Goal: Task Accomplishment & Management: Manage account settings

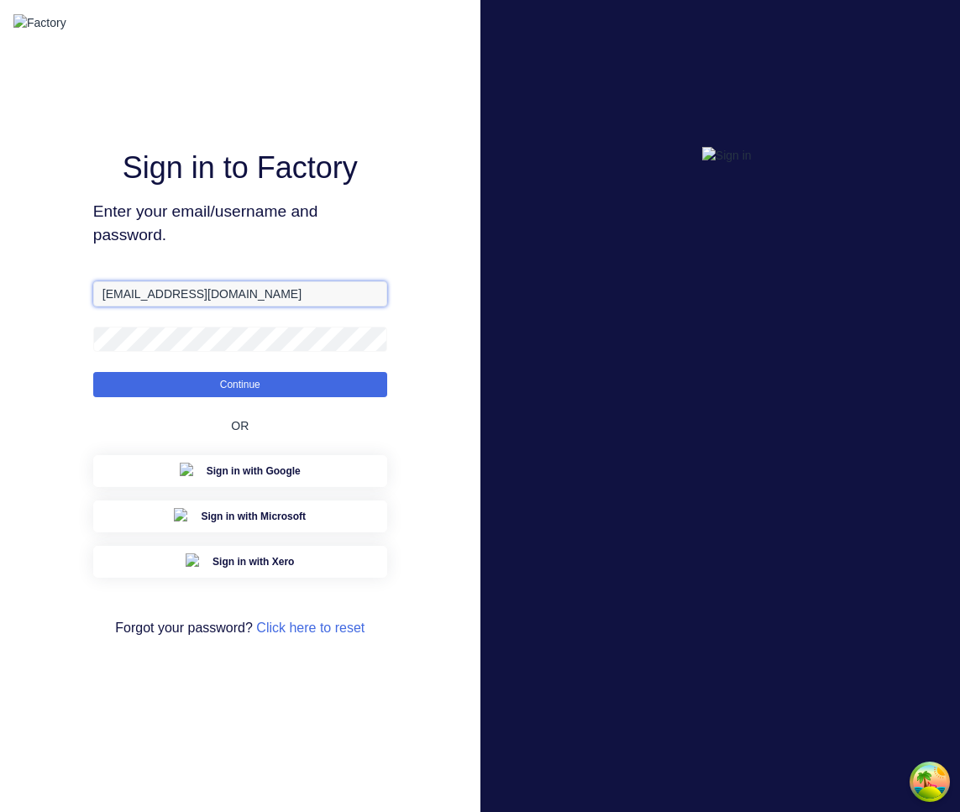
click at [224, 306] on input "aimon@factory.app" at bounding box center [240, 293] width 294 height 25
click at [224, 306] on input "[EMAIL_ADDRESS][DOMAIN_NAME]" at bounding box center [240, 293] width 294 height 25
paste input "aimon+1@hd.com"
drag, startPoint x: 127, startPoint y: 312, endPoint x: 34, endPoint y: 312, distance: 93.2
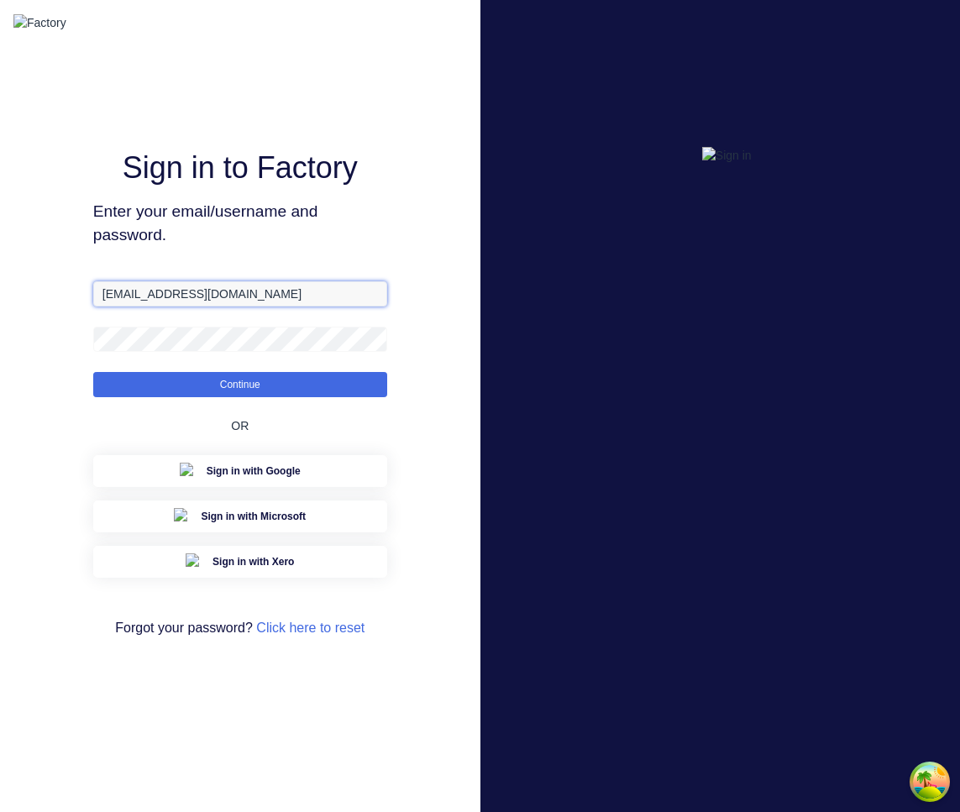
click at [34, 312] on div "Sign in to Factory Enter your email/username and password. aimon+1@hd.com Conti…" at bounding box center [240, 406] width 480 height 812
type input "aimon+1@hd.com"
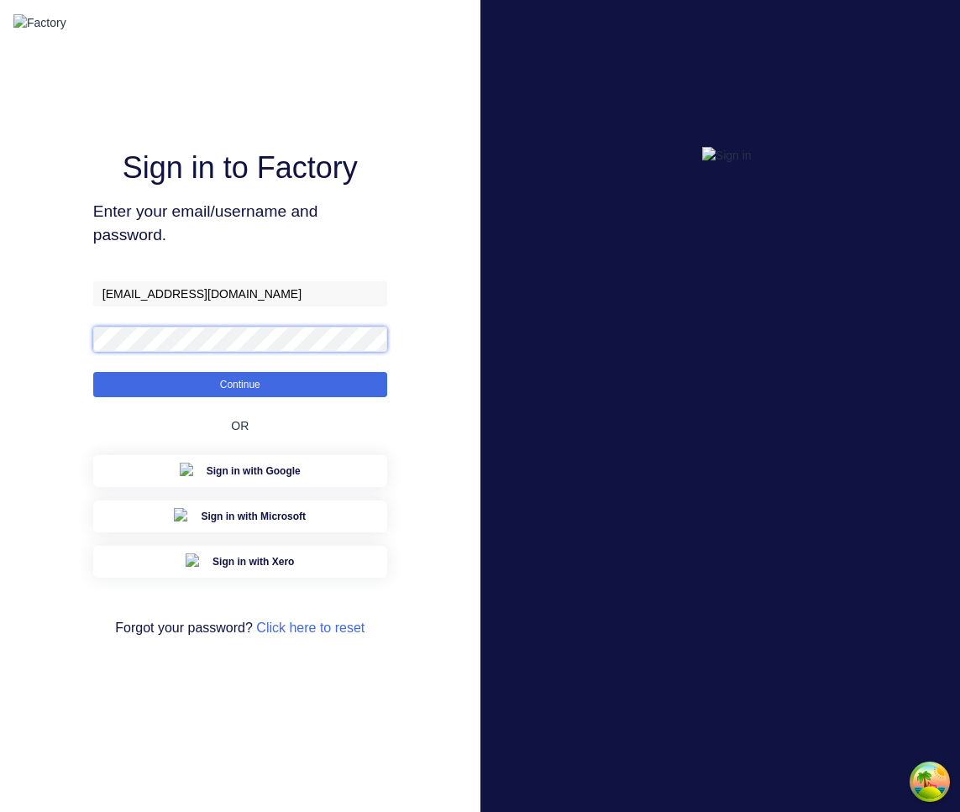
click at [93, 372] on button "Continue" at bounding box center [240, 384] width 294 height 25
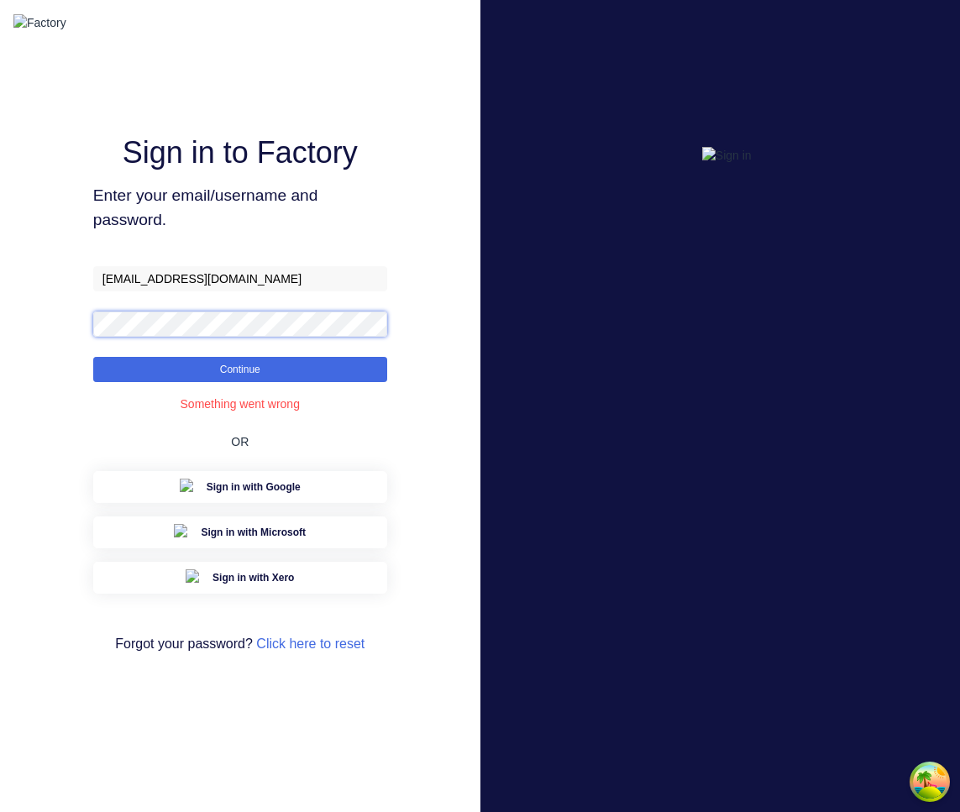
click at [93, 357] on button "Continue" at bounding box center [240, 369] width 294 height 25
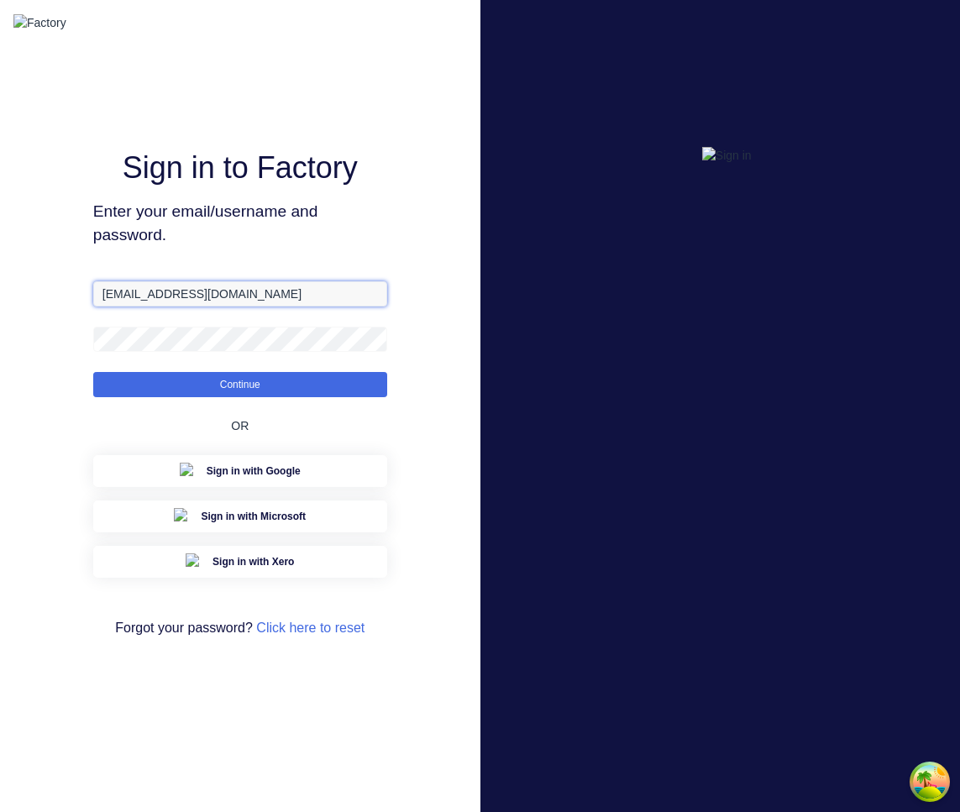
click at [155, 306] on input "[EMAIL_ADDRESS][DOMAIN_NAME]" at bounding box center [240, 293] width 294 height 25
click at [137, 306] on input "[EMAIL_ADDRESS][DOMAIN_NAME]" at bounding box center [240, 293] width 294 height 25
type input "[EMAIL_ADDRESS][DOMAIN_NAME]"
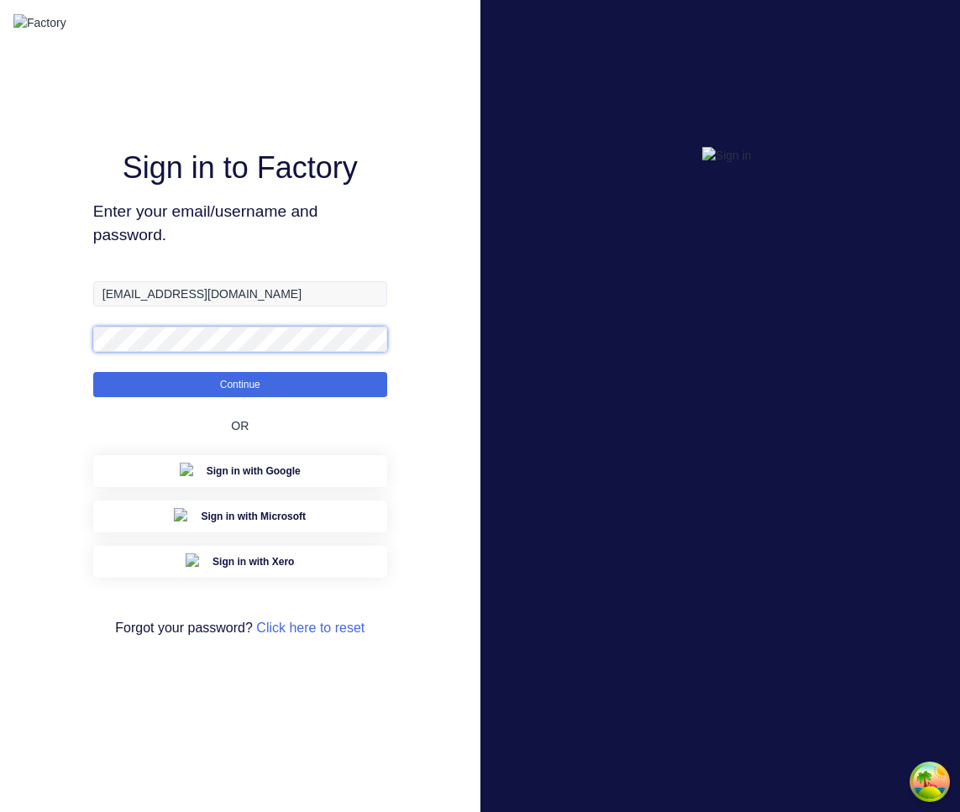
click at [93, 372] on button "Continue" at bounding box center [240, 384] width 294 height 25
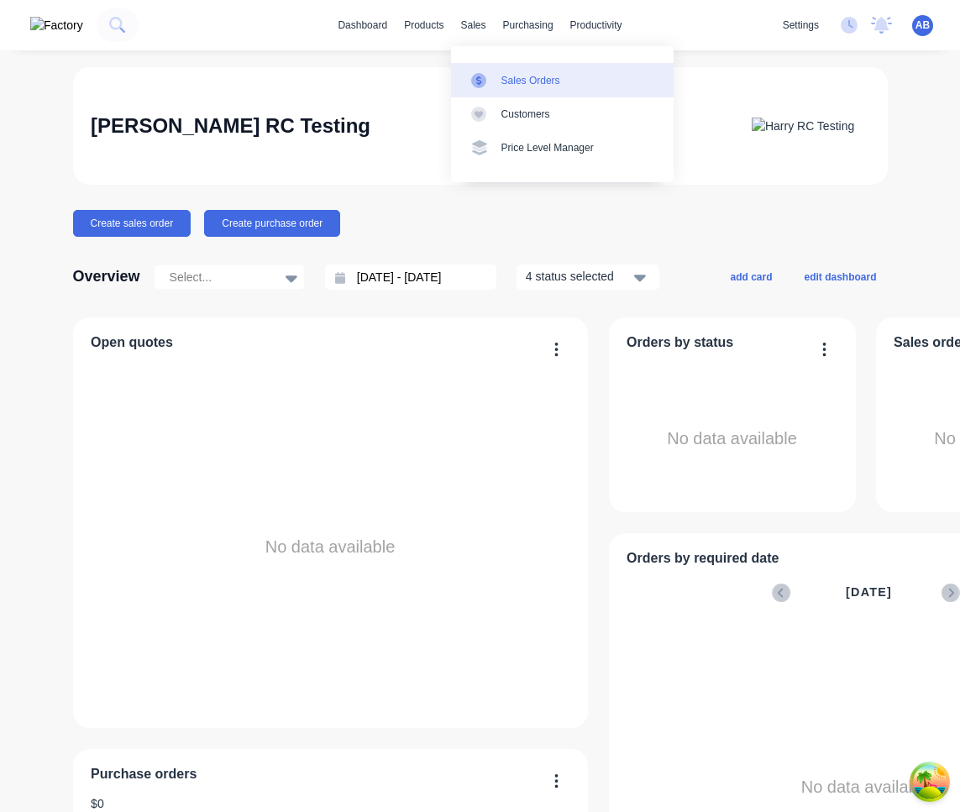
click at [505, 79] on div "Sales Orders" at bounding box center [530, 80] width 59 height 15
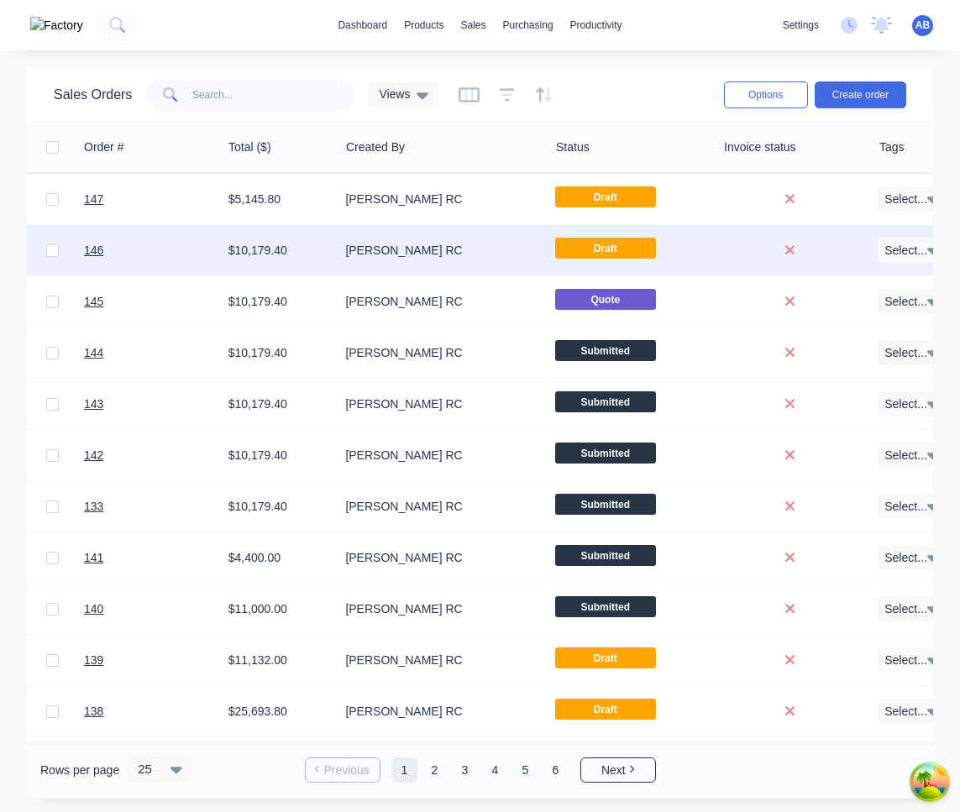
scroll to position [0, 751]
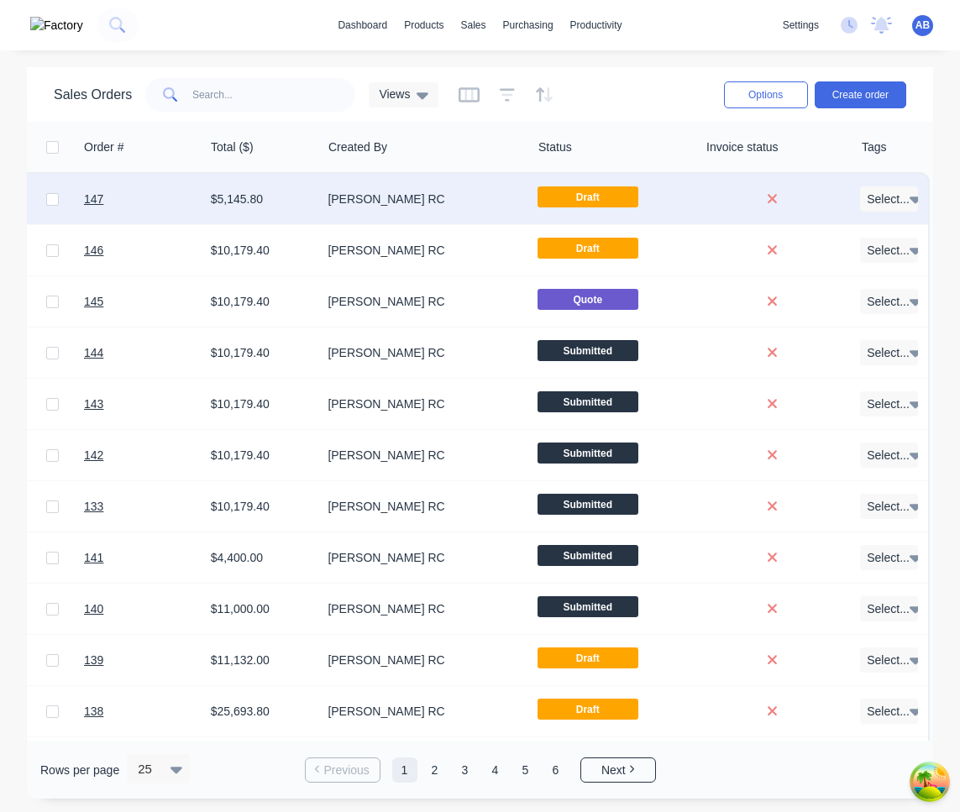
click at [462, 196] on div "[PERSON_NAME] RC" at bounding box center [420, 199] width 186 height 17
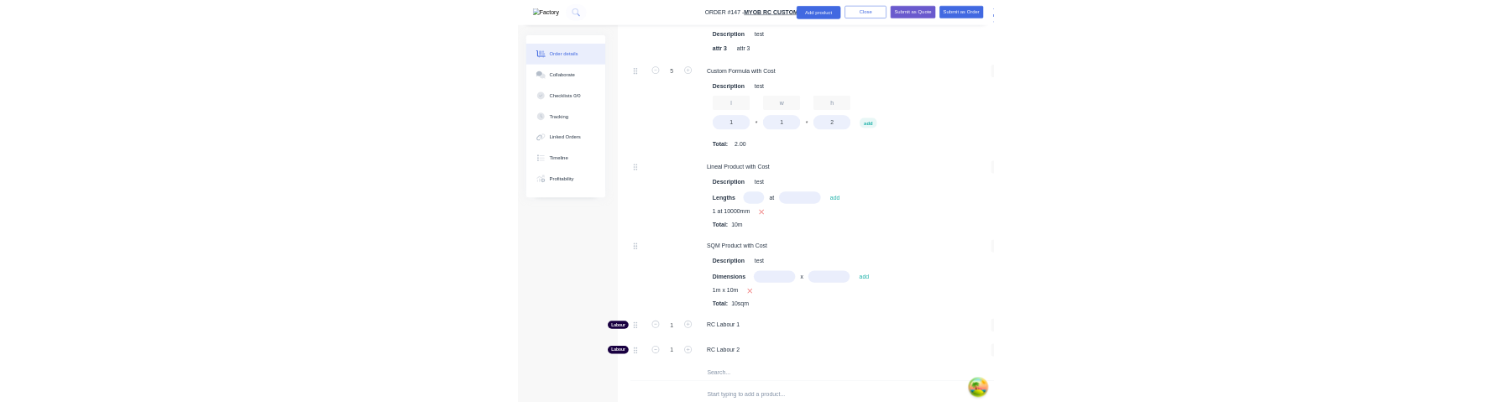
scroll to position [1270, 0]
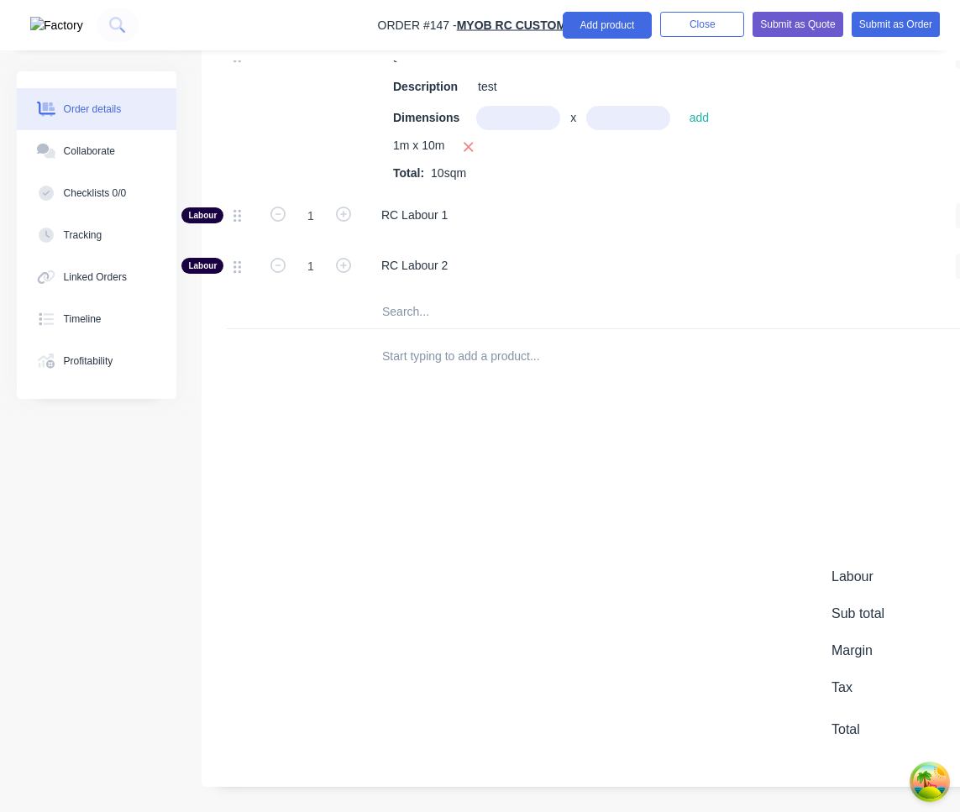
click at [486, 361] on input "text" at bounding box center [549, 356] width 336 height 34
type input "var 1"
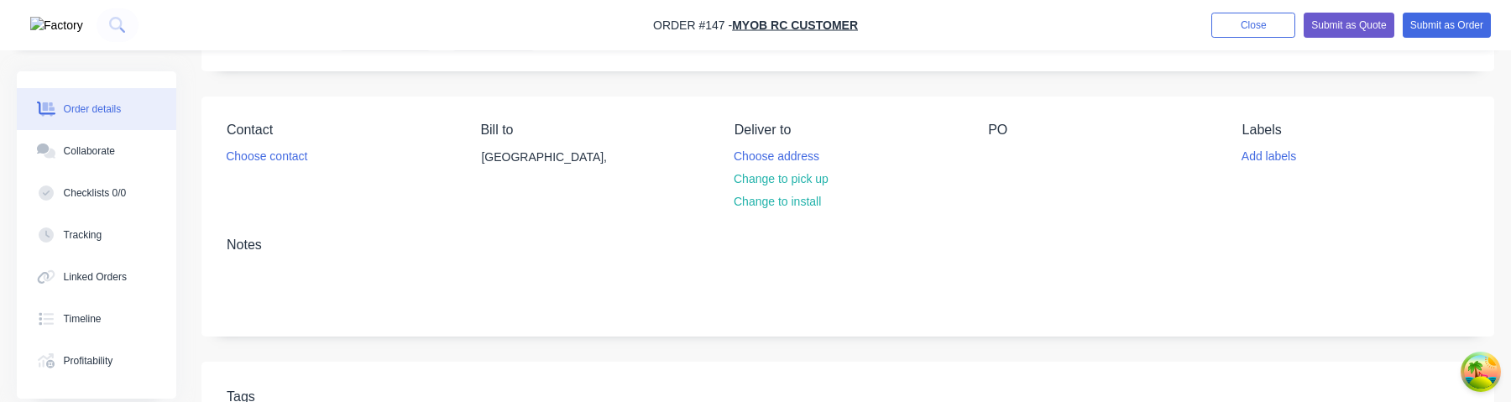
scroll to position [0, 0]
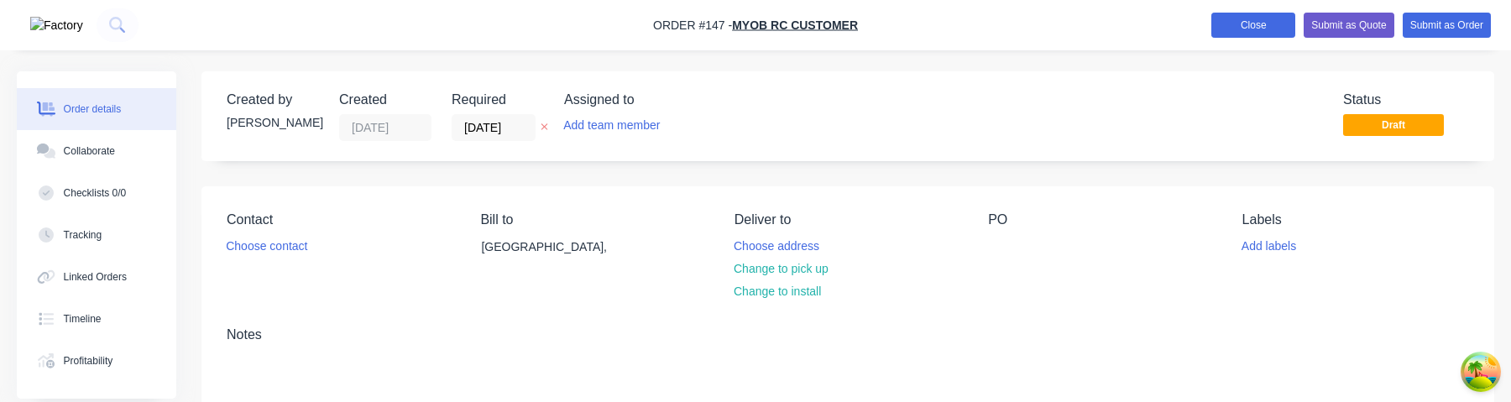
click at [959, 24] on button "Close" at bounding box center [1254, 25] width 84 height 25
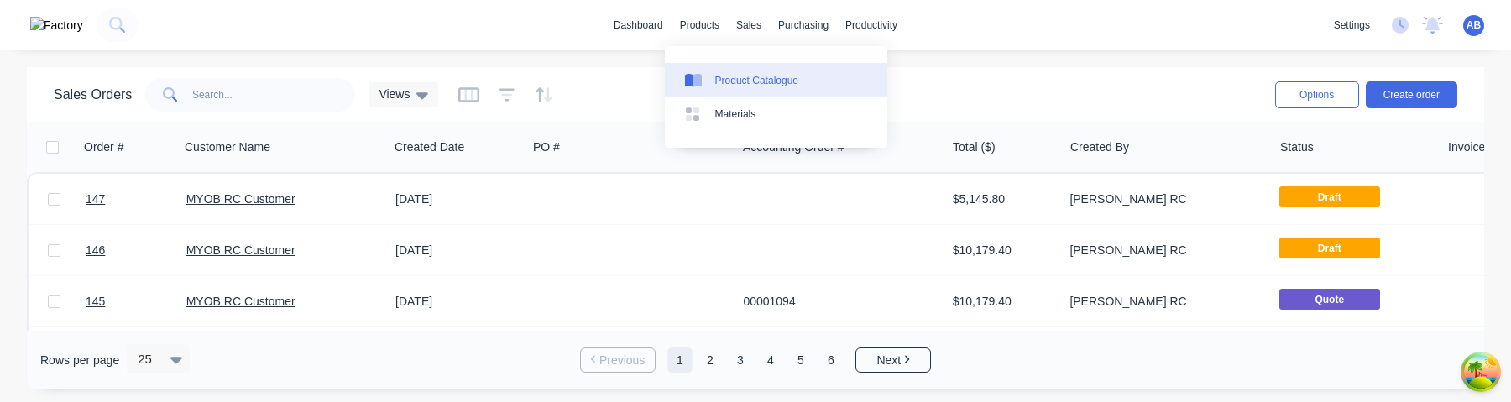
click at [713, 73] on link "Product Catalogue" at bounding box center [776, 80] width 223 height 34
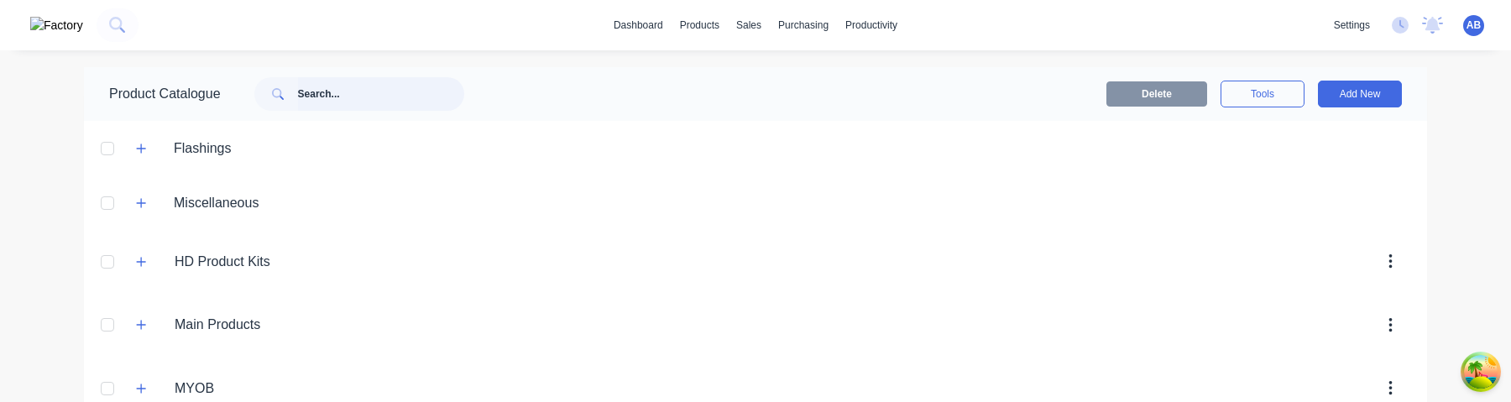
click at [359, 109] on input "text" at bounding box center [381, 94] width 166 height 34
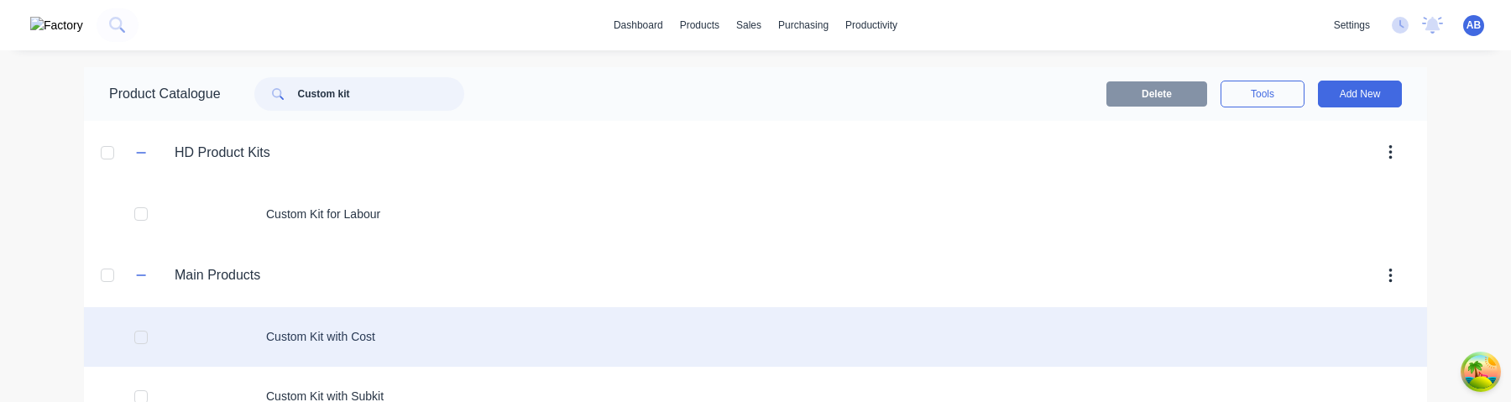
type input "Custom kit"
click at [374, 330] on div "Custom Kit with Cost" at bounding box center [755, 337] width 1343 height 60
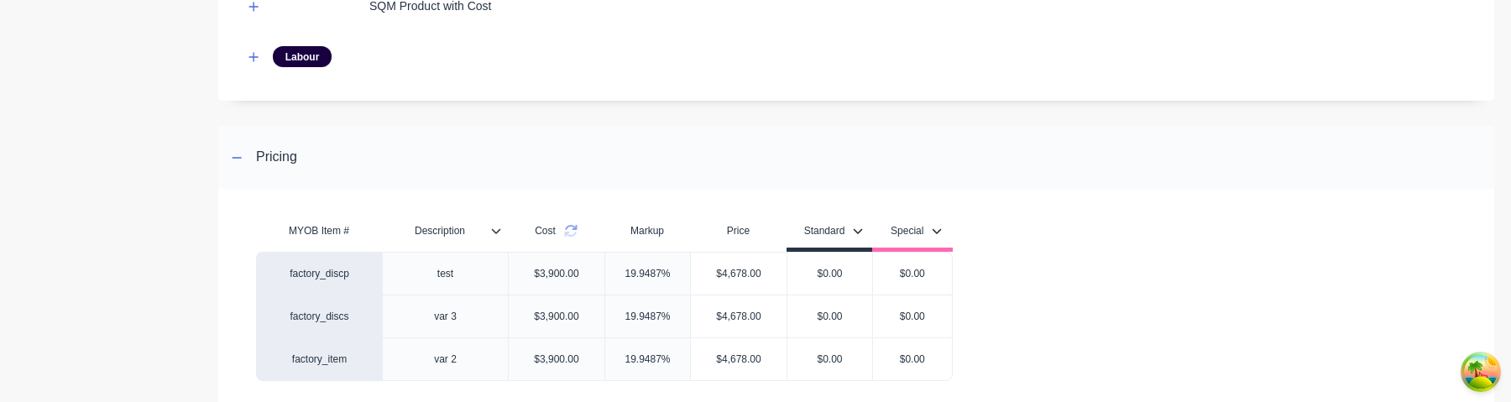
scroll to position [764, 0]
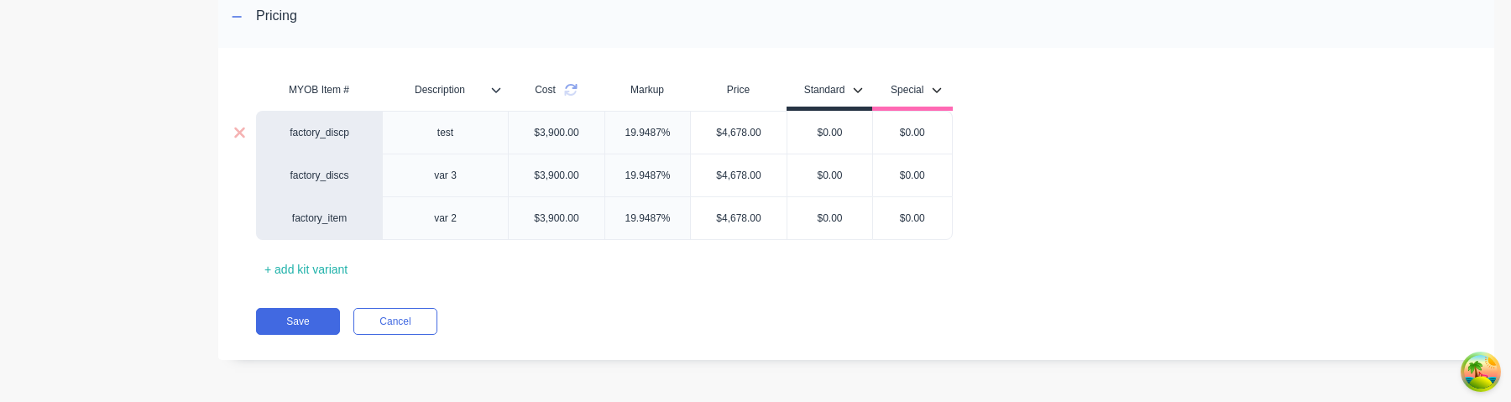
click at [348, 134] on div "factory_discp" at bounding box center [320, 132] width 92 height 15
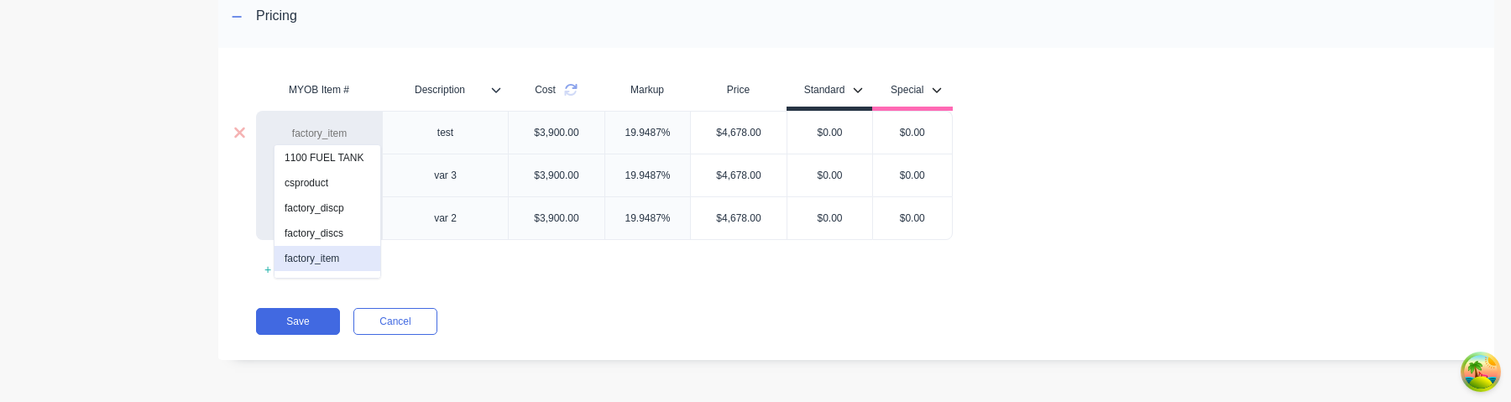
click at [338, 253] on button "factory_item" at bounding box center [328, 258] width 106 height 25
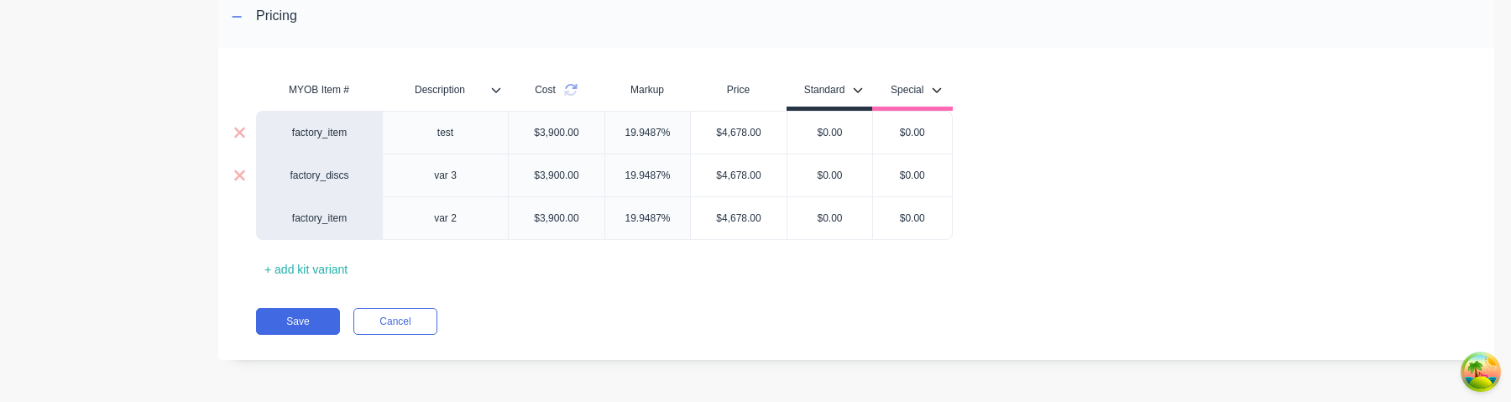
click at [341, 175] on div "factory_discs" at bounding box center [320, 175] width 92 height 15
click at [343, 216] on div "factory_item" at bounding box center [320, 218] width 92 height 15
click at [342, 194] on button "factory_item" at bounding box center [328, 190] width 106 height 25
click at [348, 174] on div "factory_discs" at bounding box center [320, 175] width 92 height 15
click at [343, 183] on button "factory_item" at bounding box center [328, 187] width 106 height 25
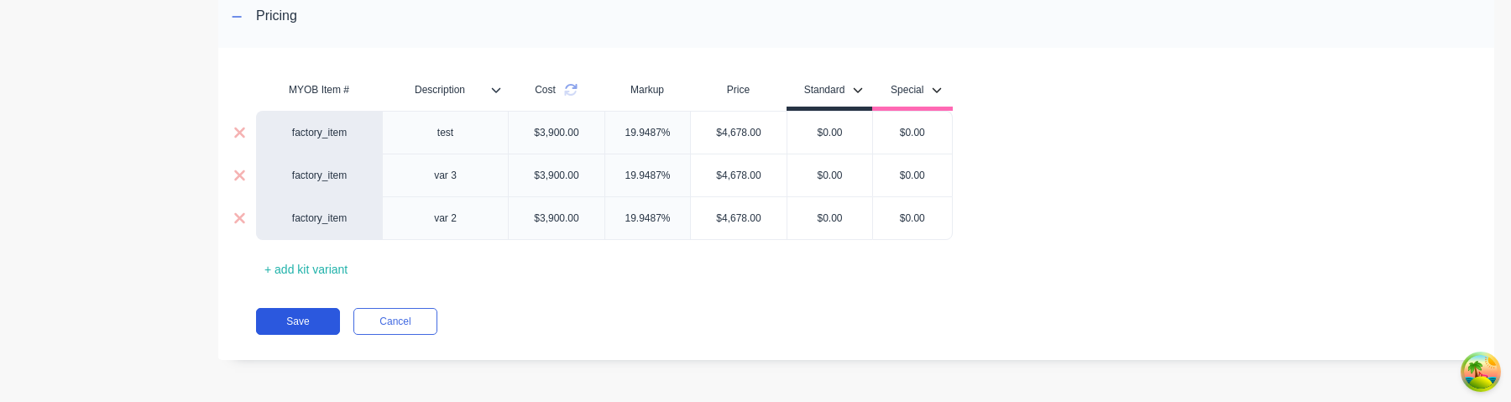
click at [312, 321] on button "Save" at bounding box center [298, 321] width 84 height 27
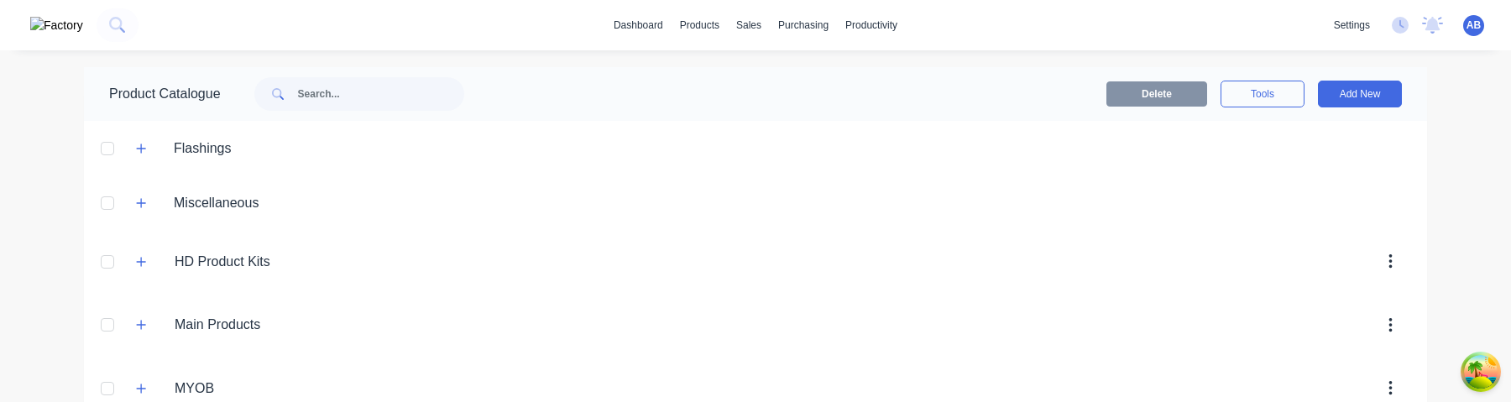
click at [1469, 25] on span "AB" at bounding box center [1474, 25] width 14 height 15
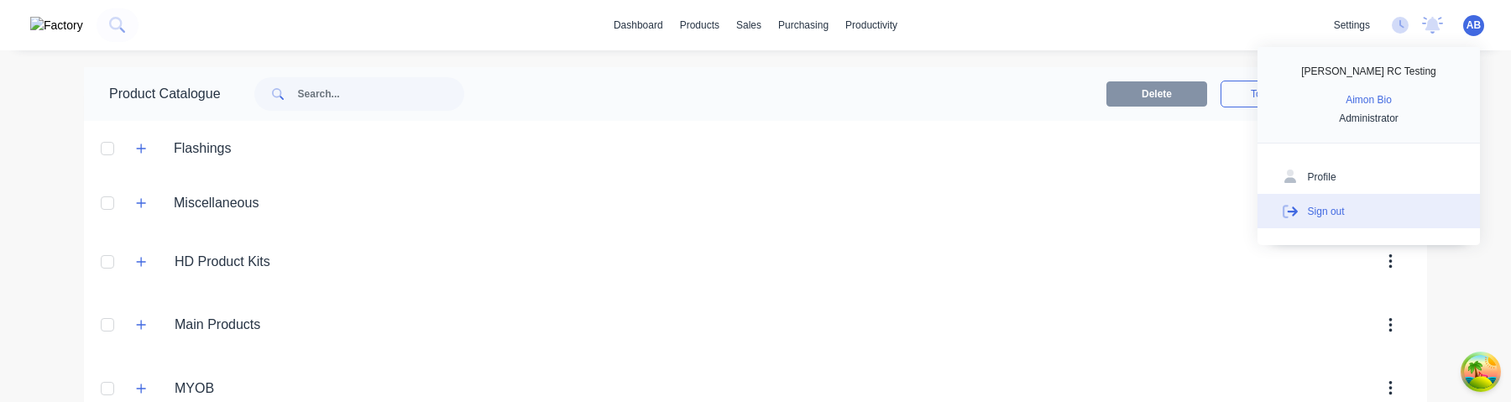
click at [1351, 207] on button "Sign out" at bounding box center [1369, 211] width 223 height 34
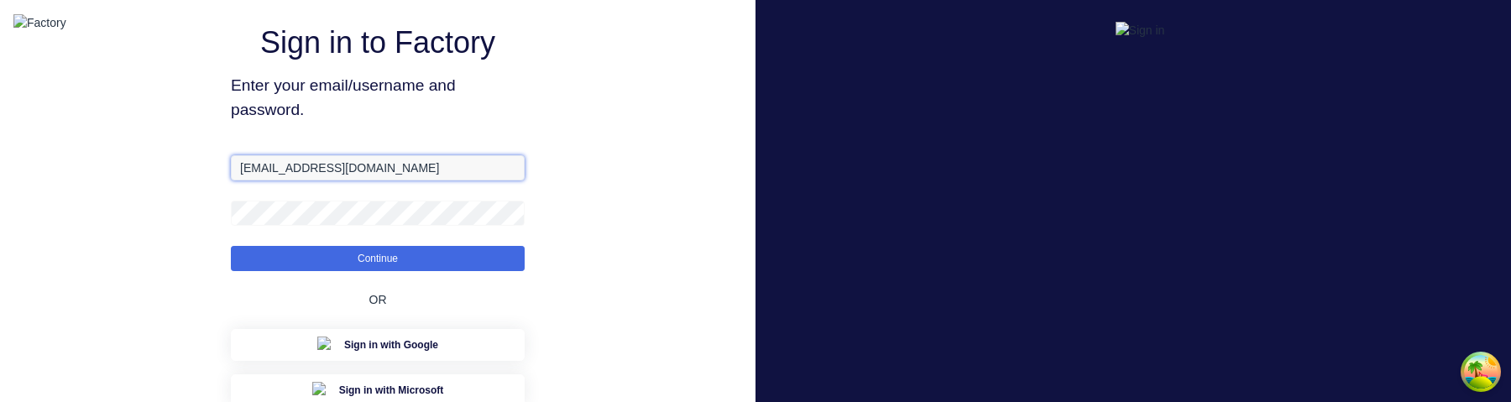
click at [271, 181] on input "aimon@factory.app" at bounding box center [378, 167] width 294 height 25
type input "aimon+1@hd.com"
click at [465, 123] on span "Enter your email/username and password." at bounding box center [378, 98] width 294 height 49
click at [231, 246] on button "Continue" at bounding box center [378, 258] width 294 height 25
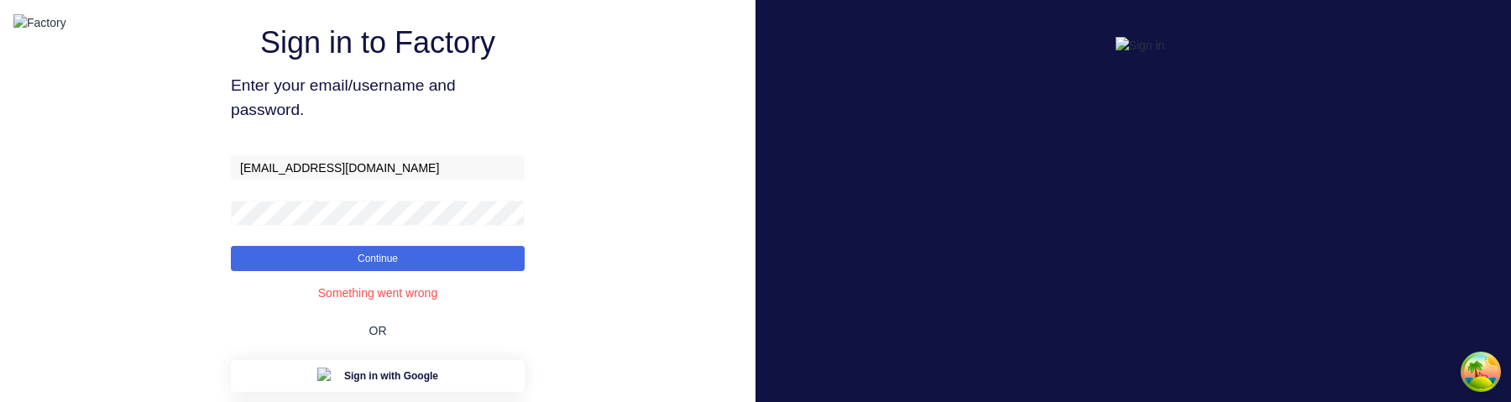
click at [531, 149] on div "Sign in to Factory Enter your email/username and password. aimon+1@hd.com Conti…" at bounding box center [378, 296] width 756 height 592
click at [482, 271] on button "Continue" at bounding box center [378, 258] width 294 height 25
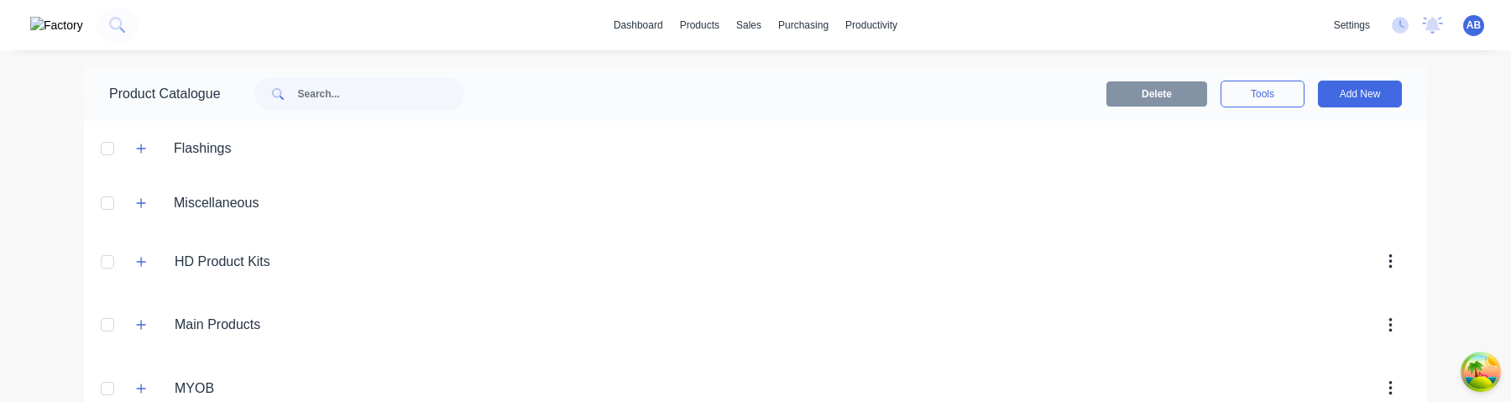
click at [1451, 133] on div "dashboard products sales purchasing productivity dashboard products Product Cat…" at bounding box center [755, 201] width 1511 height 402
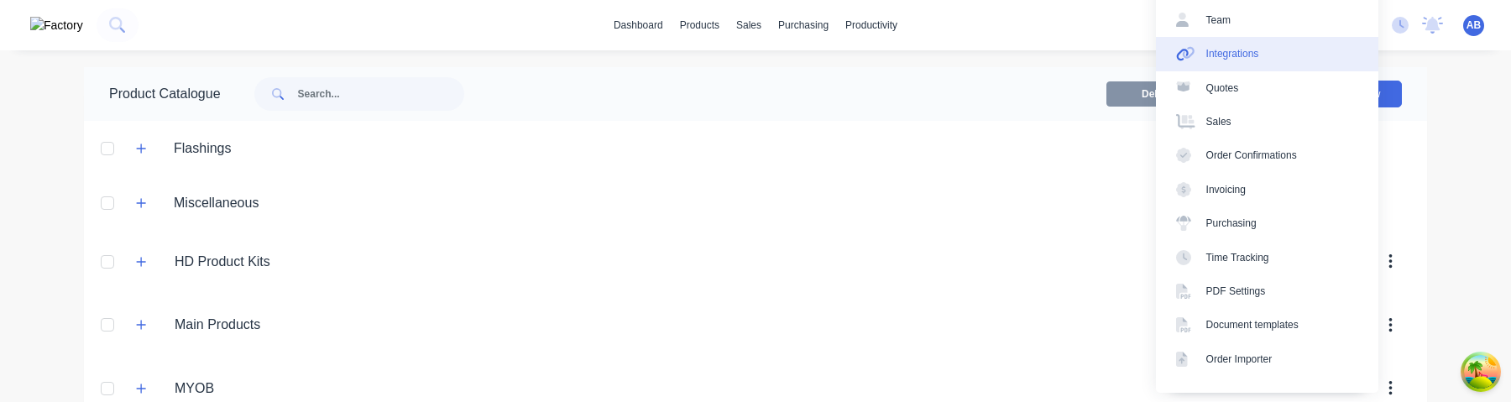
click at [1312, 53] on link "Integrations" at bounding box center [1267, 54] width 223 height 34
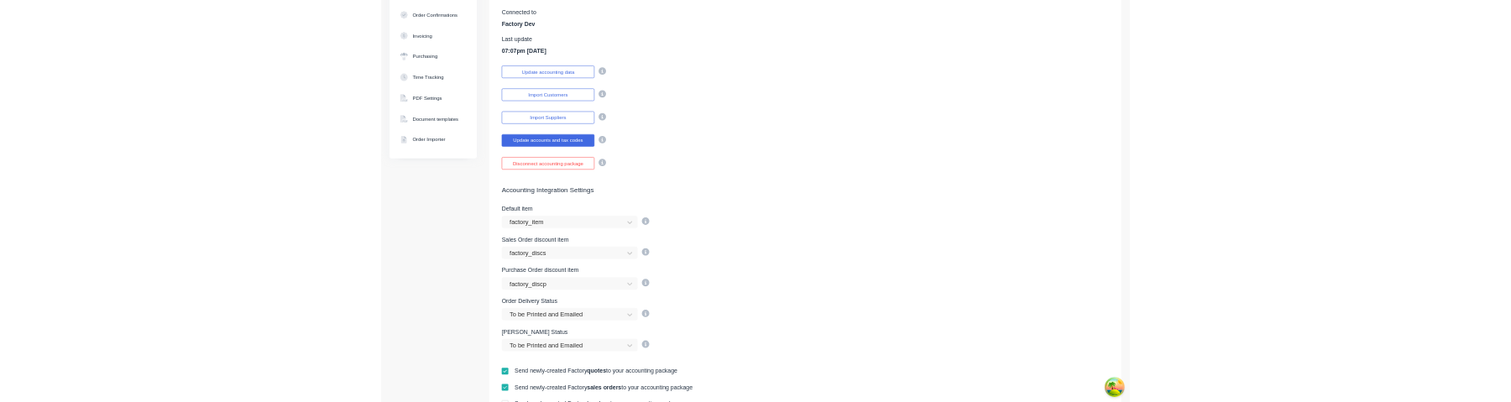
scroll to position [113, 0]
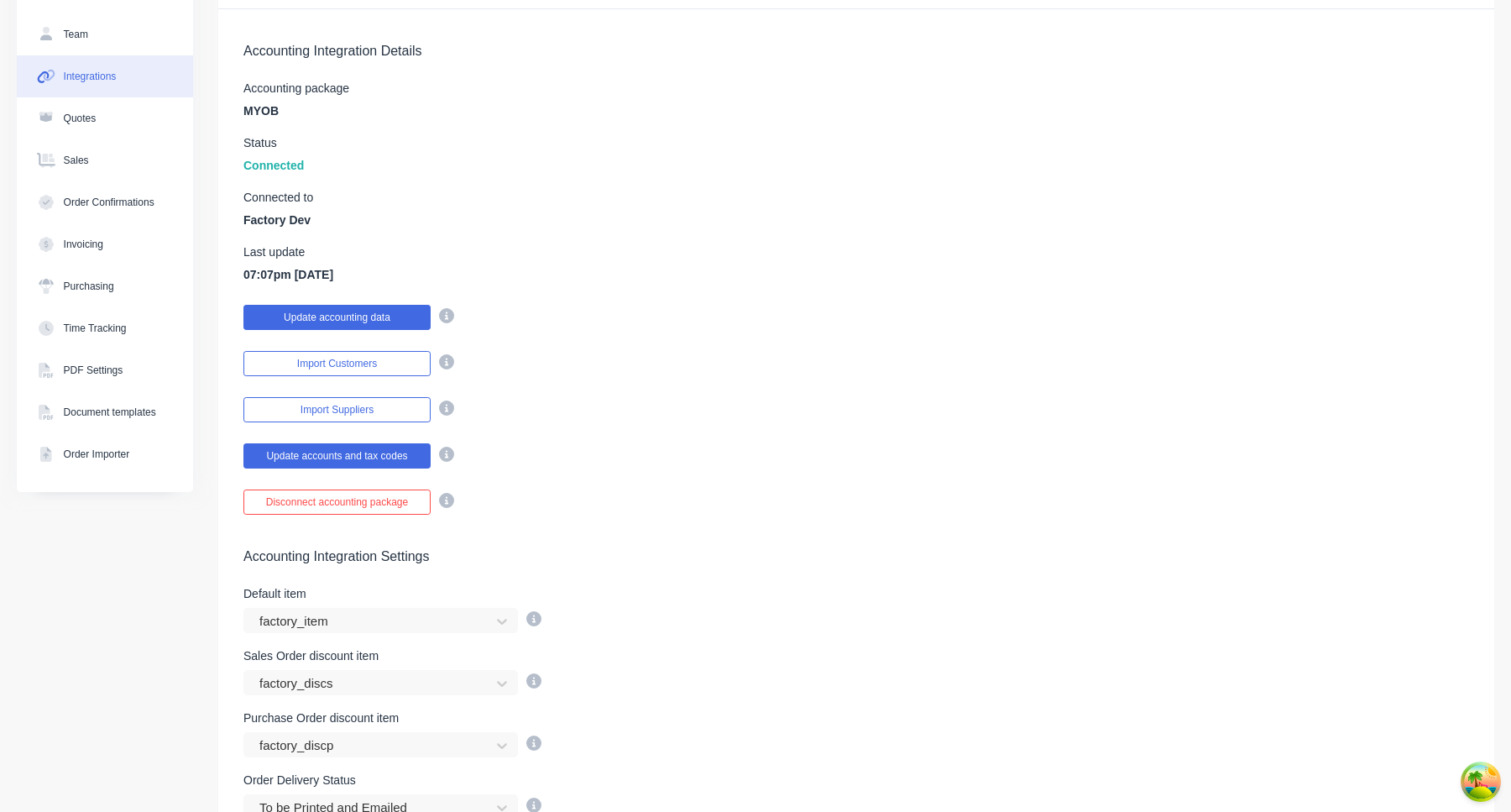
click at [417, 317] on button "Update accounting data" at bounding box center [336, 317] width 187 height 25
click at [405, 318] on button "Update accounting data" at bounding box center [336, 317] width 187 height 25
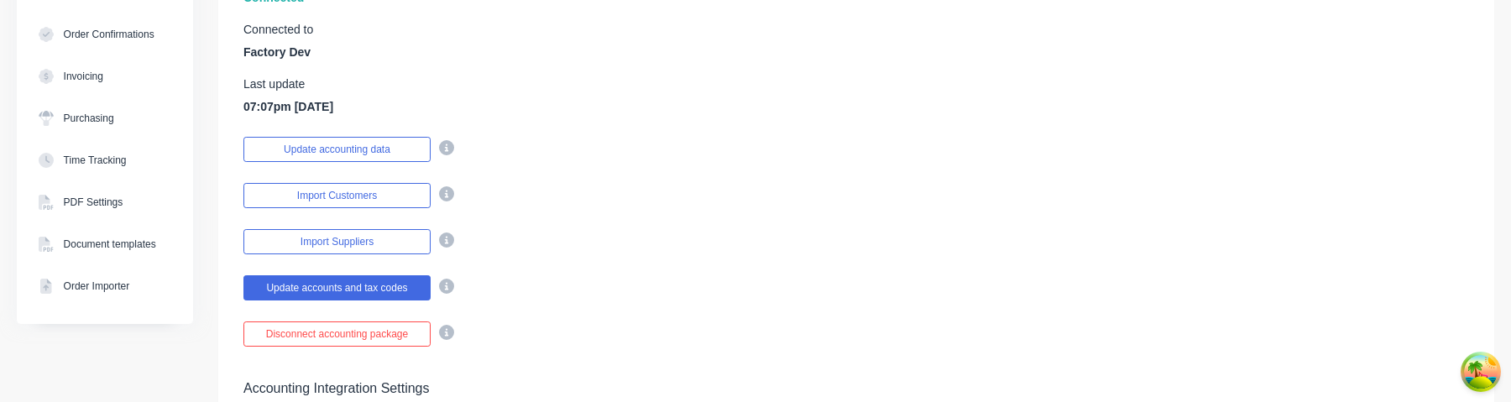
scroll to position [317, 0]
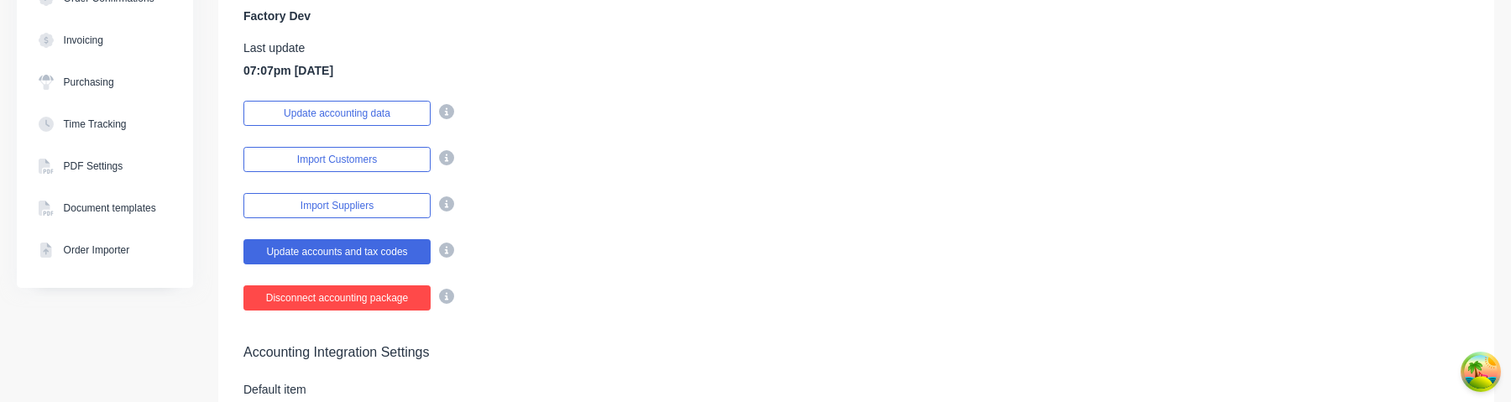
click at [390, 298] on button "Disconnect accounting package" at bounding box center [336, 297] width 187 height 25
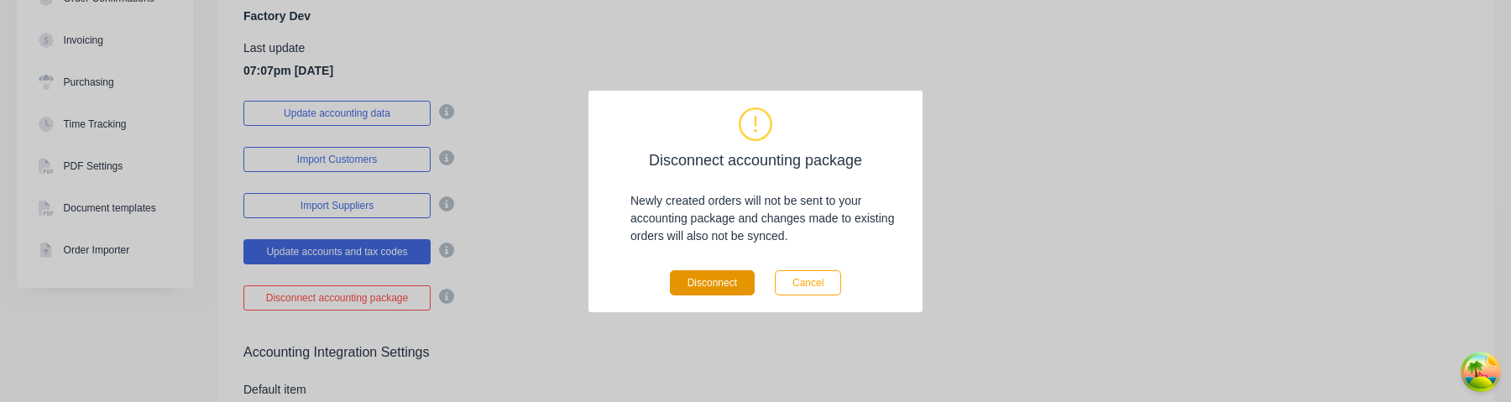
click at [722, 280] on button "Disconnect" at bounding box center [712, 282] width 85 height 25
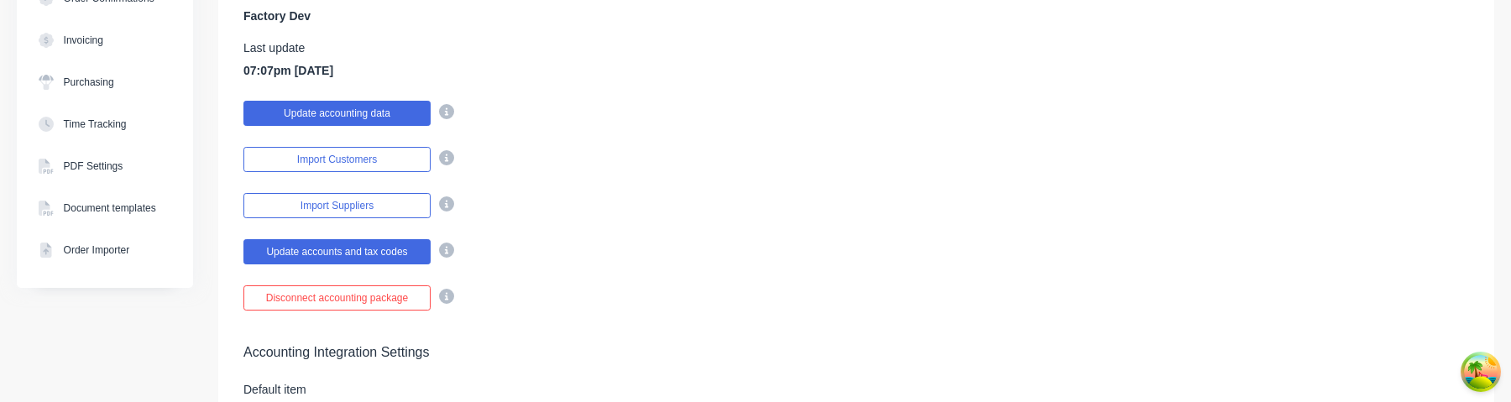
click at [378, 113] on button "Update accounting data" at bounding box center [336, 113] width 187 height 25
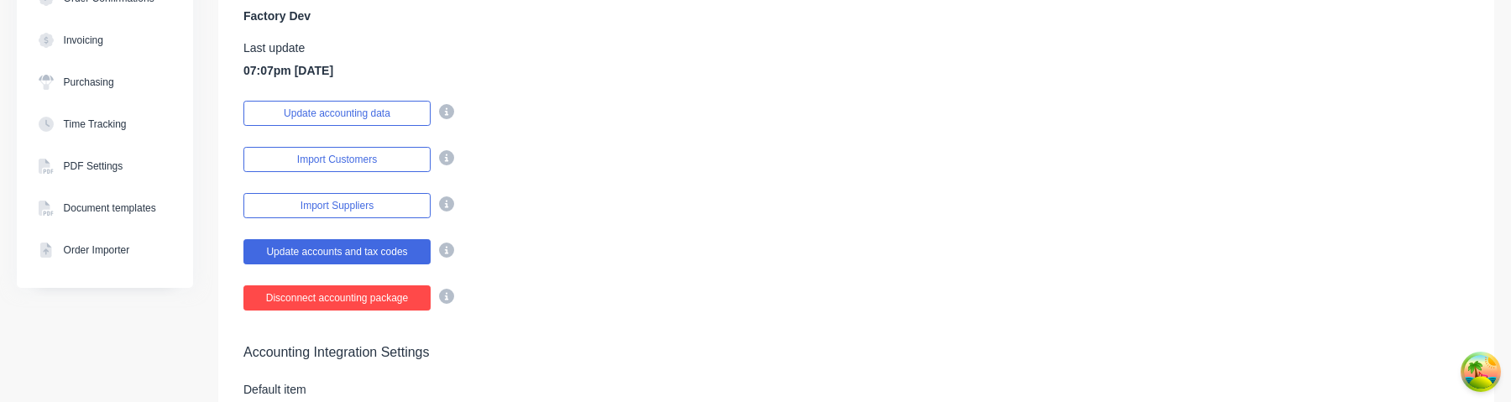
click at [340, 294] on button "Disconnect accounting package" at bounding box center [336, 297] width 187 height 25
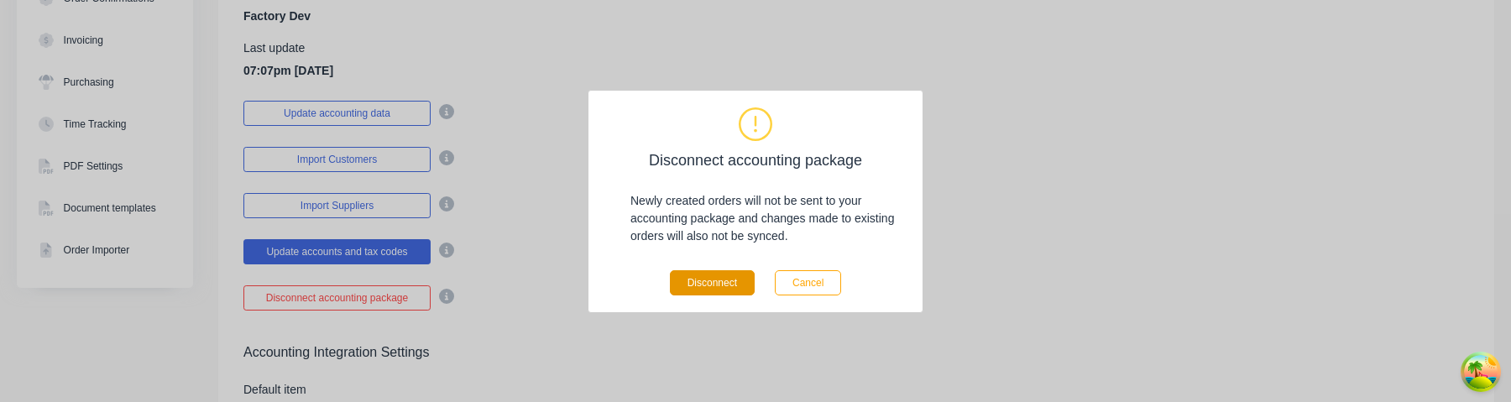
click at [725, 285] on button "Disconnect" at bounding box center [712, 282] width 85 height 25
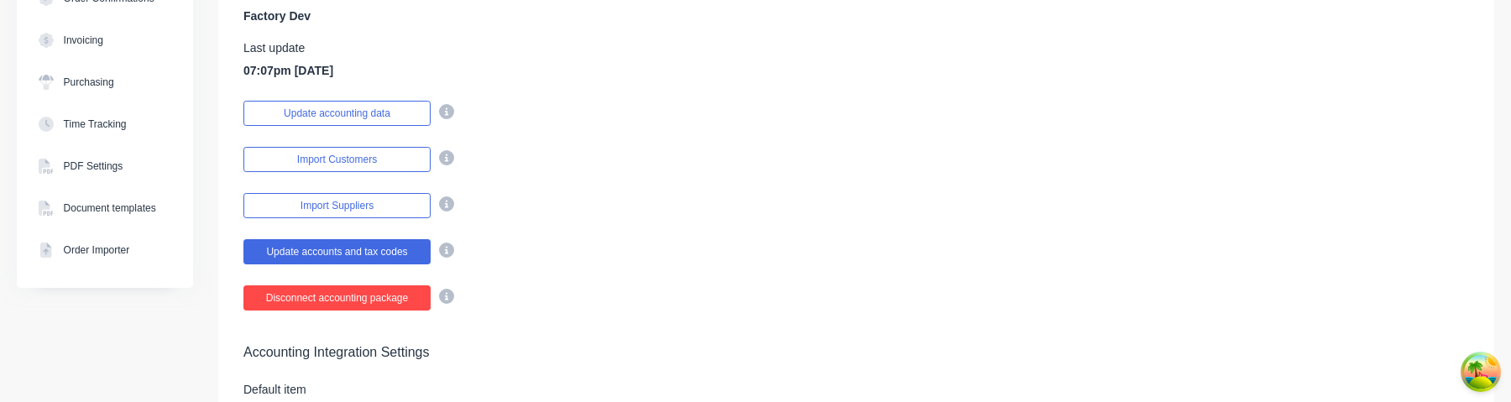
click at [380, 301] on button "Disconnect accounting package" at bounding box center [336, 297] width 187 height 25
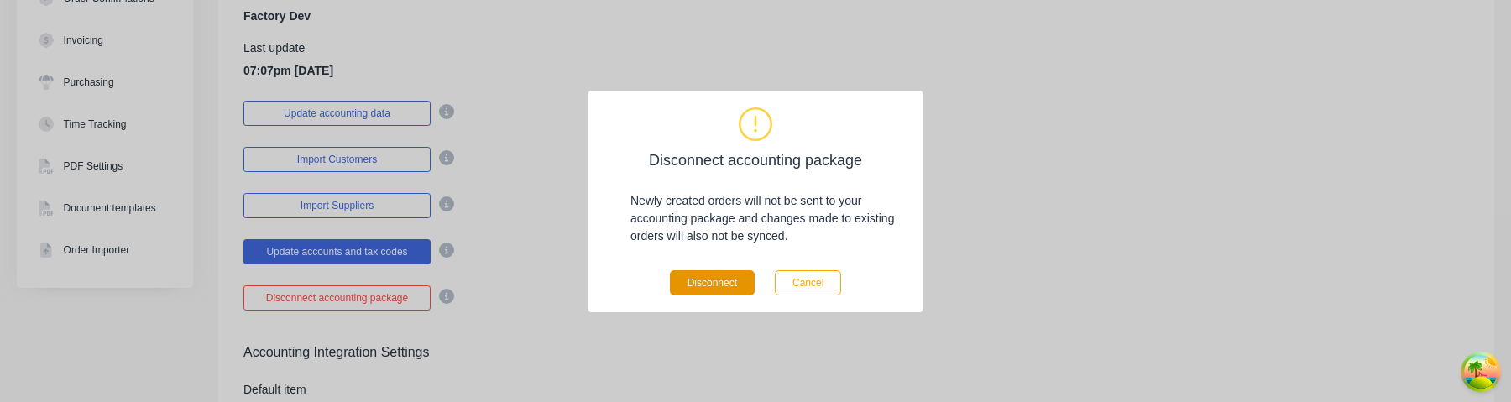
click at [699, 289] on button "Disconnect" at bounding box center [712, 282] width 85 height 25
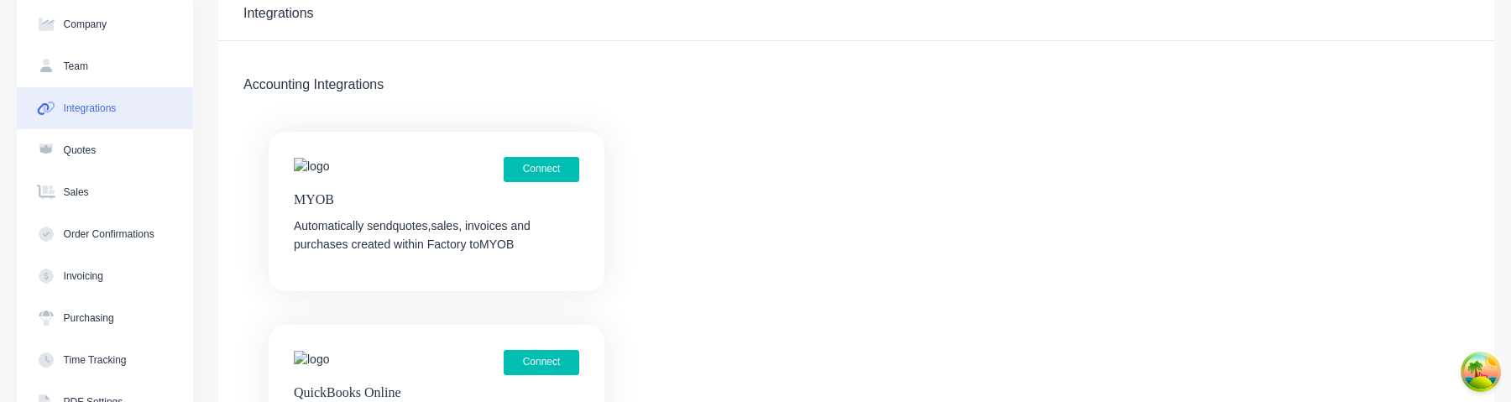
scroll to position [10, 0]
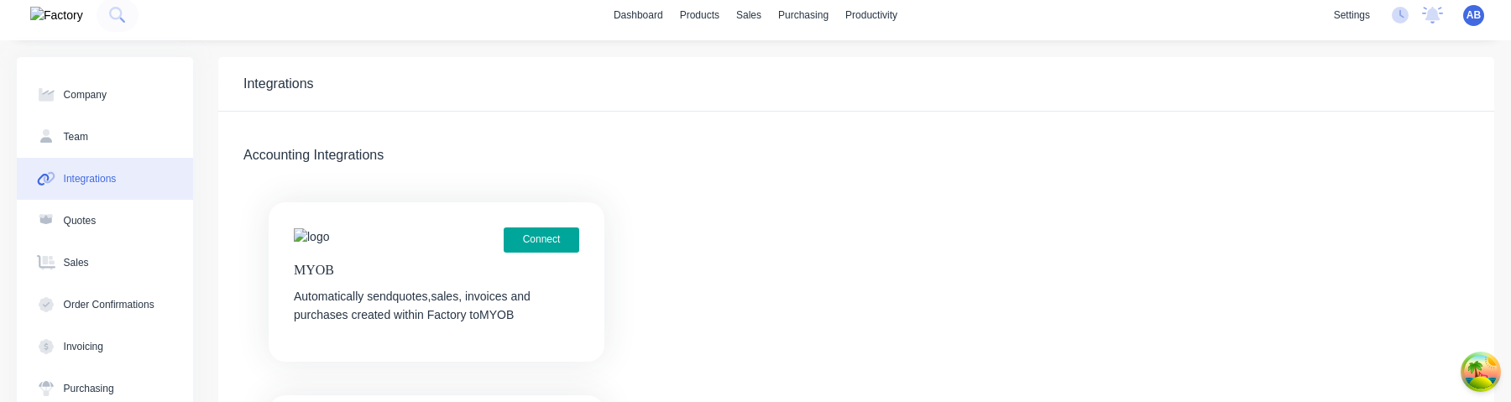
click at [552, 233] on button "Connect" at bounding box center [542, 240] width 76 height 25
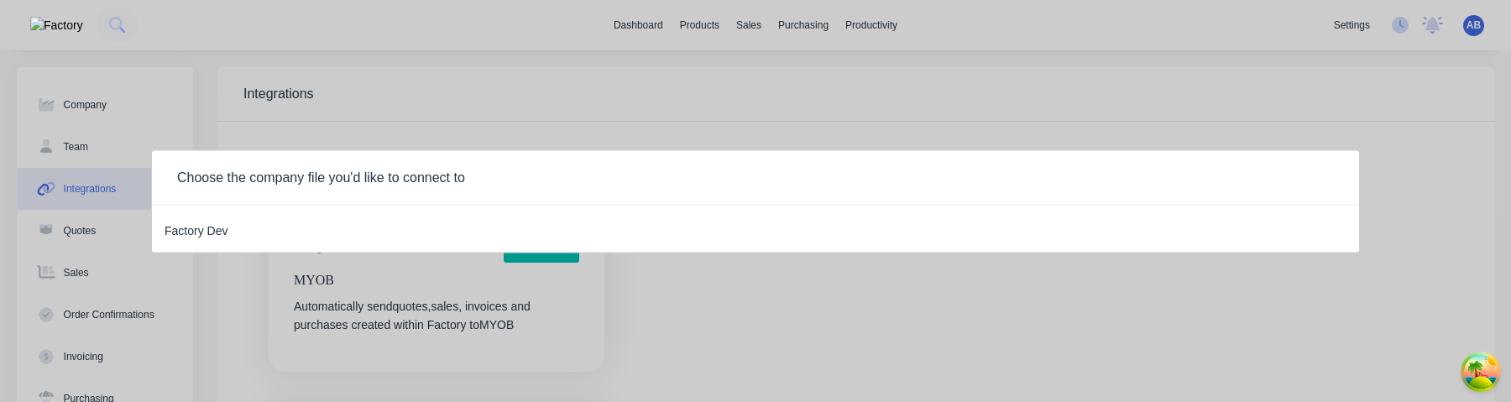
click at [234, 233] on div "Factory Dev" at bounding box center [755, 228] width 1207 height 47
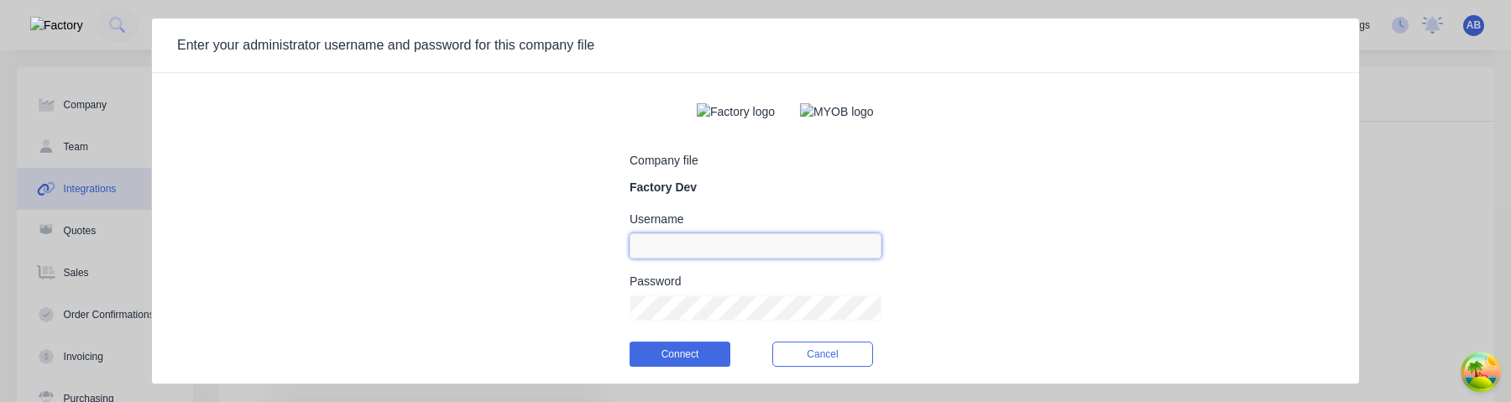
type input "[EMAIL_ADDRESS][DOMAIN_NAME]"
click at [788, 259] on input "[EMAIL_ADDRESS][DOMAIN_NAME]" at bounding box center [756, 245] width 252 height 25
click at [757, 154] on form "Company file Factory Dev Username Password Connect Cancel" at bounding box center [756, 235] width 252 height 298
click at [683, 255] on input at bounding box center [756, 245] width 252 height 25
type input "myob_admin"
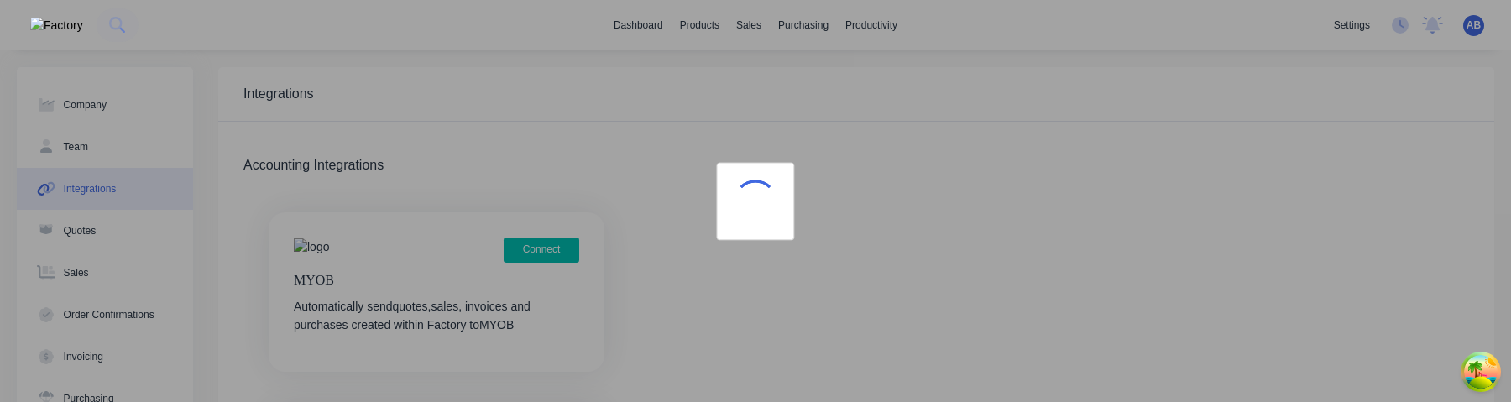
click at [1057, 401] on div at bounding box center [755, 201] width 1511 height 402
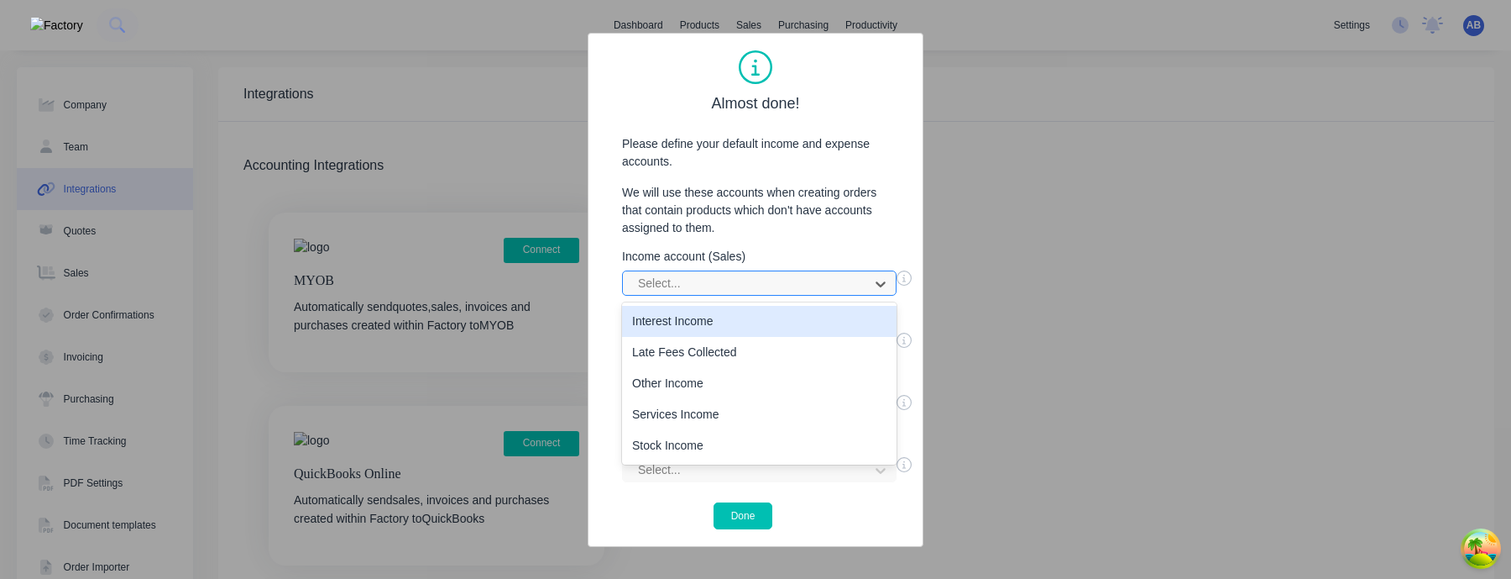
click at [787, 281] on div at bounding box center [748, 283] width 224 height 21
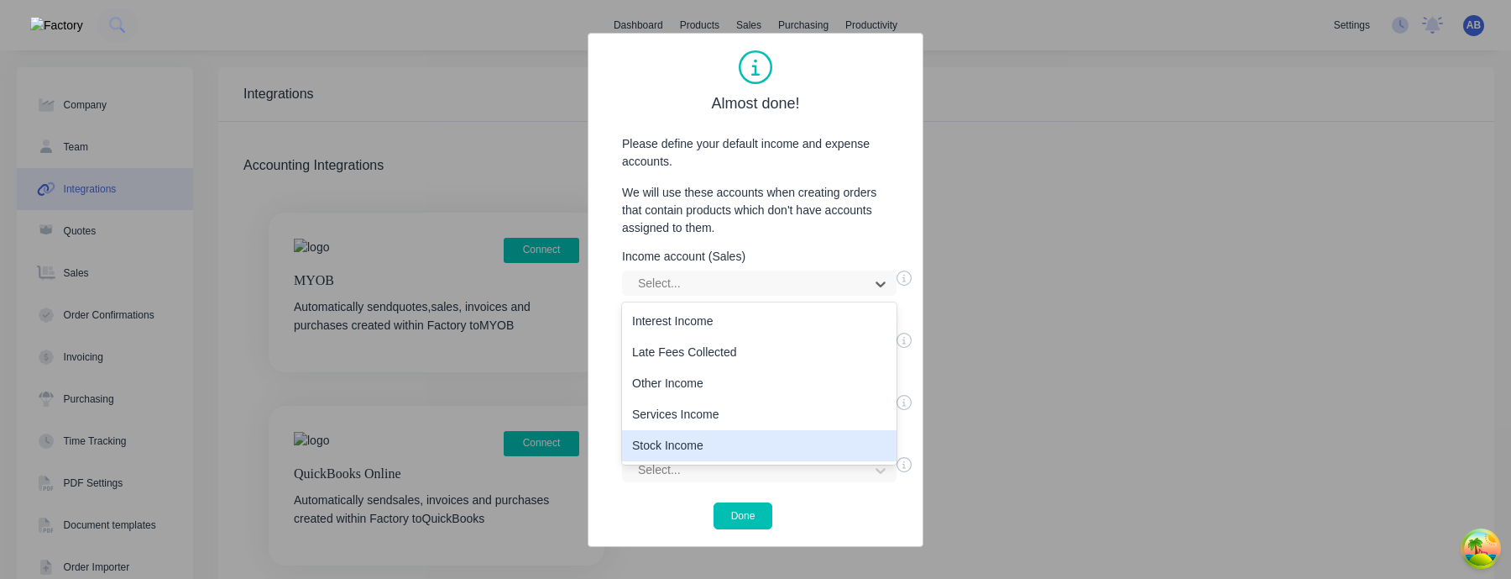
click at [737, 401] on div "Stock Income" at bounding box center [759, 445] width 275 height 31
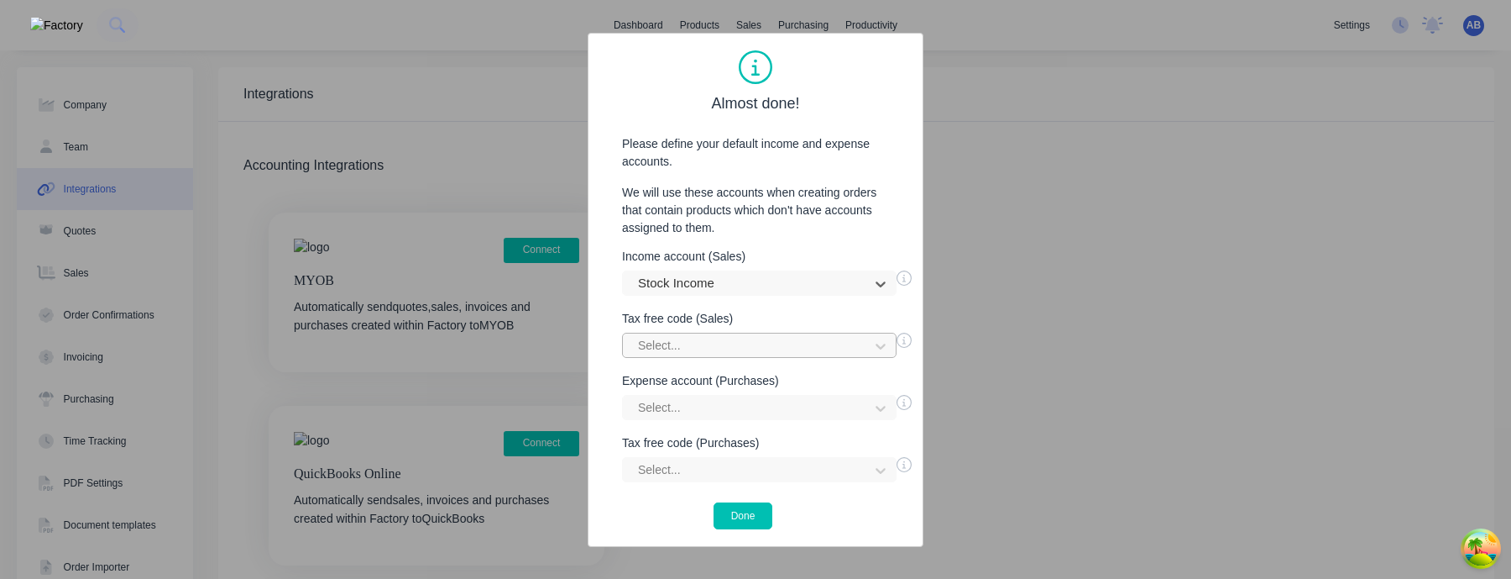
click at [738, 356] on div "Select..." at bounding box center [748, 345] width 234 height 25
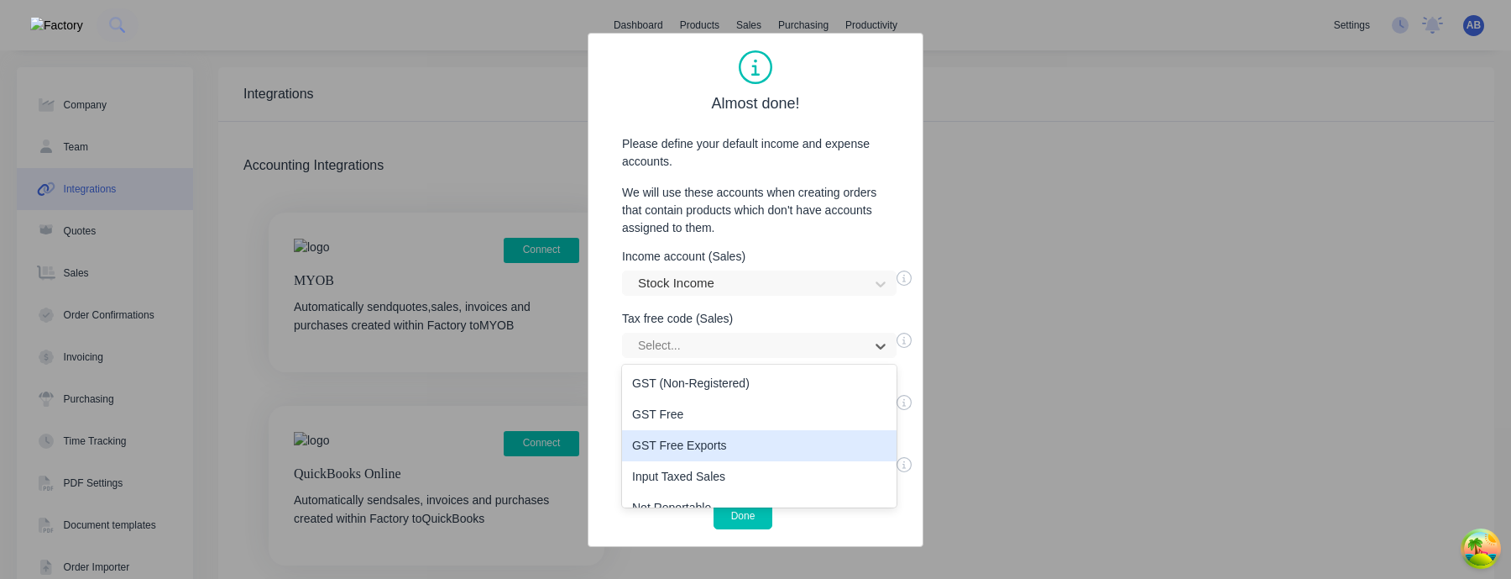
scroll to position [18, 0]
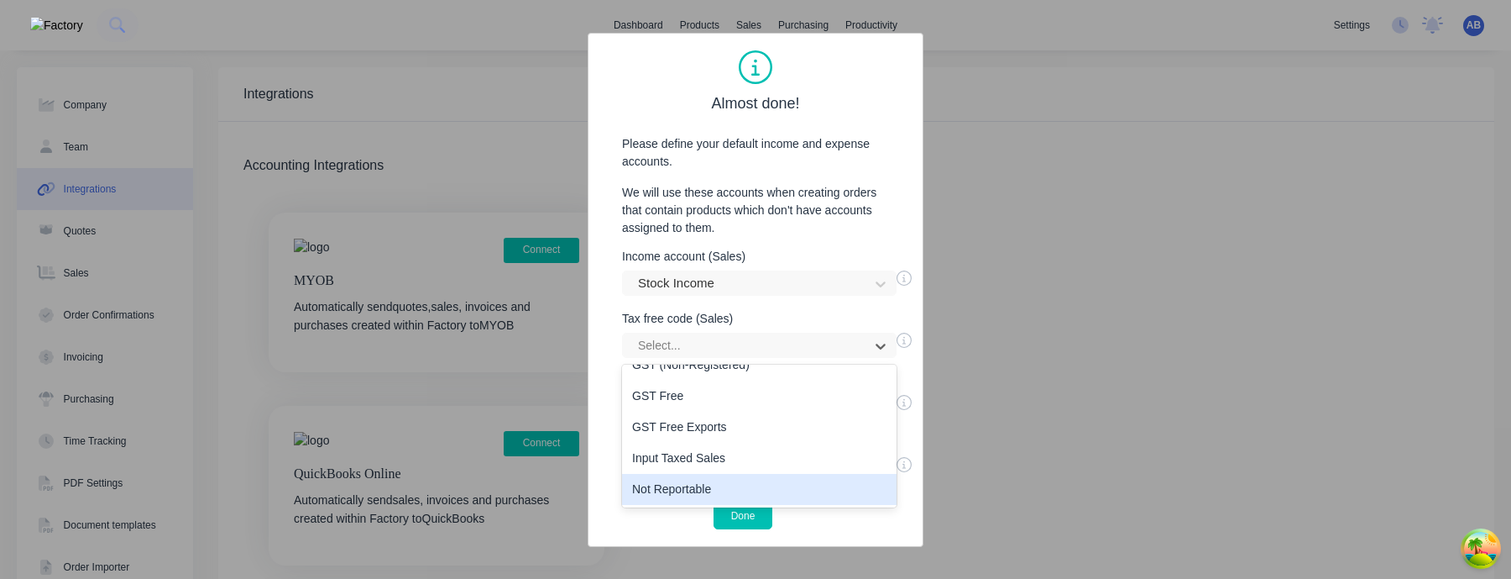
drag, startPoint x: 731, startPoint y: 490, endPoint x: 736, endPoint y: 469, distance: 21.6
click at [731, 401] on div "Not Reportable" at bounding box center [759, 489] width 275 height 31
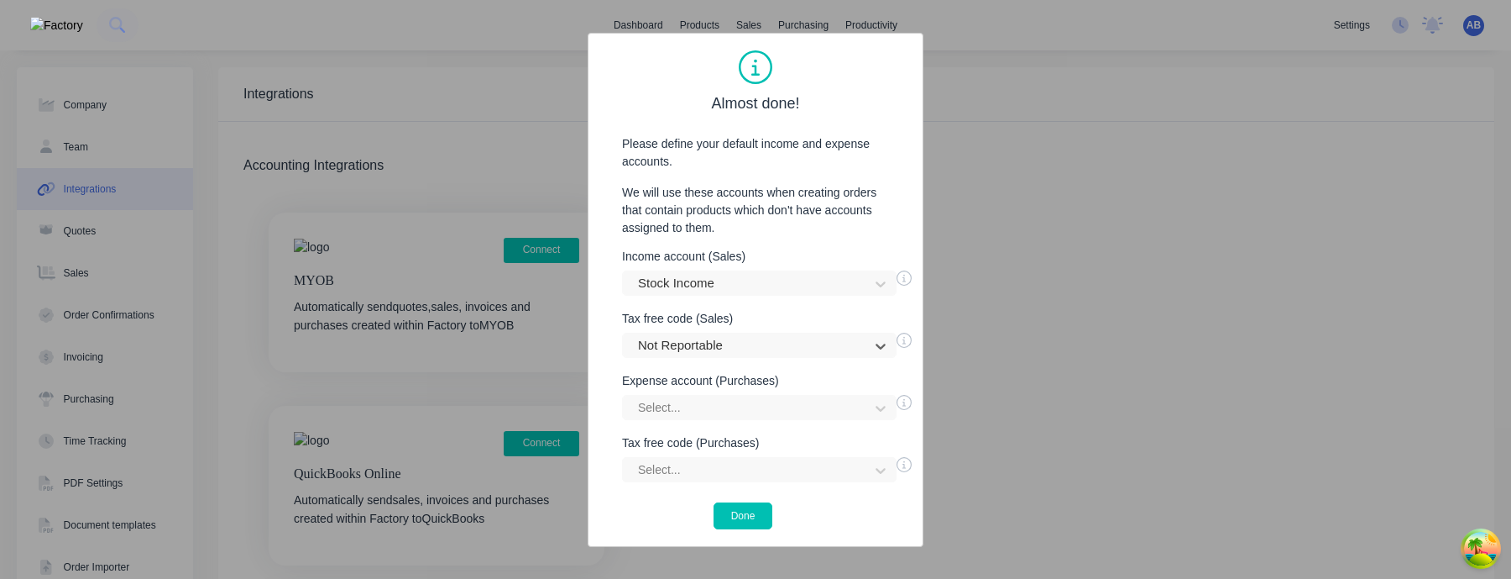
click at [741, 401] on div "Income account (Sales) Stock Income Tax free code (Sales) option Not Reportable…" at bounding box center [755, 366] width 301 height 232
click at [744, 401] on div "Select..." at bounding box center [759, 407] width 275 height 25
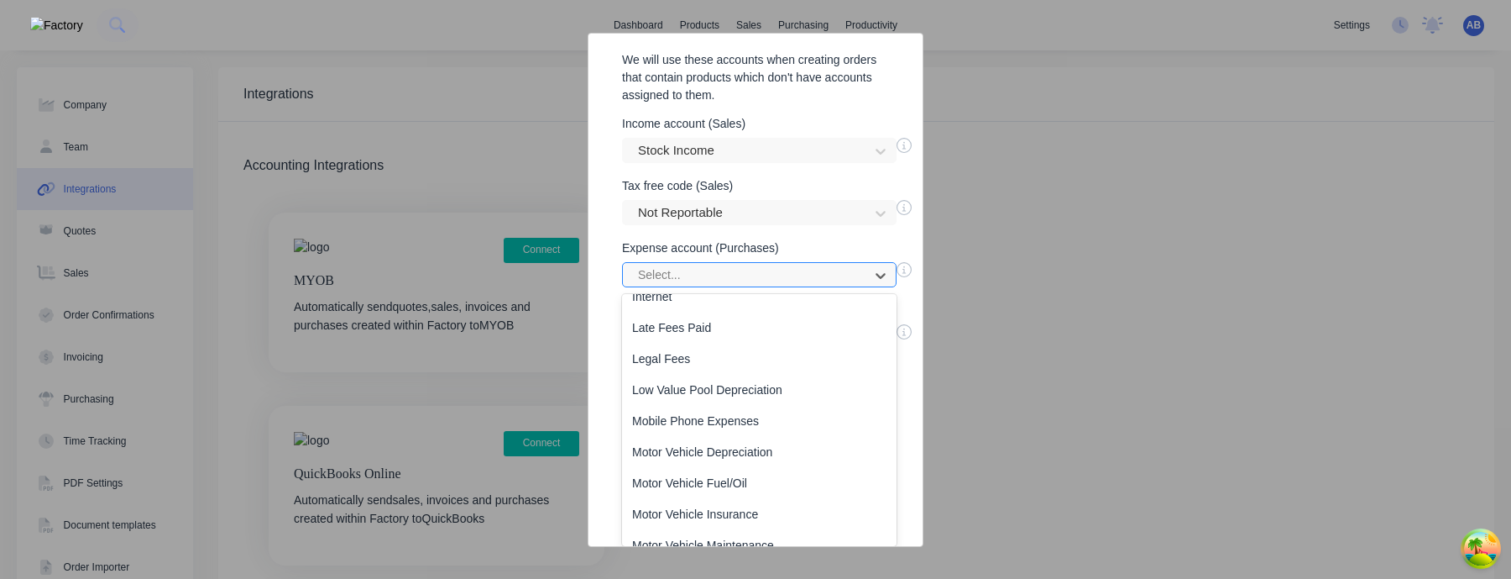
scroll to position [1139, 0]
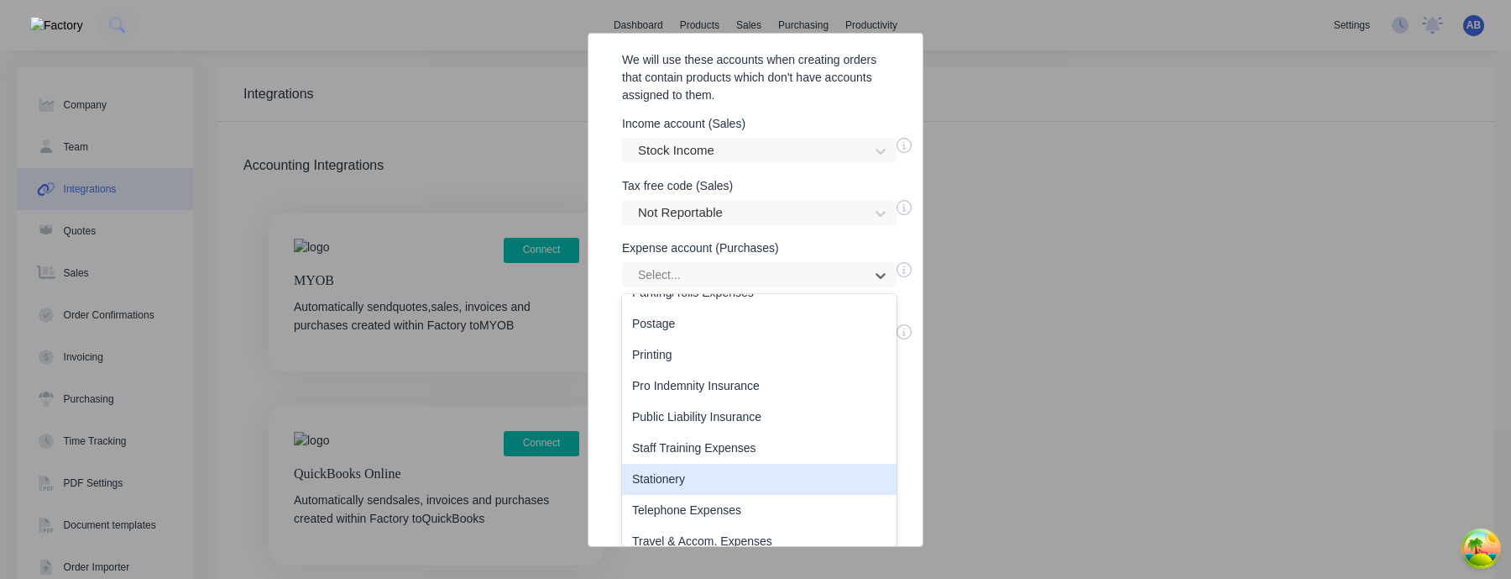
click at [742, 401] on div "Stationery" at bounding box center [759, 478] width 275 height 31
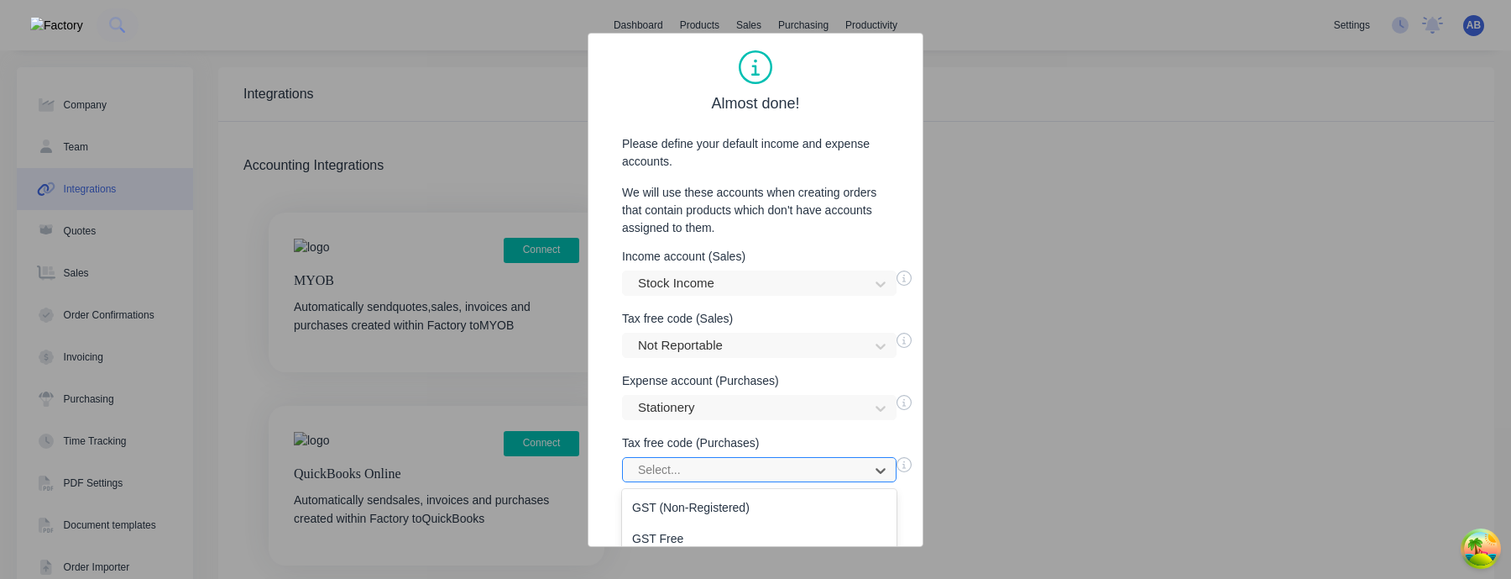
click at [741, 401] on div "GST Free Exports, 3 of 5. 5 results available. Use Up and Down to choose option…" at bounding box center [759, 469] width 275 height 25
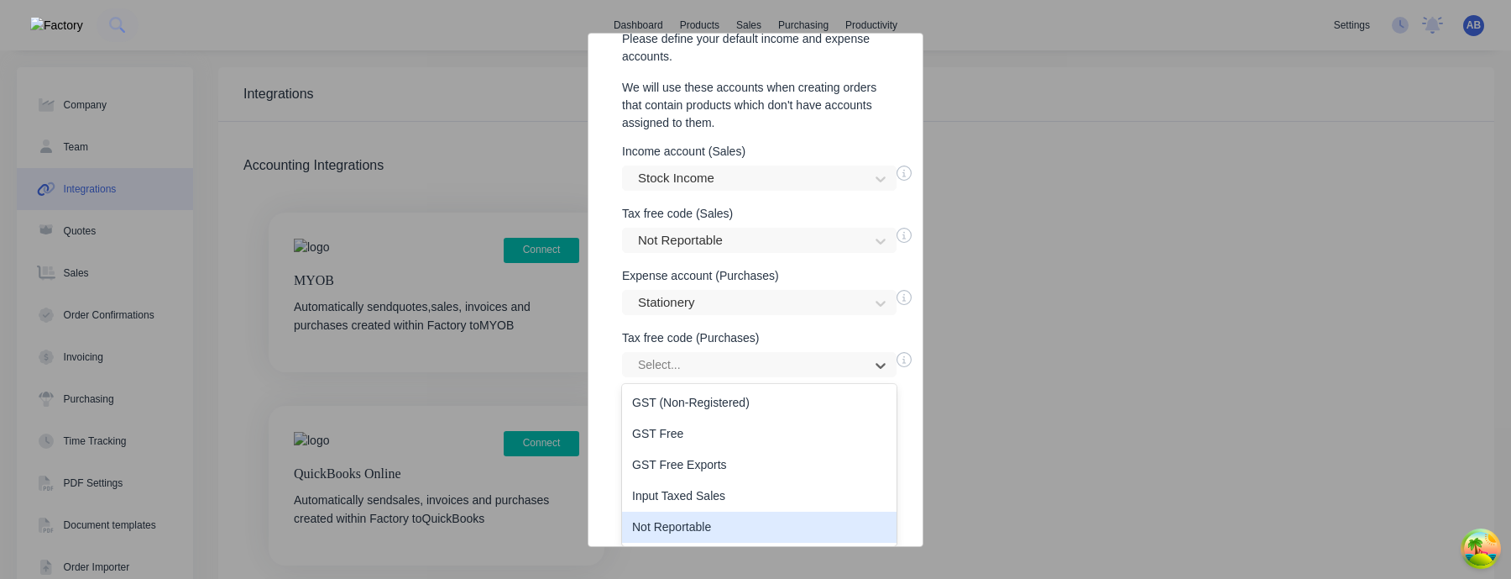
click at [739, 401] on div "Not Reportable" at bounding box center [759, 526] width 275 height 31
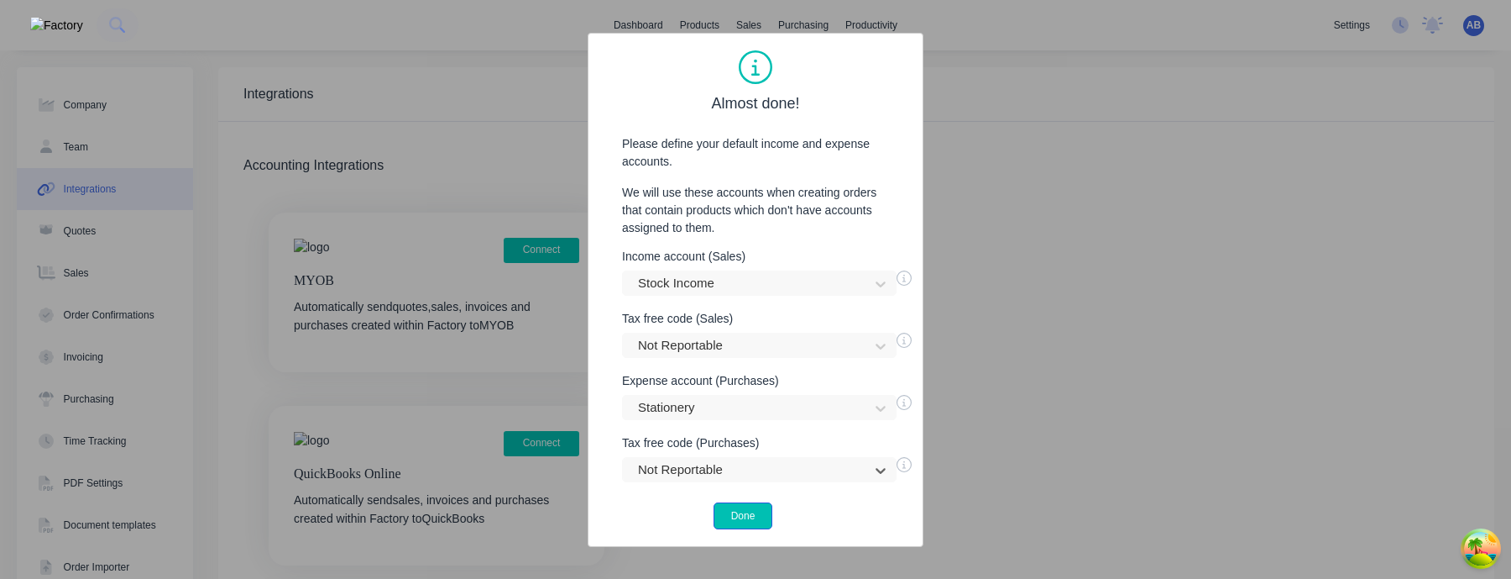
click at [758, 401] on button "Done" at bounding box center [744, 515] width 60 height 27
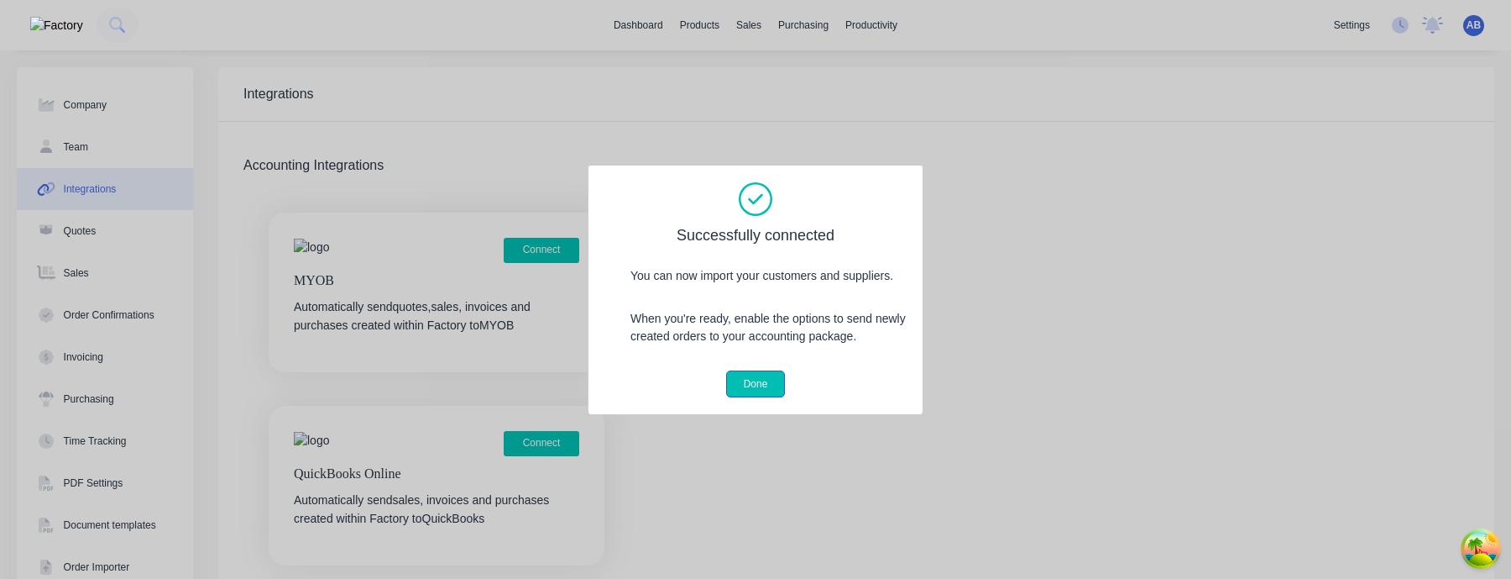
click at [747, 385] on button "Done" at bounding box center [756, 383] width 60 height 27
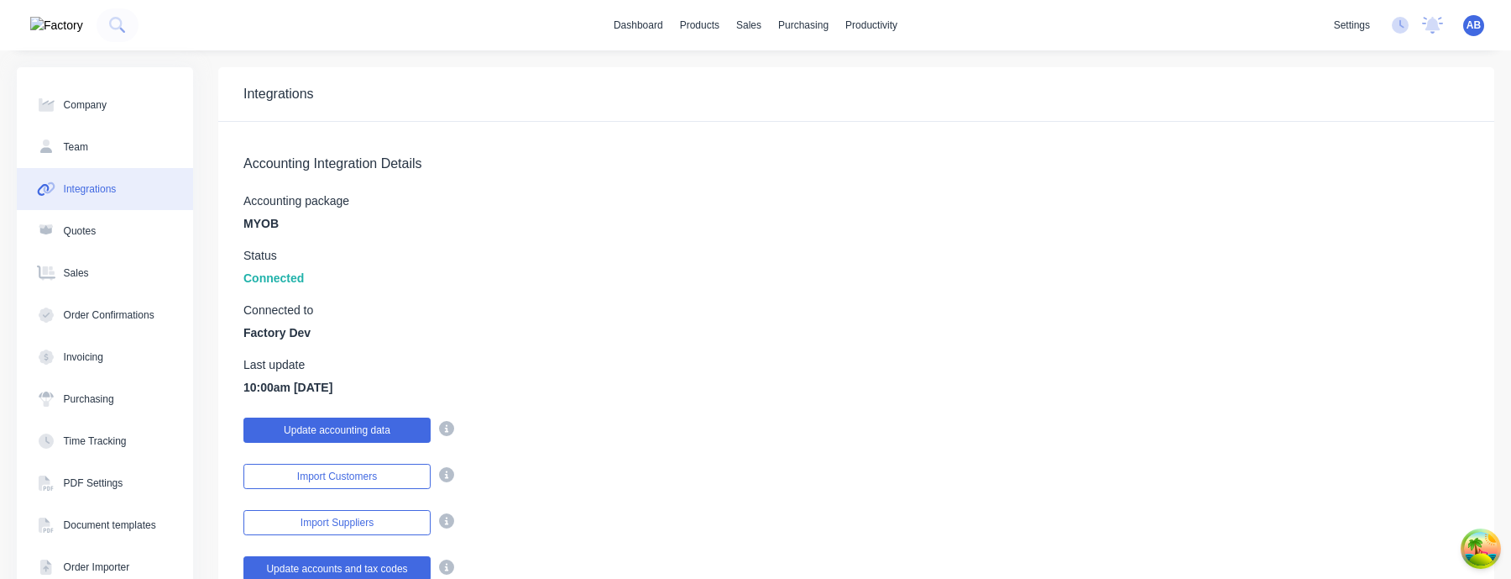
click at [379, 401] on button "Update accounting data" at bounding box center [336, 429] width 187 height 25
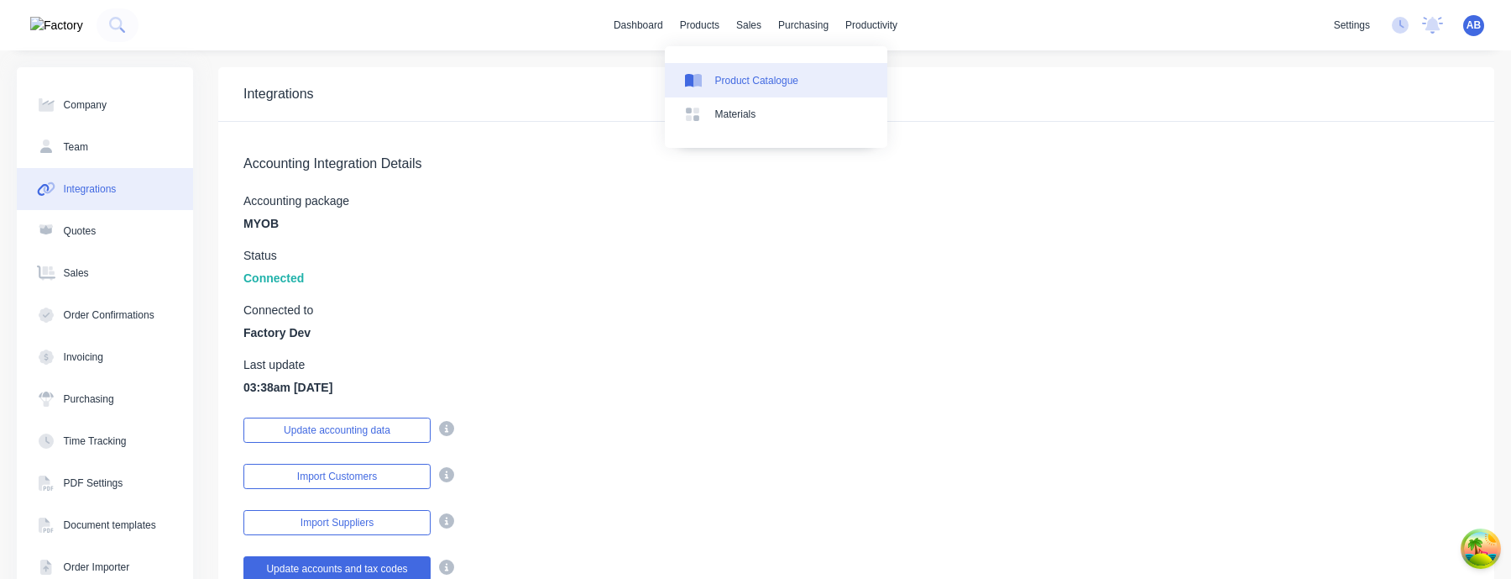
click at [725, 70] on link "Product Catalogue" at bounding box center [776, 80] width 223 height 34
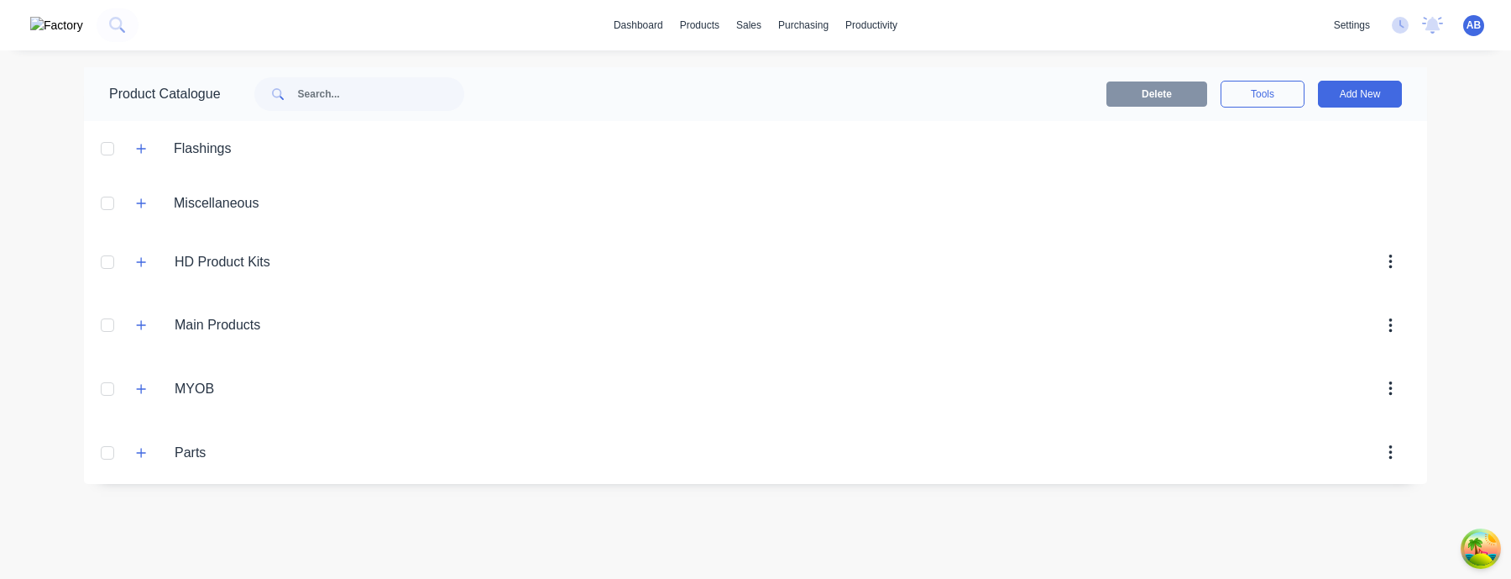
click at [131, 267] on span at bounding box center [141, 261] width 21 height 21
click at [136, 264] on icon "button" at bounding box center [141, 262] width 10 height 12
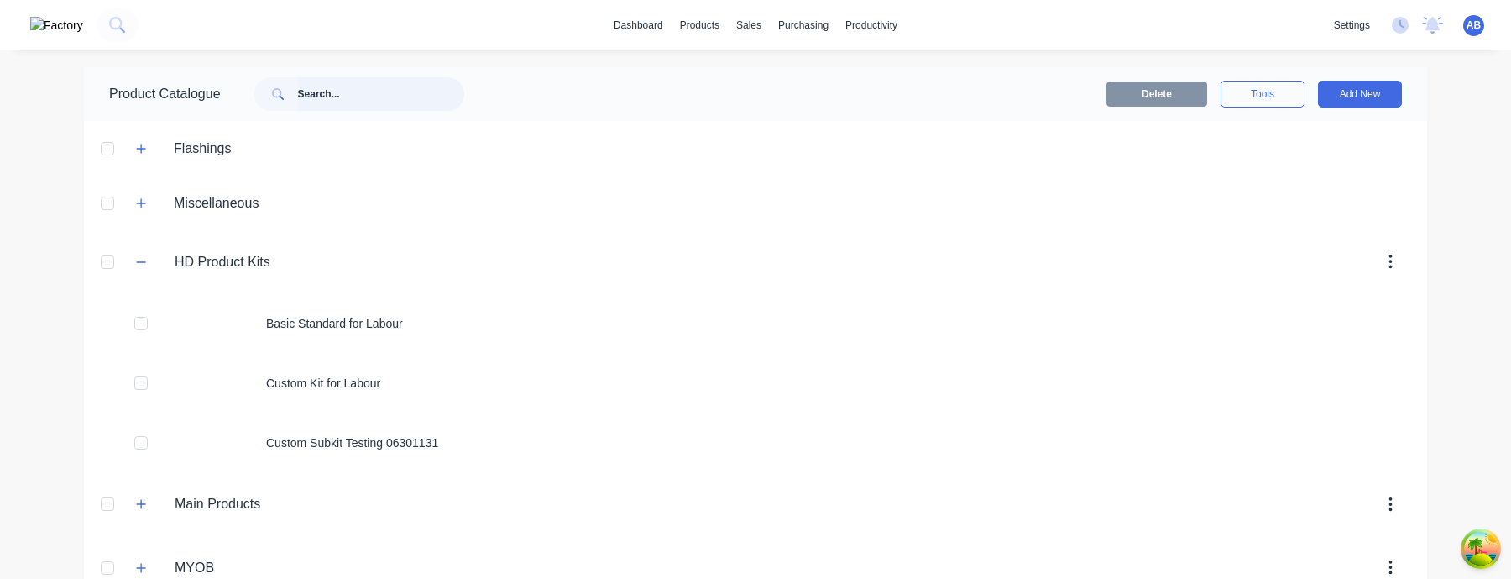
click at [348, 102] on input "text" at bounding box center [381, 94] width 166 height 34
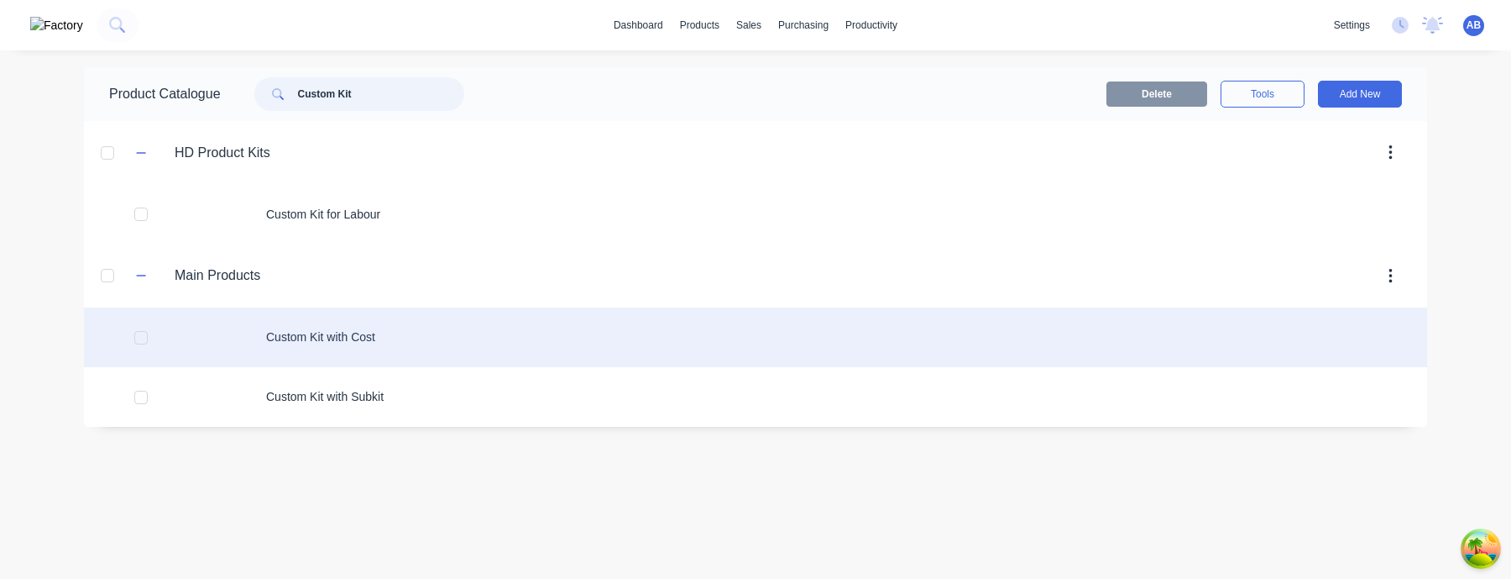
type input "Custom Kit"
click at [377, 330] on div "Custom Kit with Cost" at bounding box center [755, 337] width 1343 height 60
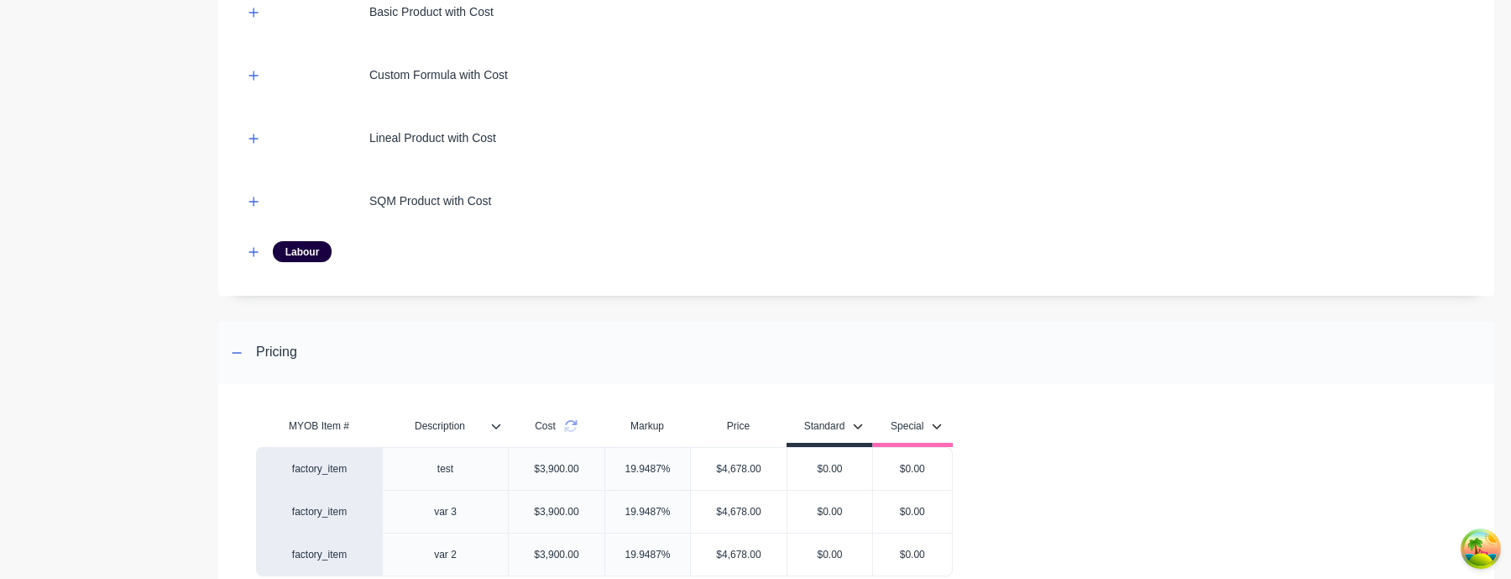
scroll to position [573, 0]
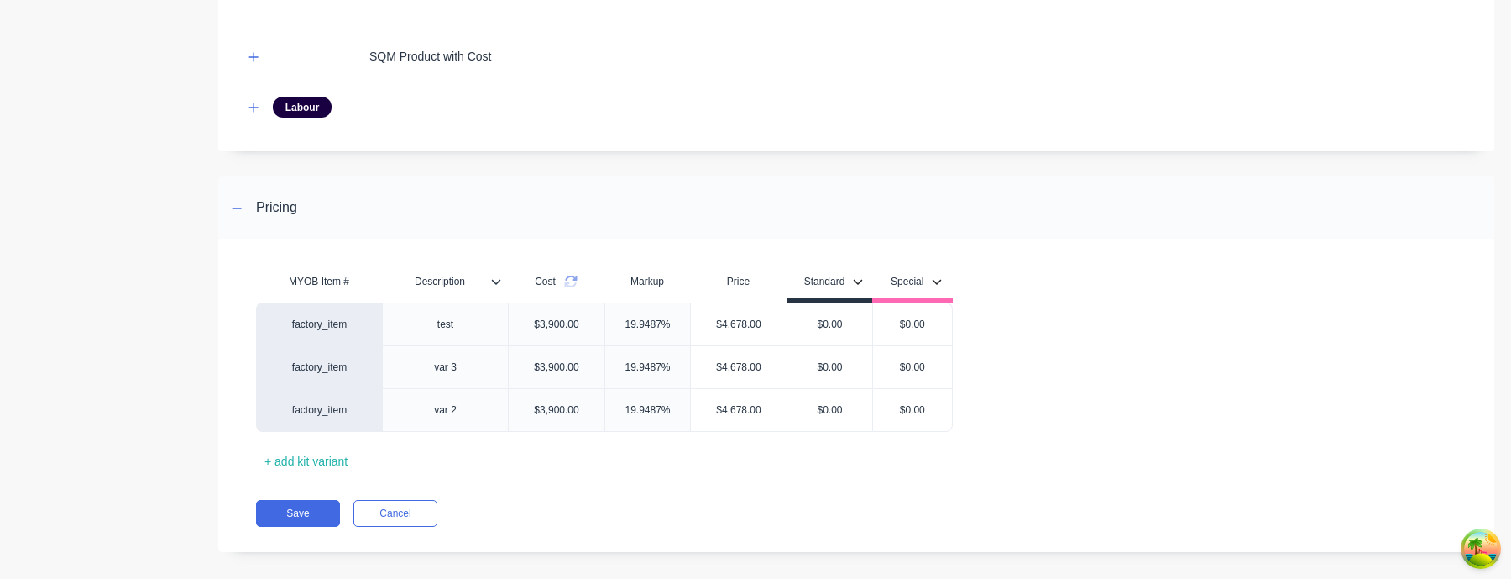
click at [583, 286] on div "Cost" at bounding box center [556, 281] width 97 height 34
click at [311, 401] on button "Save" at bounding box center [298, 513] width 84 height 27
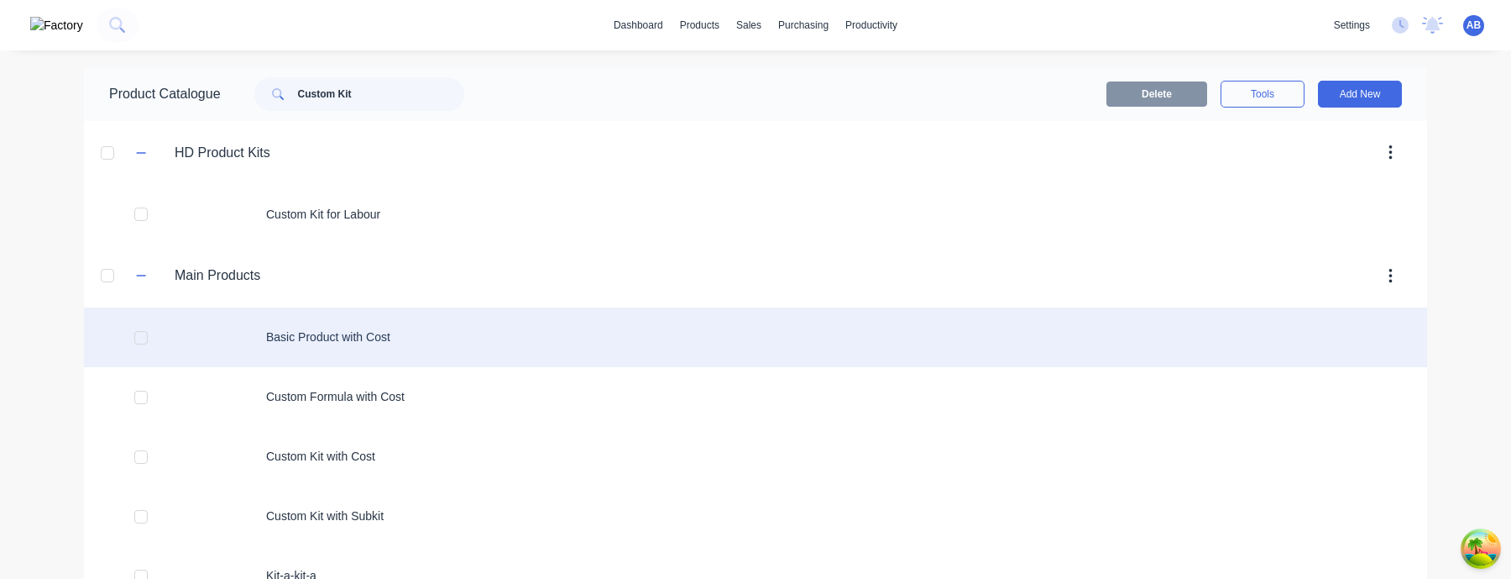
scroll to position [223, 0]
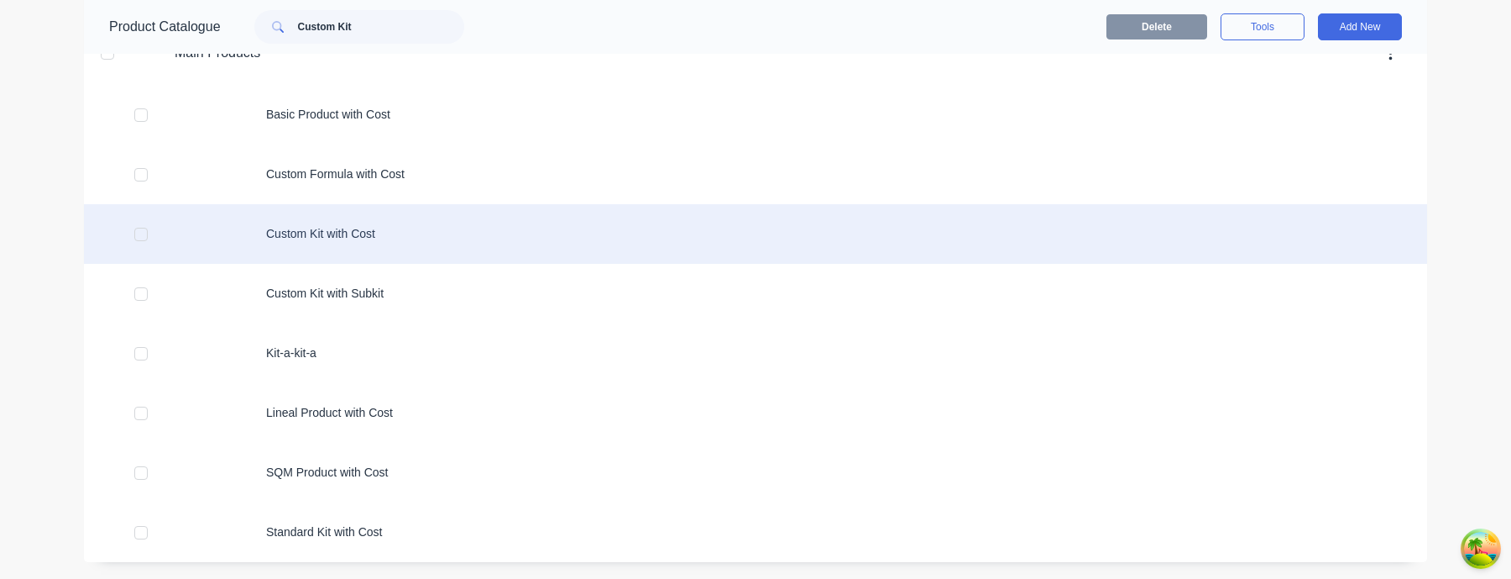
click at [612, 233] on div "Custom Kit with Cost" at bounding box center [755, 234] width 1343 height 60
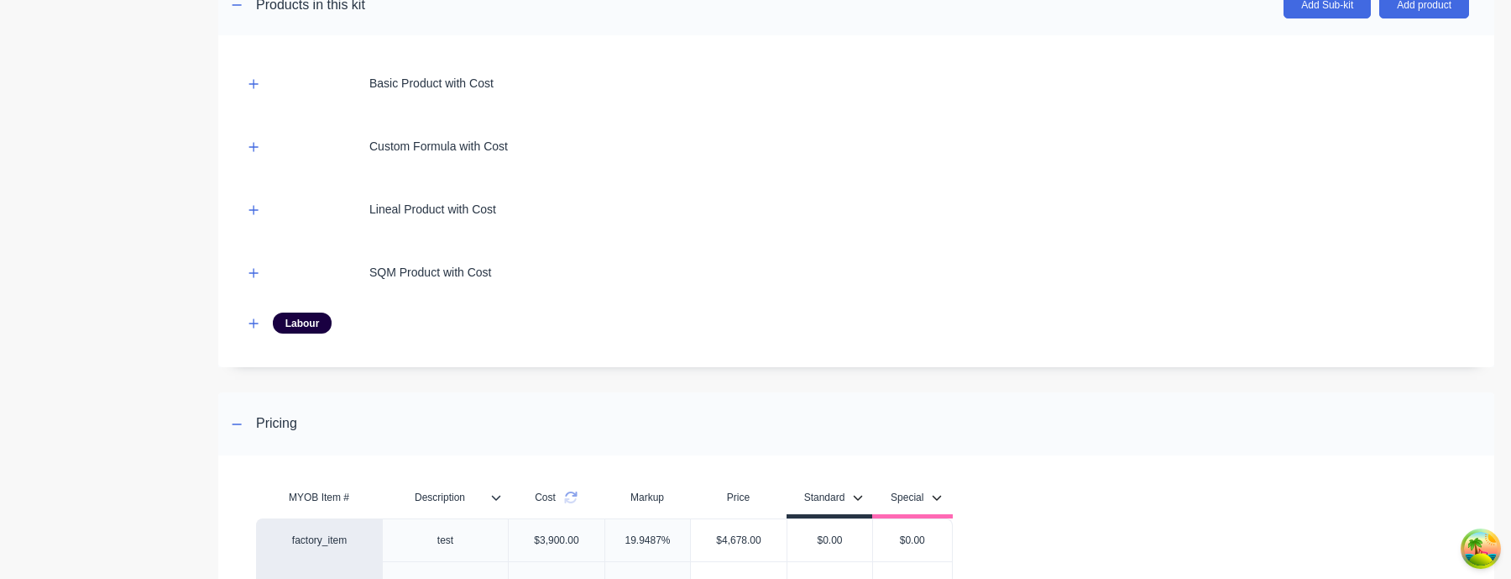
scroll to position [588, 0]
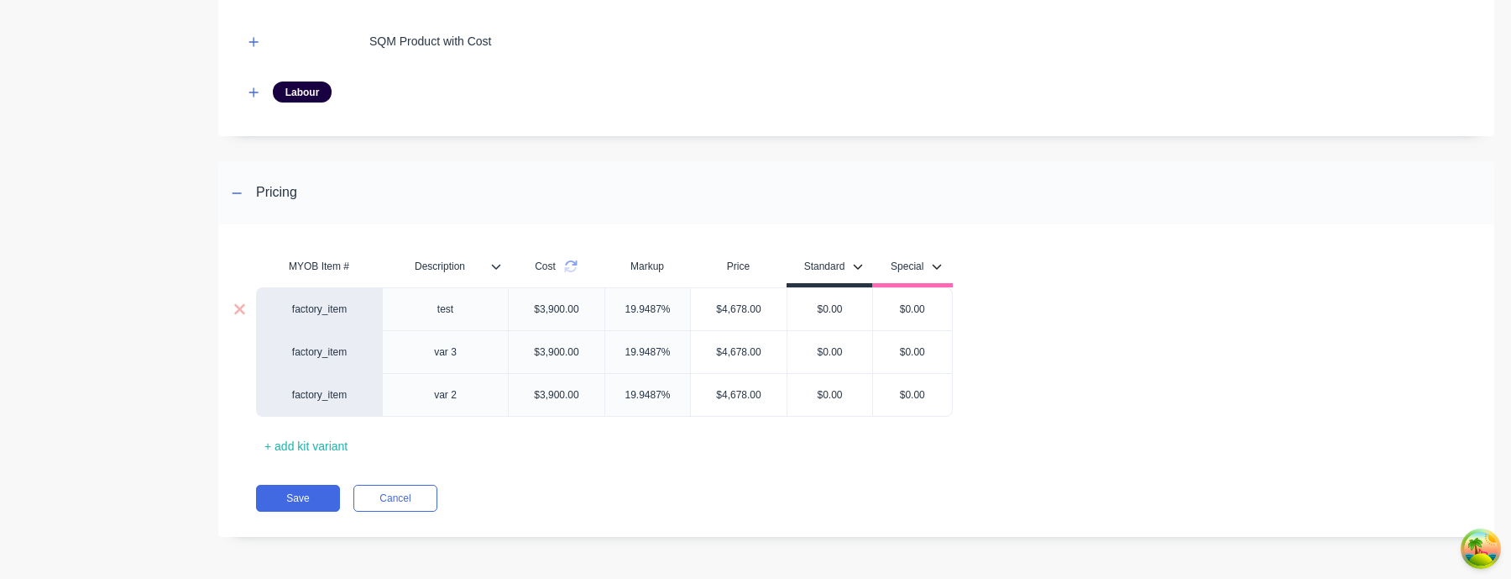
click at [326, 307] on div "factory_item" at bounding box center [320, 308] width 92 height 15
click at [326, 307] on input at bounding box center [320, 309] width 92 height 17
click at [335, 401] on button "factory_discs" at bounding box center [328, 409] width 106 height 25
click at [340, 358] on div "factory_item" at bounding box center [320, 351] width 92 height 15
click at [335, 321] on button "factory_discp" at bounding box center [328, 313] width 106 height 25
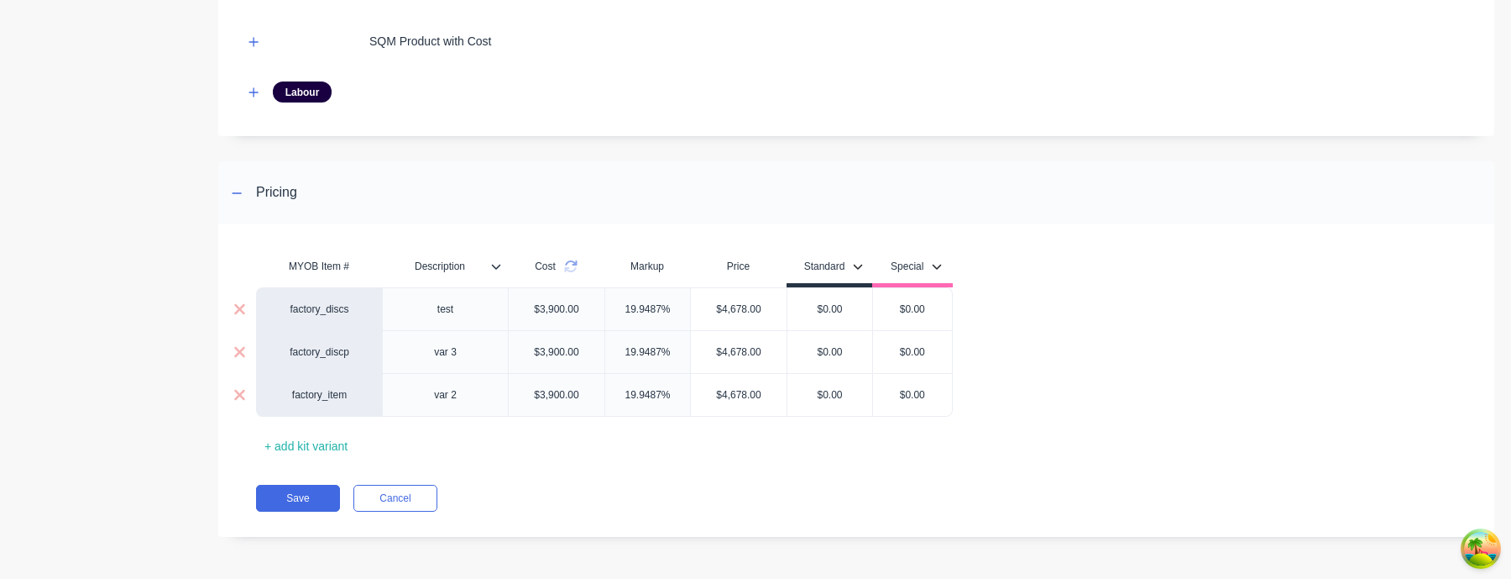
click at [335, 397] on div "factory_item" at bounding box center [320, 394] width 92 height 15
click at [333, 293] on button "csproduct" at bounding box center [328, 291] width 106 height 25
click at [317, 401] on button "Save" at bounding box center [298, 497] width 84 height 27
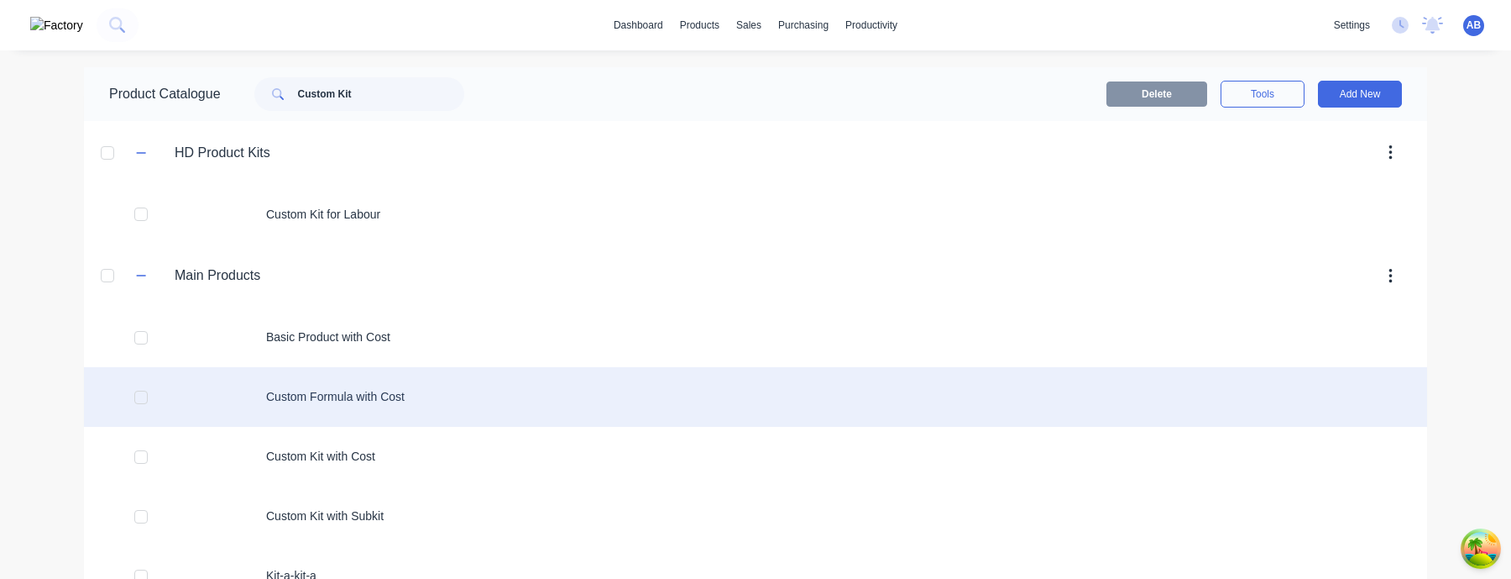
click at [420, 394] on div "Custom Formula with Cost" at bounding box center [755, 397] width 1343 height 60
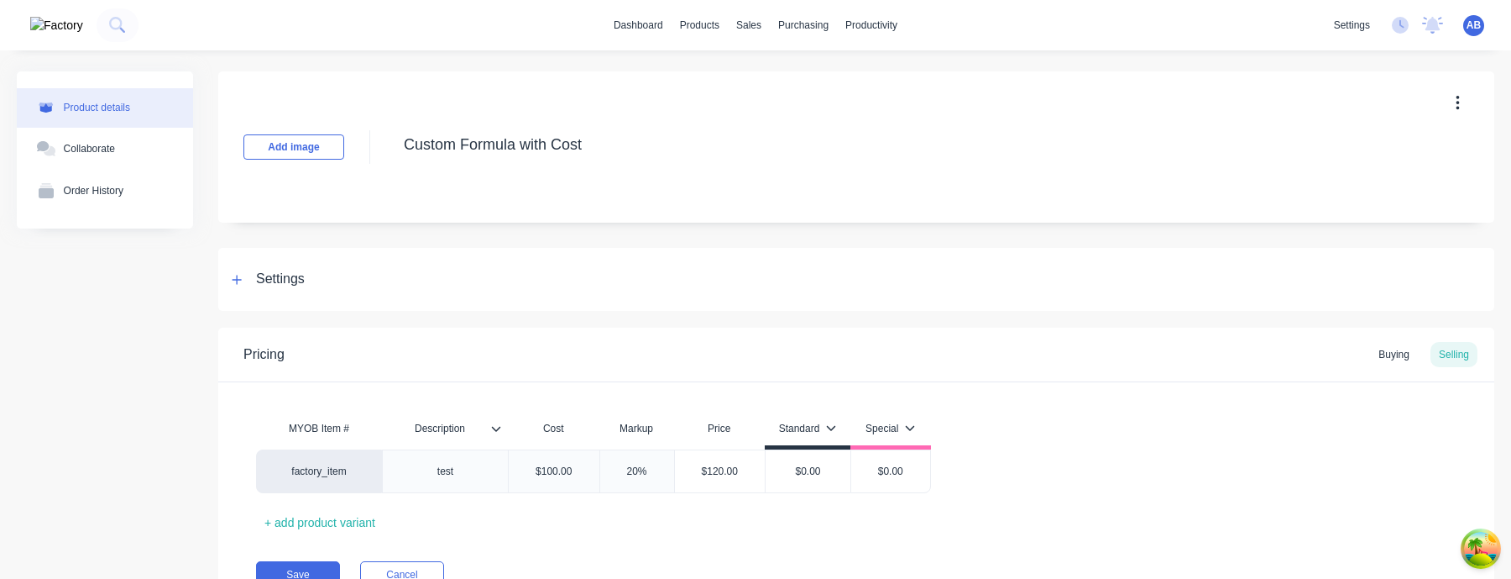
type textarea "x"
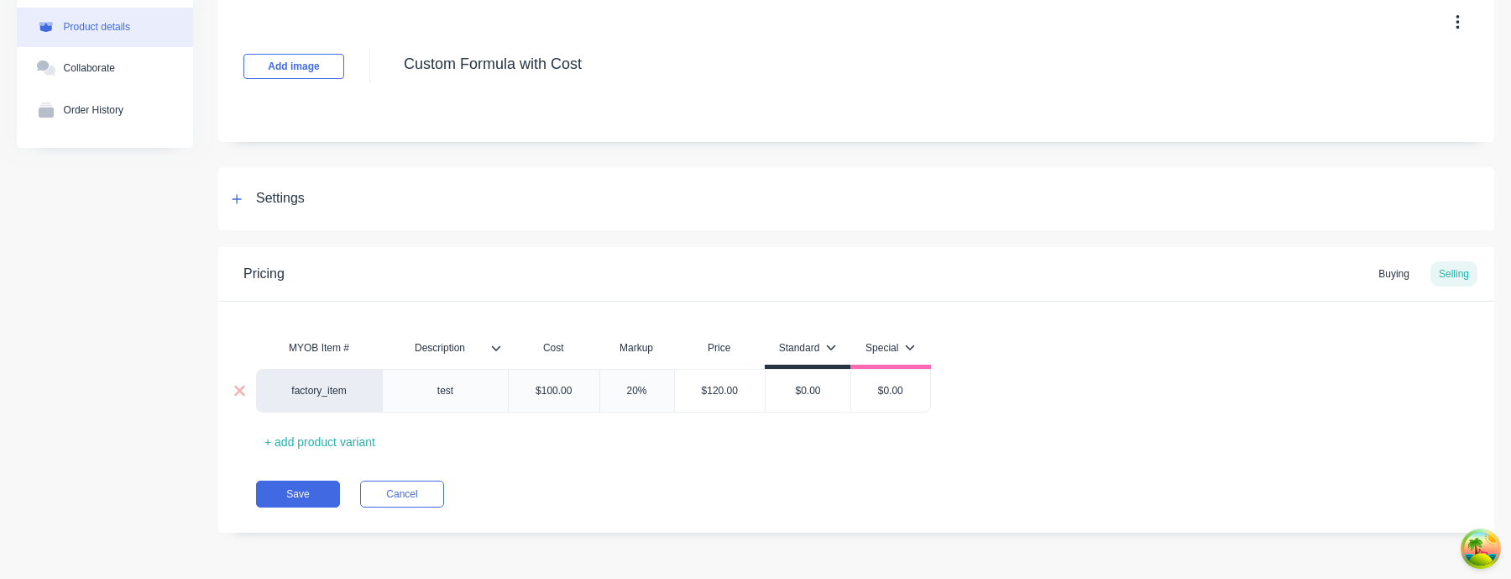
click at [327, 392] on div "factory_item" at bounding box center [319, 390] width 92 height 15
click at [548, 401] on div "Pricing Buying Selling MYOB Item # Description Cost Markup Price Standard Speci…" at bounding box center [856, 389] width 1276 height 285
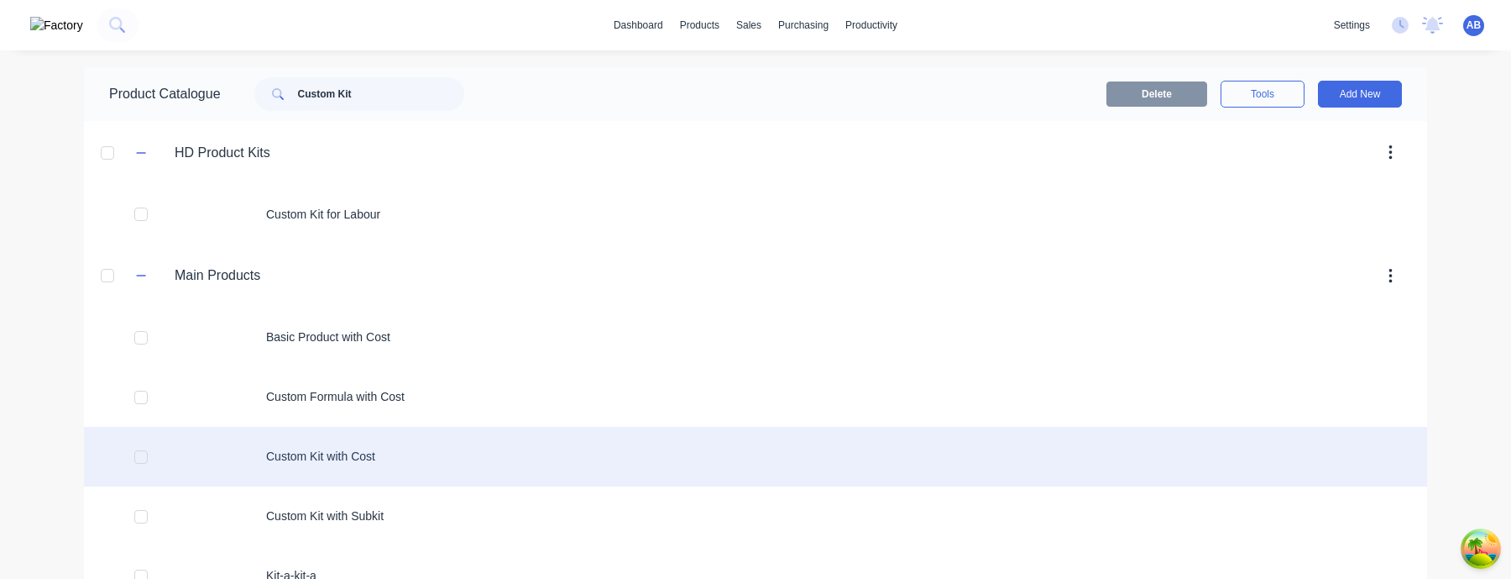
click at [422, 401] on div "Custom Kit with Cost" at bounding box center [755, 457] width 1343 height 60
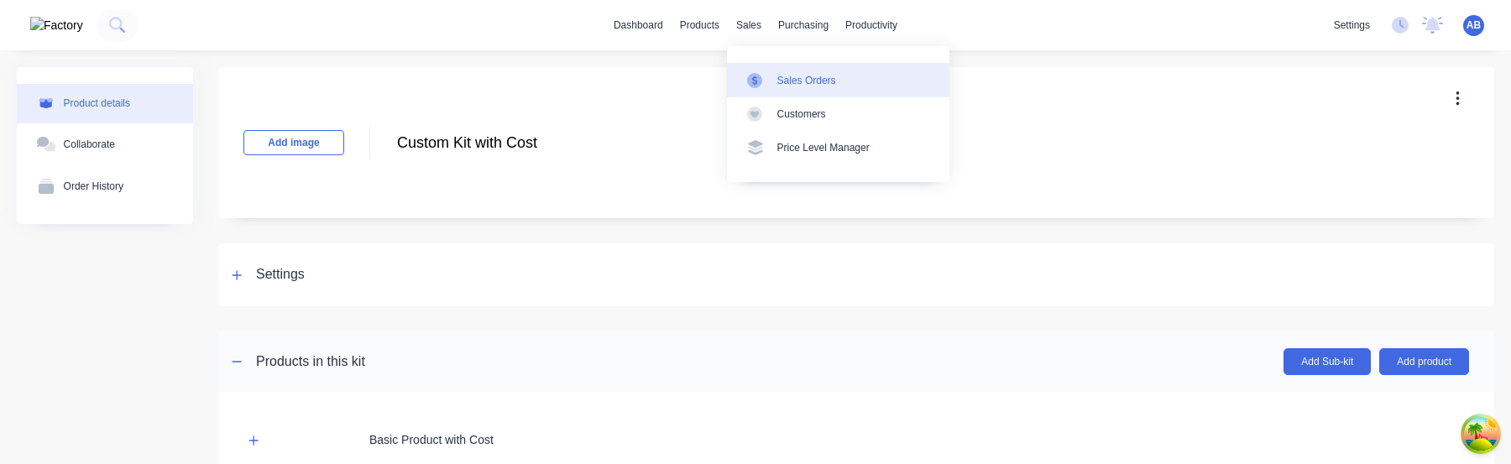
click at [778, 78] on div "Sales Orders" at bounding box center [807, 80] width 59 height 15
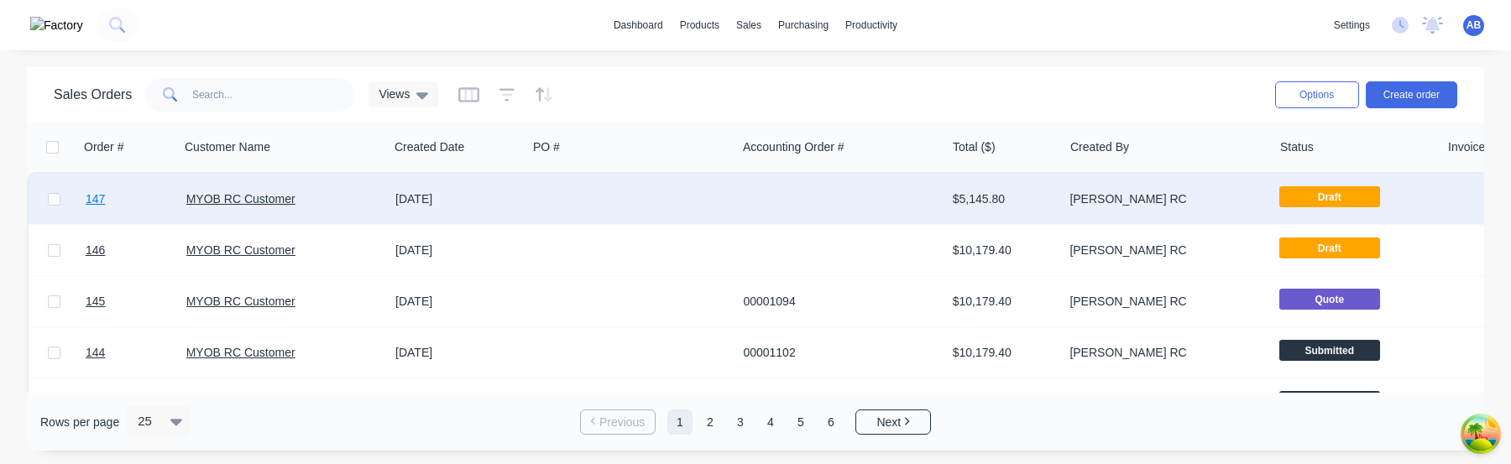
click at [99, 194] on span "147" at bounding box center [95, 199] width 19 height 17
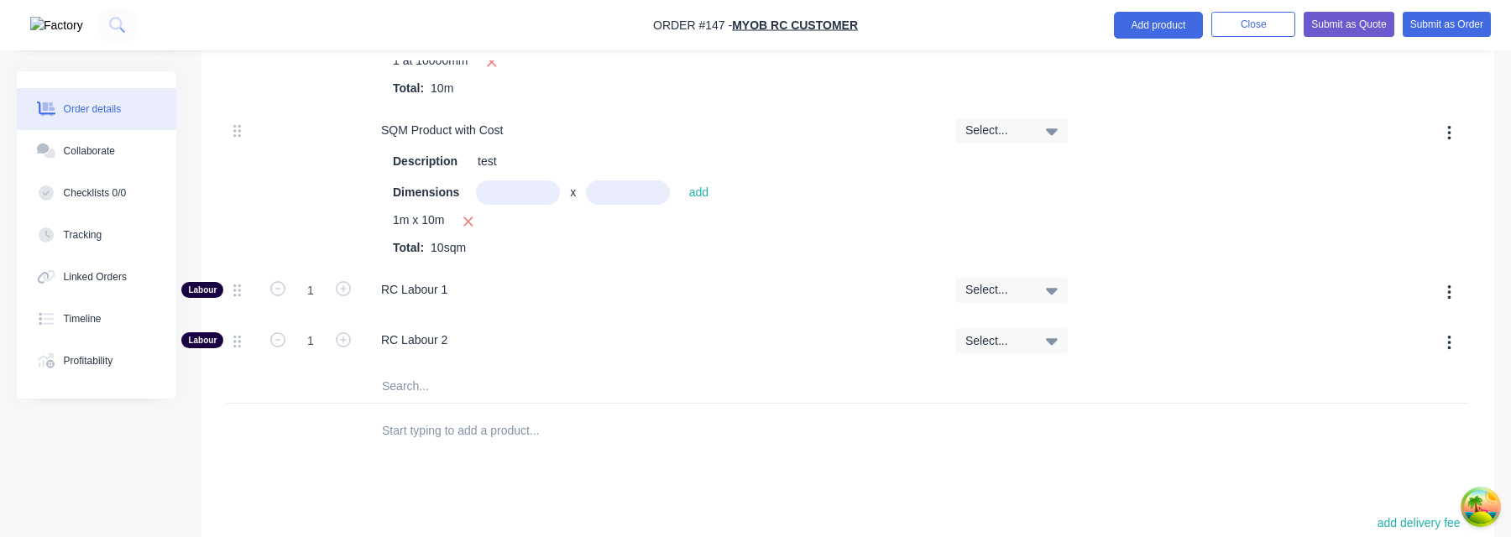
scroll to position [1238, 0]
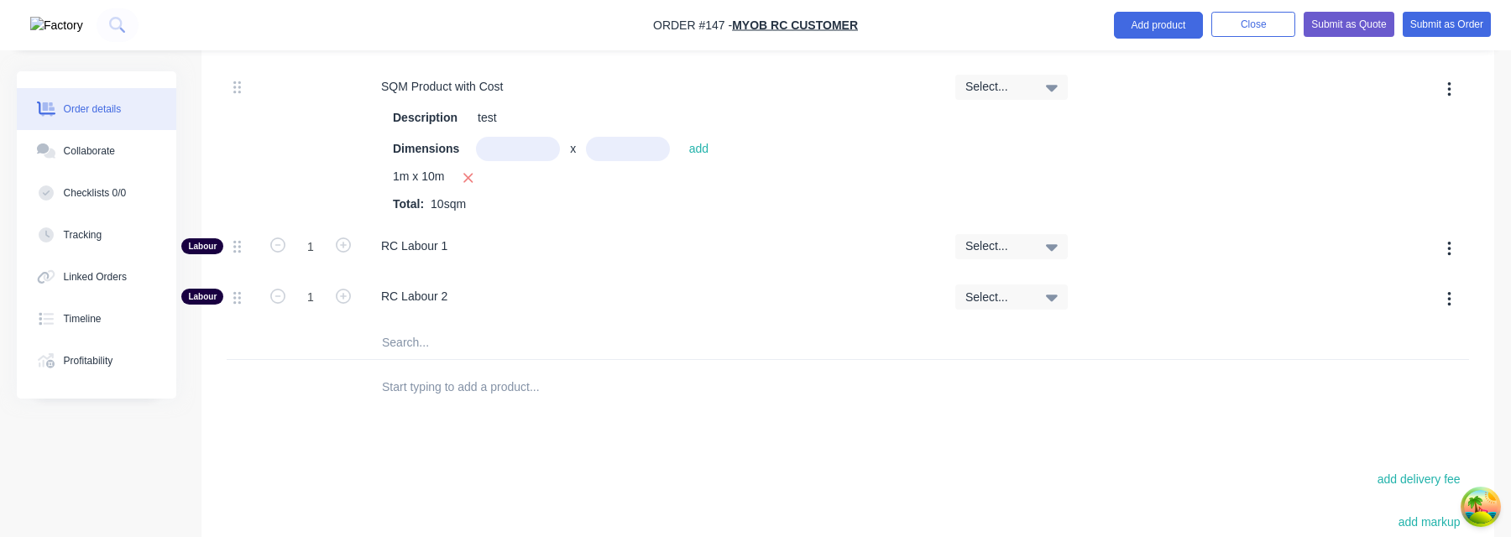
click at [450, 384] on input "text" at bounding box center [549, 387] width 336 height 34
click at [562, 389] on input "text" at bounding box center [549, 387] width 336 height 34
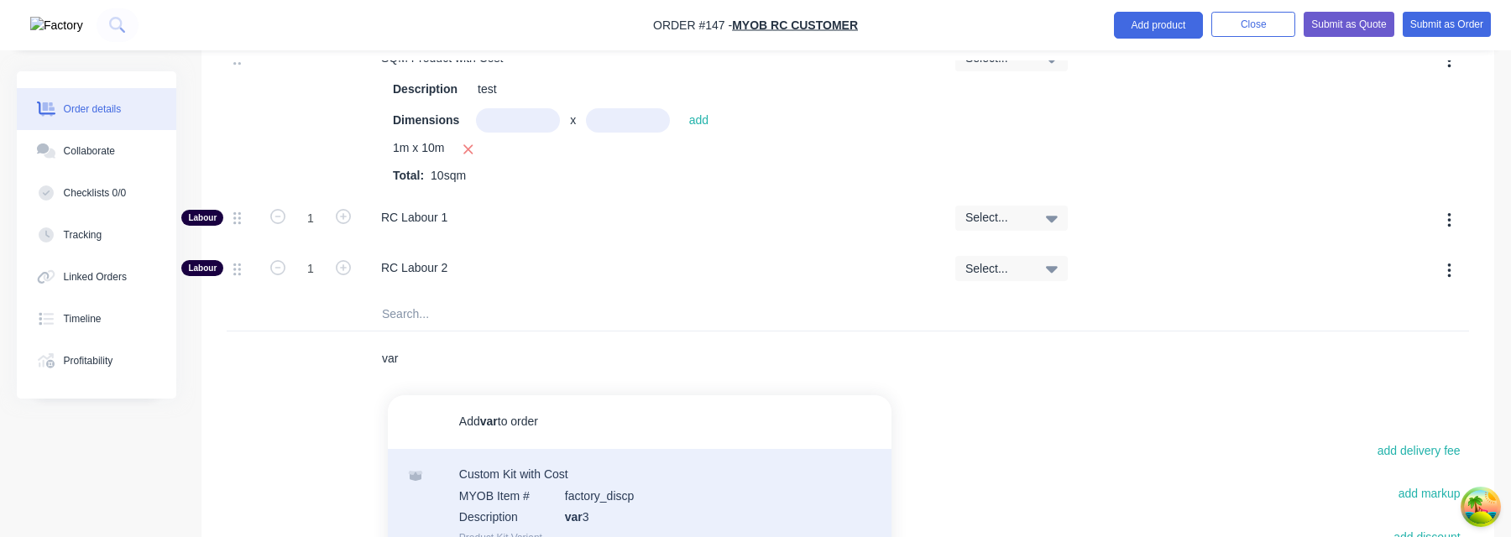
scroll to position [40, 0]
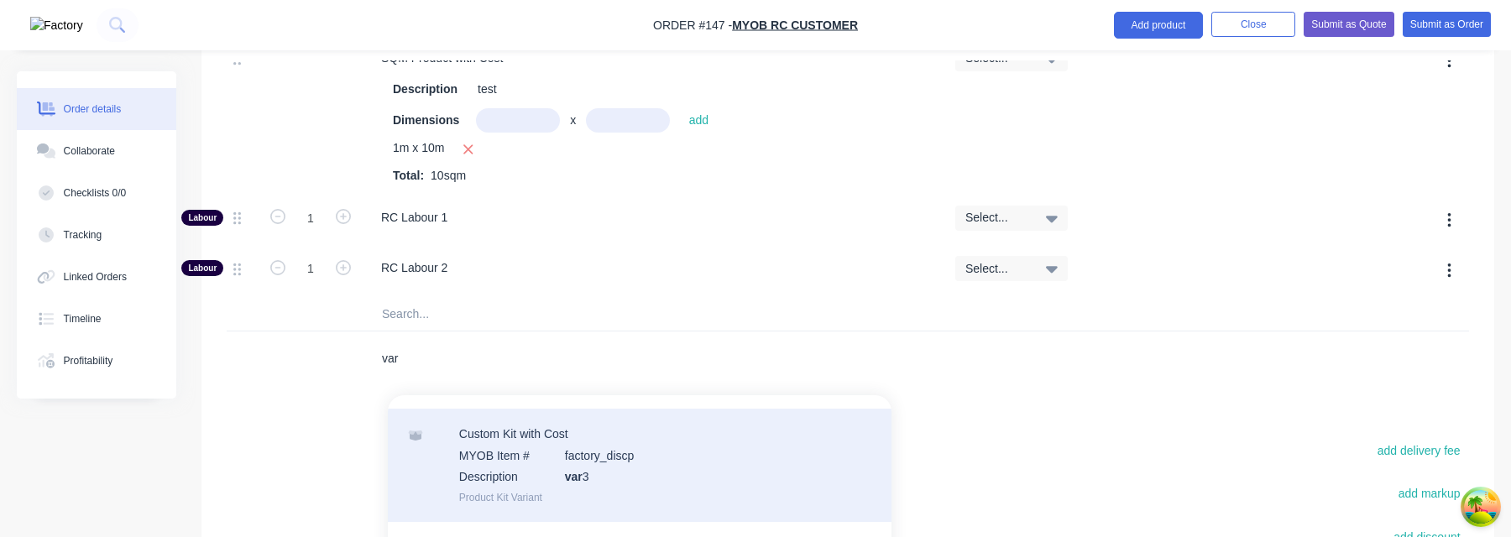
type input "var"
click at [655, 463] on div "Custom Kit with Cost MYOB Item # factory_discp Description var 3 Product Kit Va…" at bounding box center [640, 465] width 504 height 113
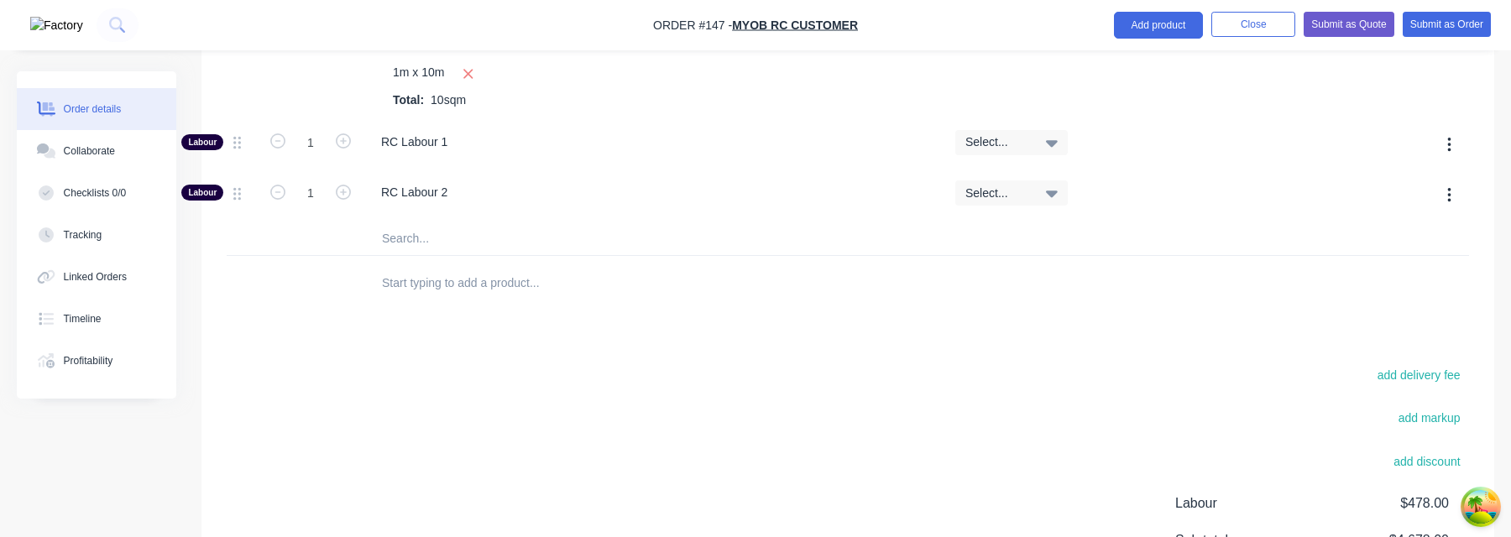
scroll to position [1442, 0]
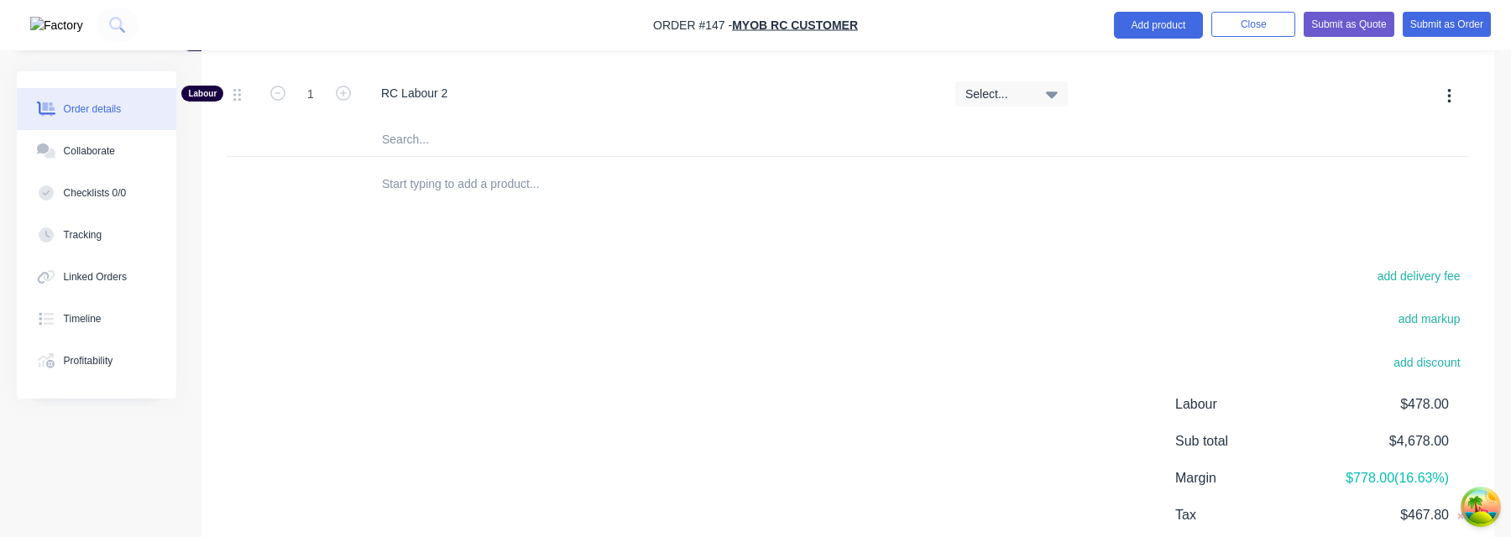
click at [516, 186] on input "text" at bounding box center [549, 184] width 336 height 34
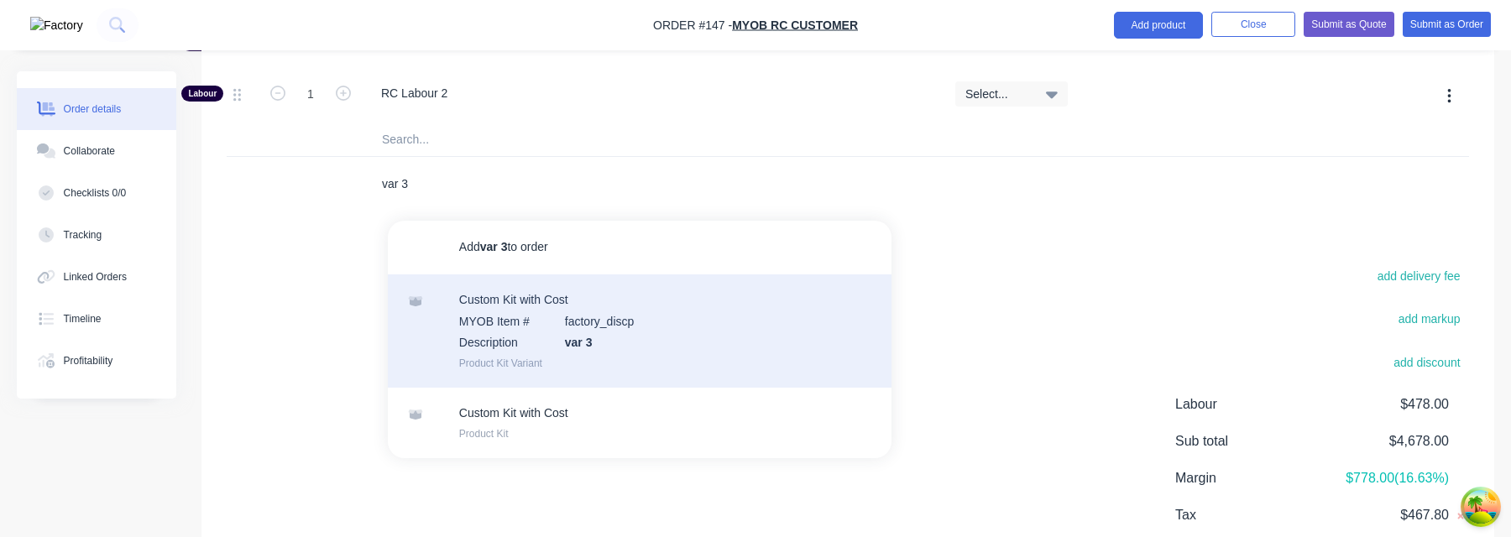
type input "var 3"
click at [556, 347] on div "Custom Kit with Cost MYOB Item # factory_discp Description var 3 Product Kit Va…" at bounding box center [640, 331] width 504 height 113
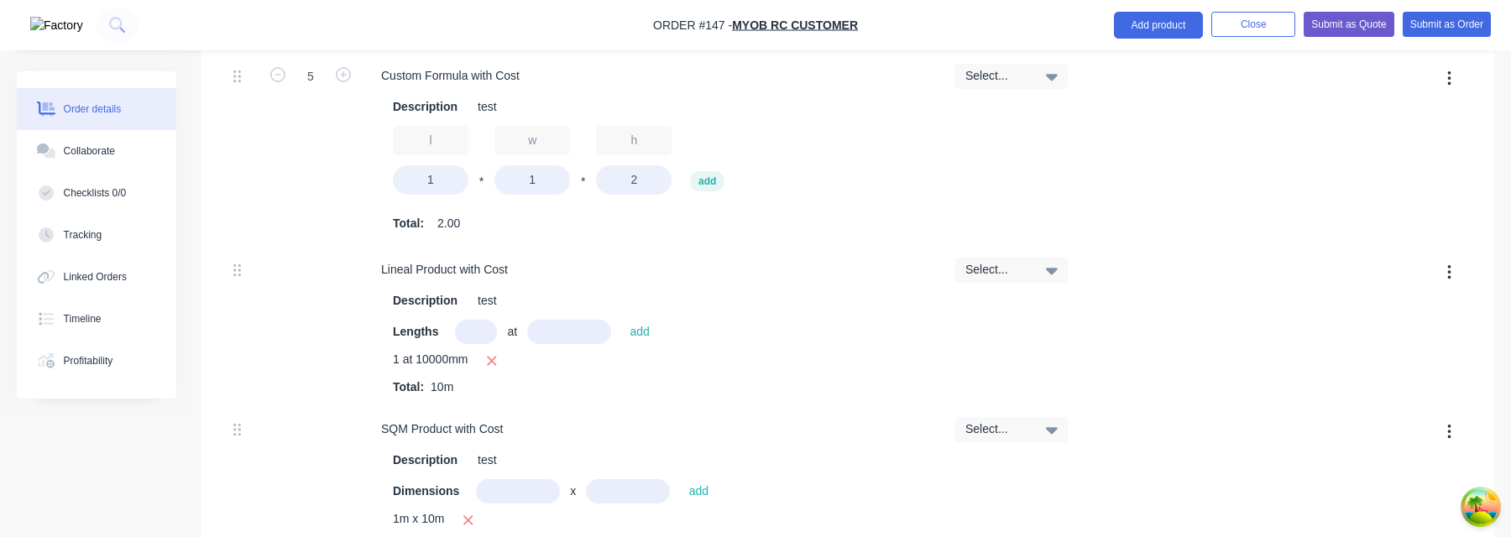
scroll to position [901, 0]
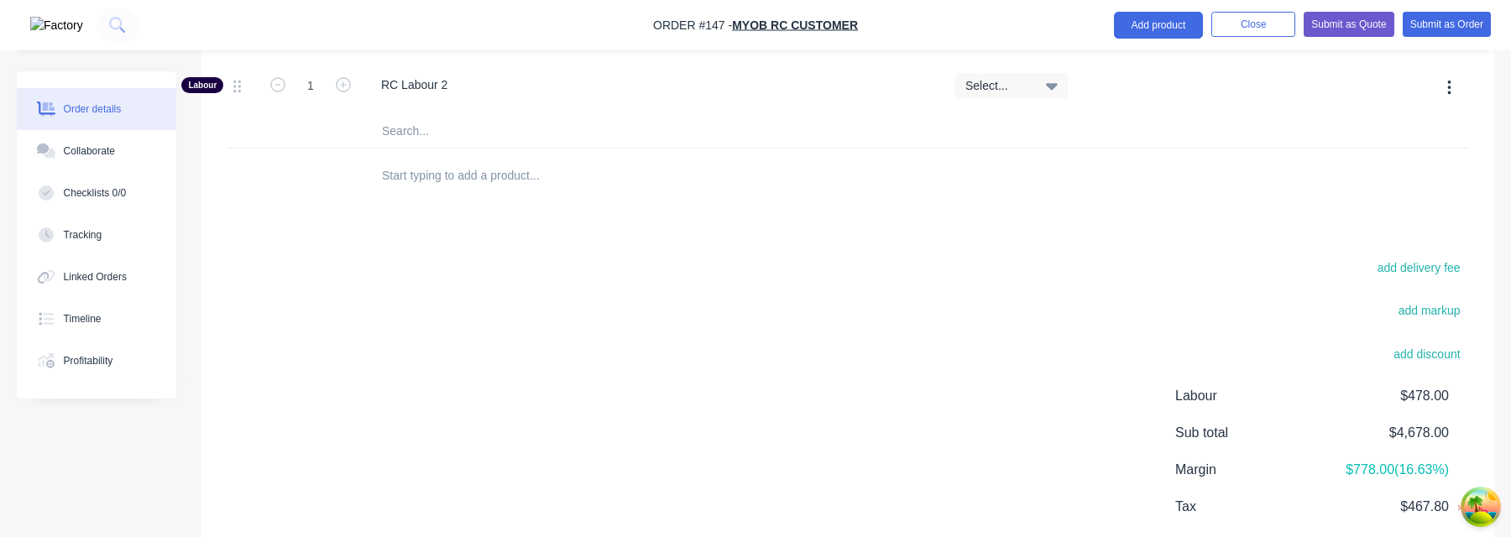
scroll to position [1446, 0]
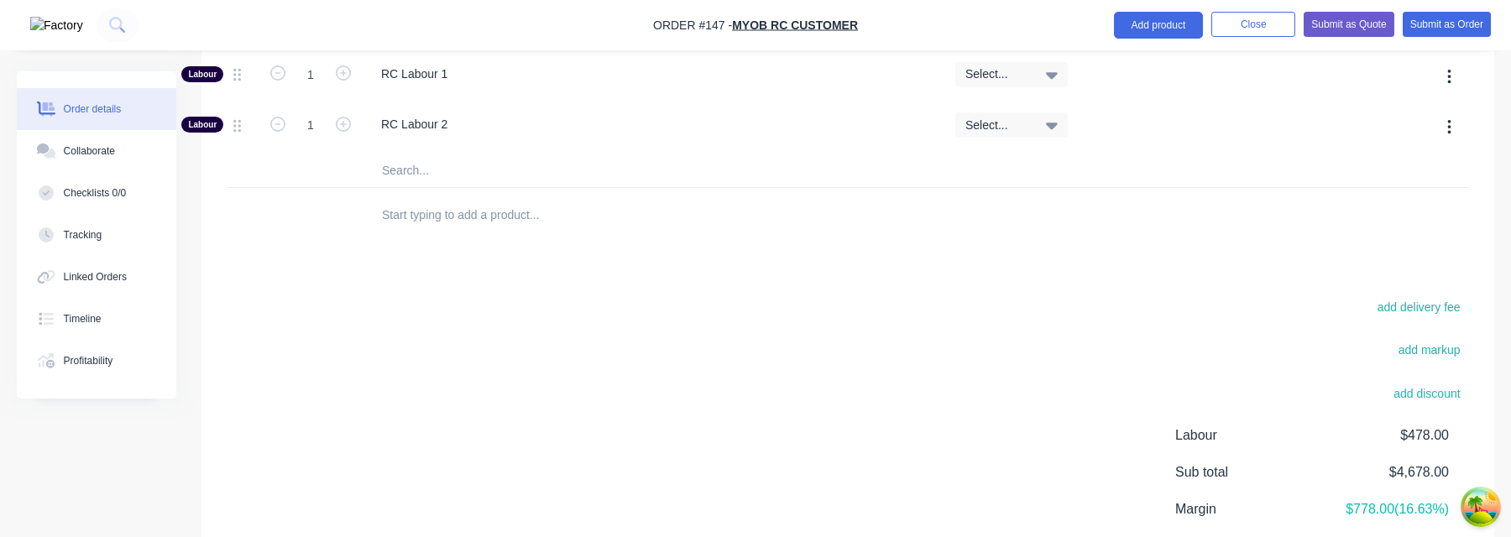
scroll to position [1404, 0]
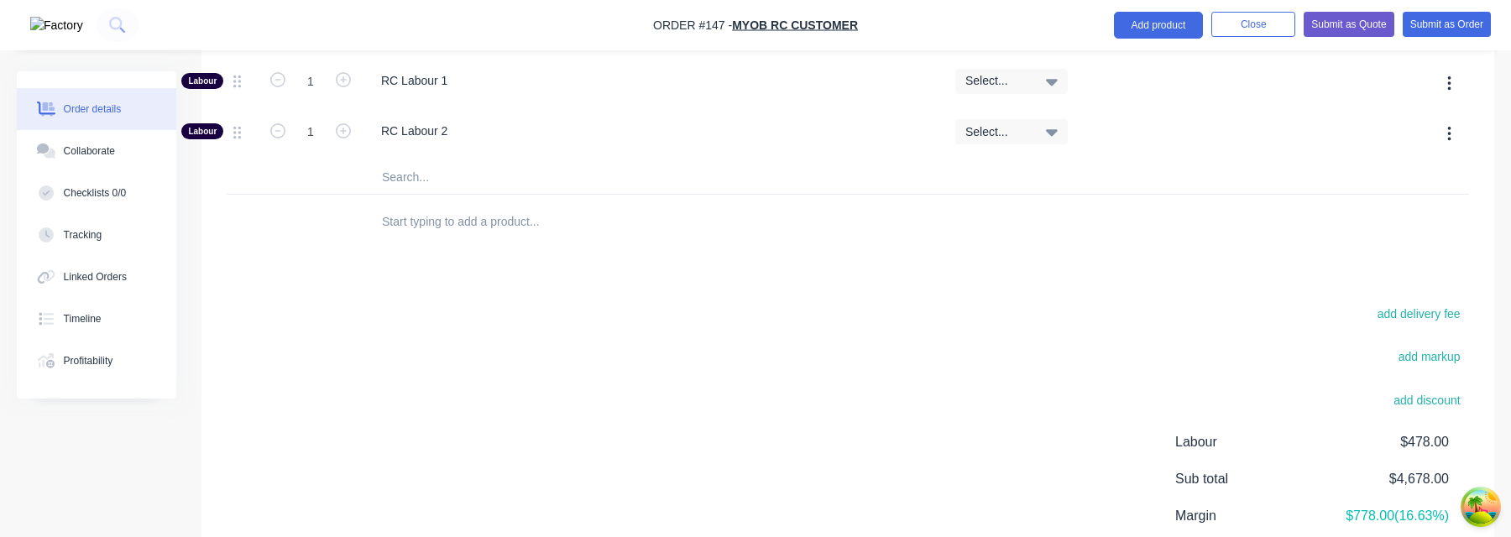
click at [492, 221] on input "text" at bounding box center [549, 222] width 336 height 34
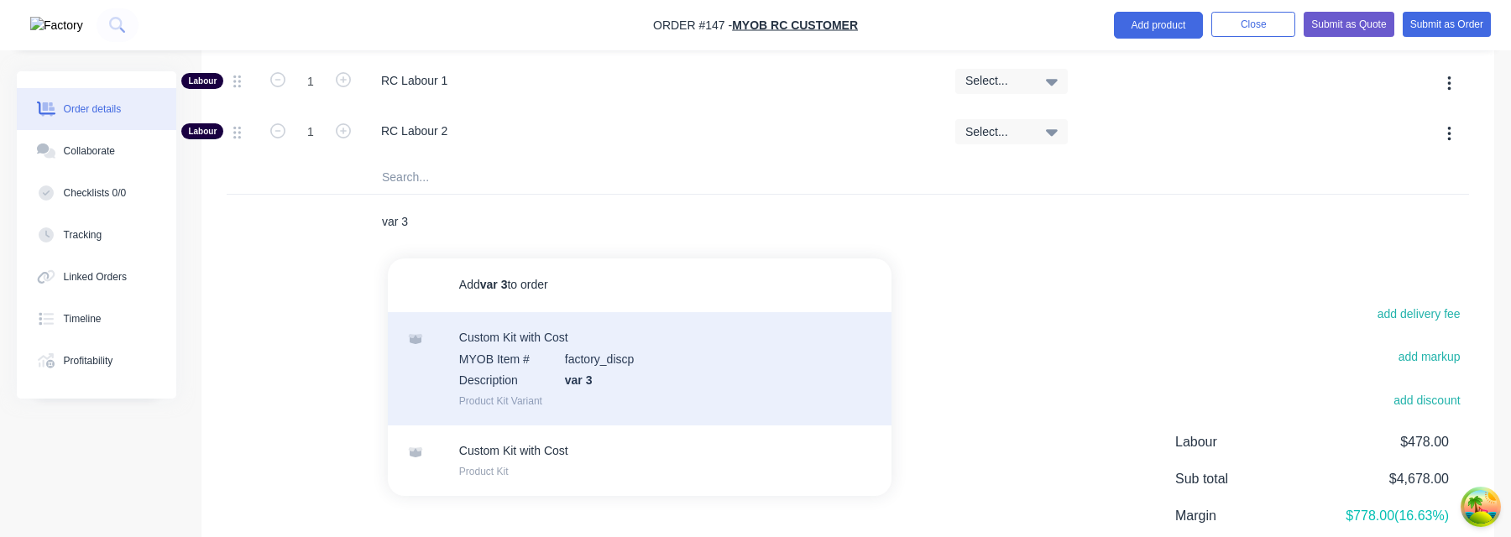
type input "var 3"
click at [558, 363] on div "Custom Kit with Cost MYOB Item # factory_discp Description var 3 Product Kit Va…" at bounding box center [640, 368] width 504 height 113
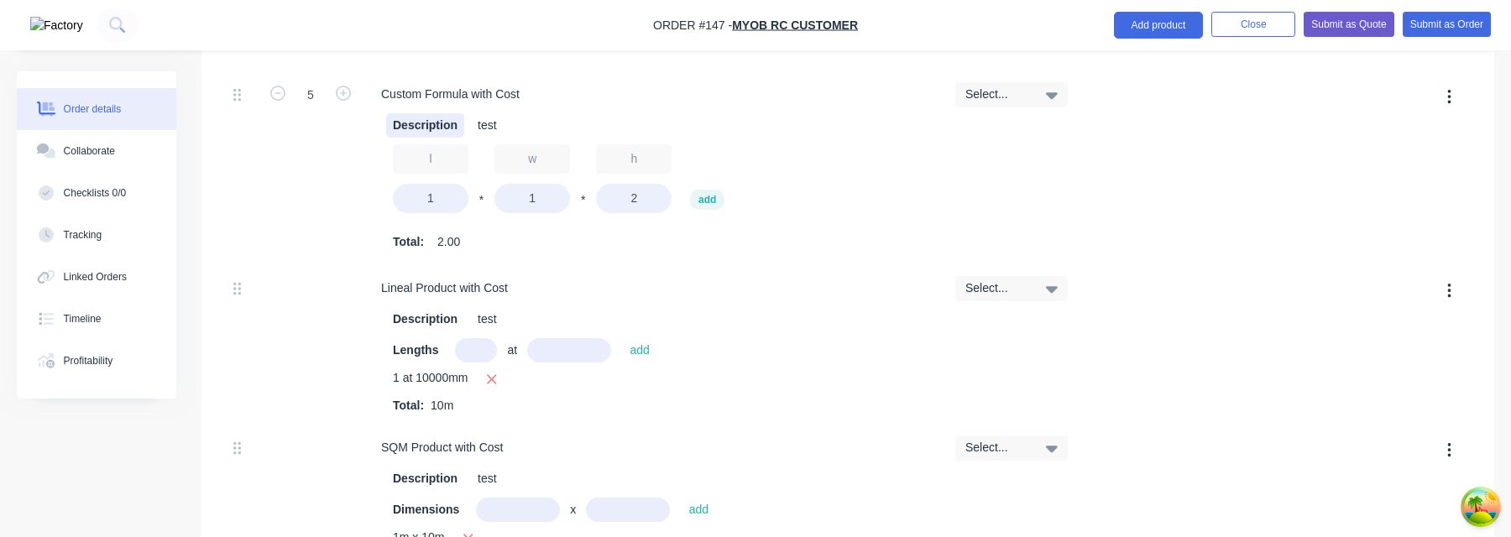
scroll to position [1197, 0]
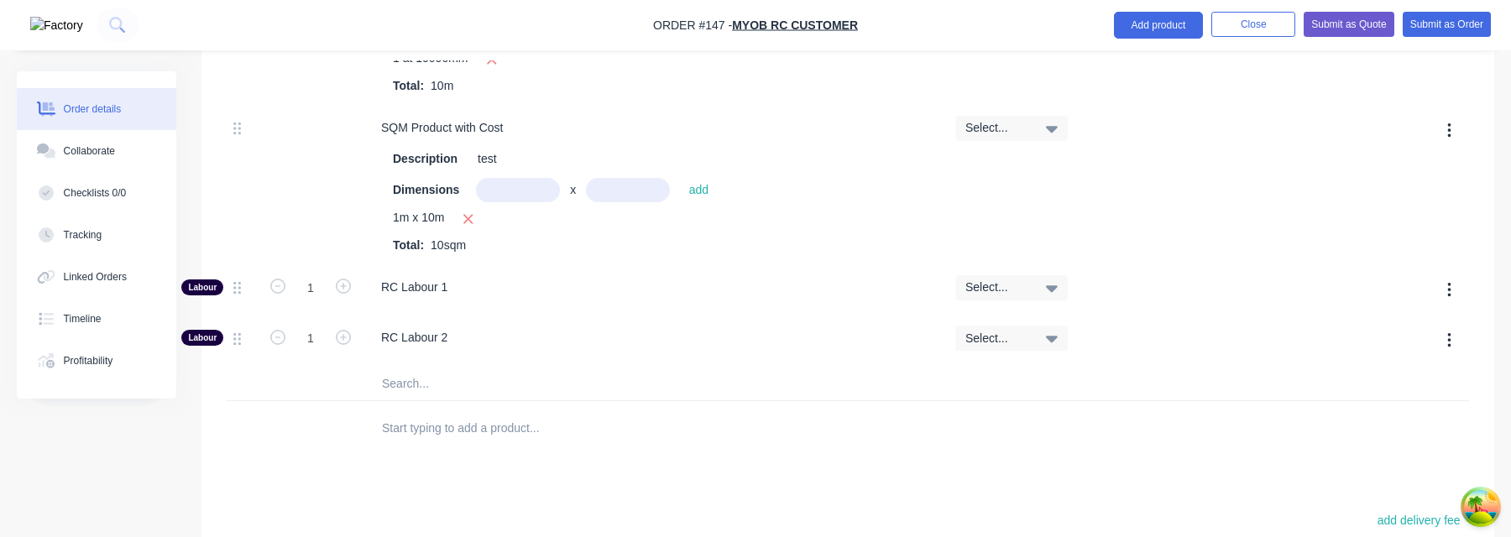
click at [499, 390] on input "text" at bounding box center [549, 384] width 336 height 34
type input "v"
click at [483, 395] on input "custom" at bounding box center [549, 384] width 336 height 34
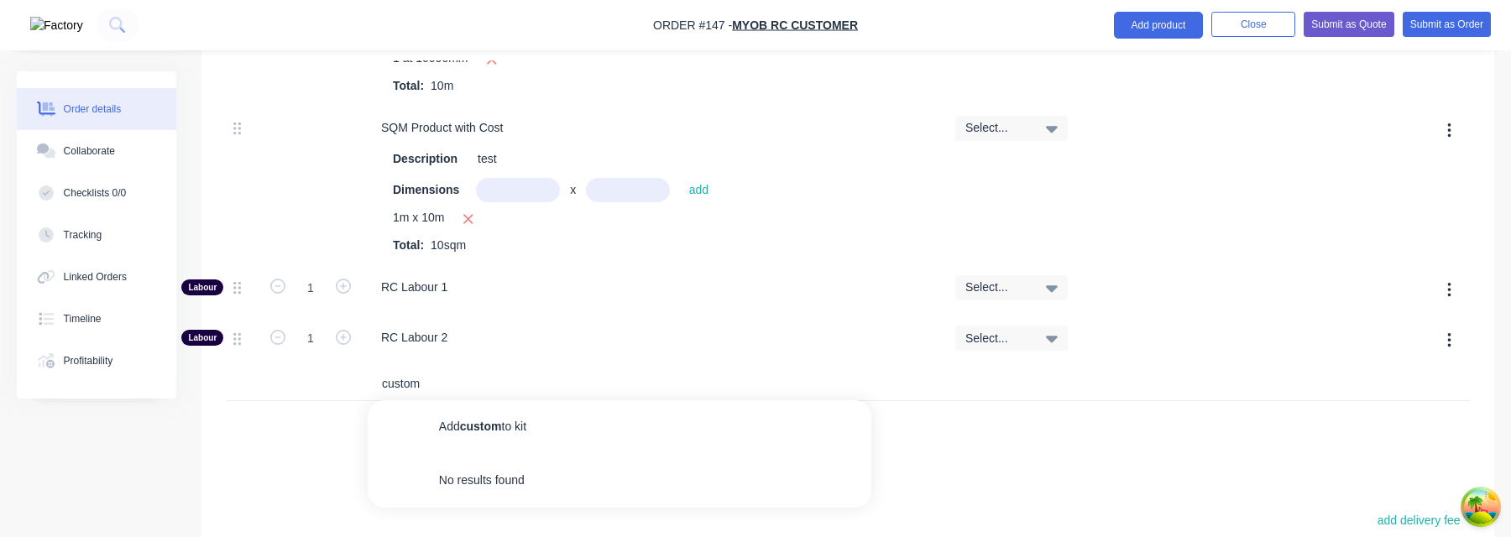
click at [483, 395] on input "custom" at bounding box center [549, 384] width 336 height 34
type input "a"
click at [411, 377] on input "a" at bounding box center [549, 384] width 336 height 34
click at [502, 428] on input "text" at bounding box center [549, 428] width 336 height 34
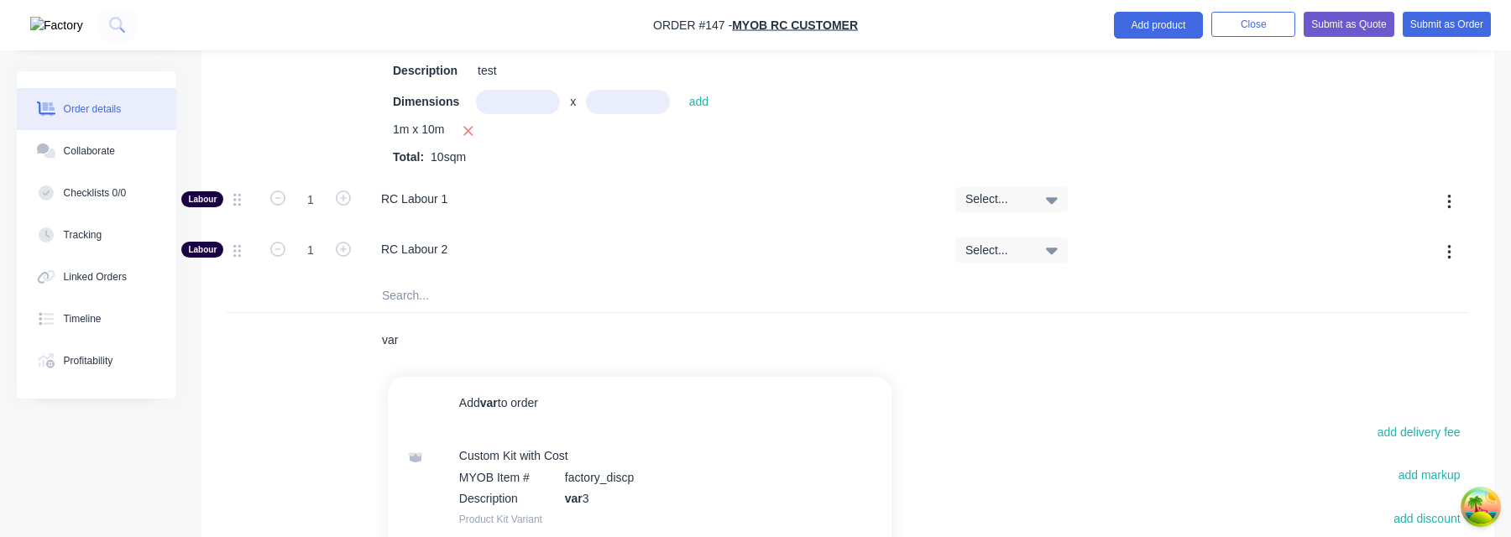
scroll to position [1304, 0]
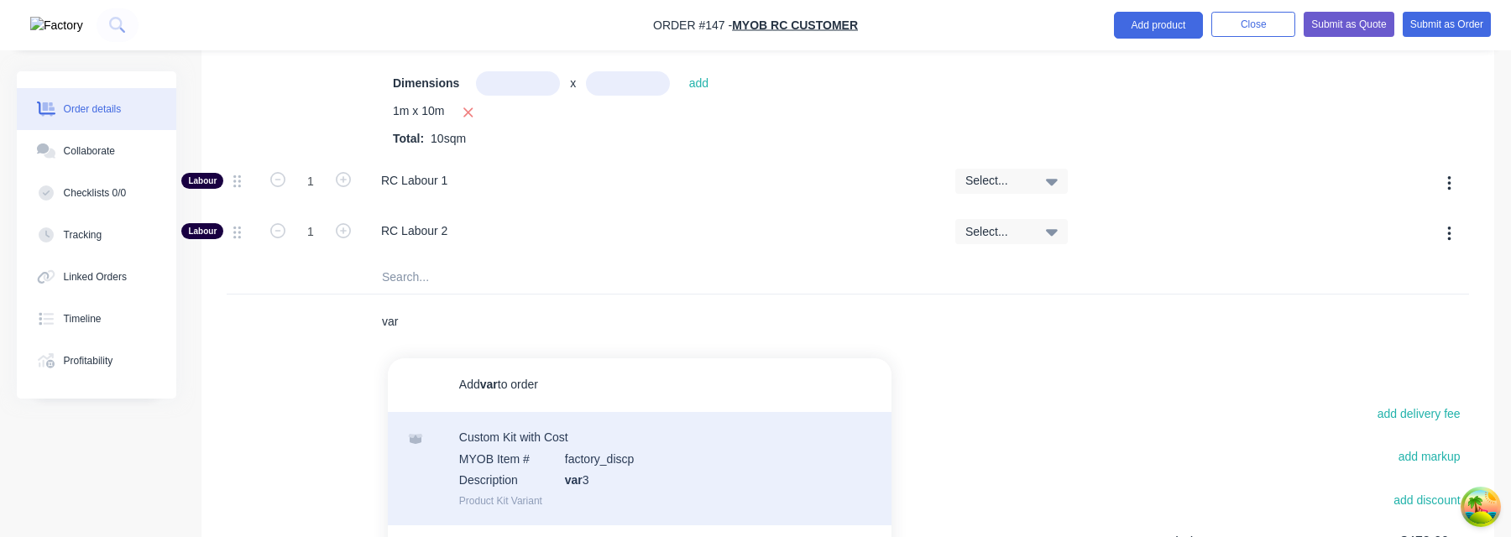
type input "var"
click at [600, 470] on div "Custom Kit with Cost MYOB Item # factory_discp Description var 3 Product Kit Va…" at bounding box center [640, 468] width 504 height 113
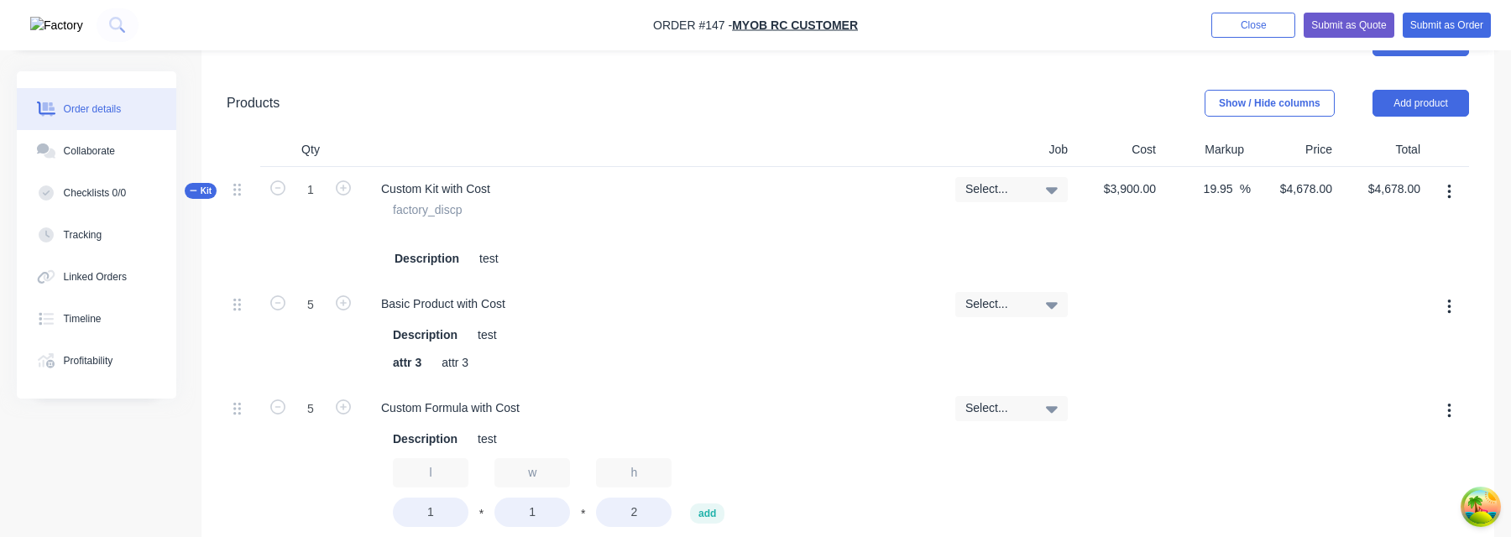
scroll to position [546, 0]
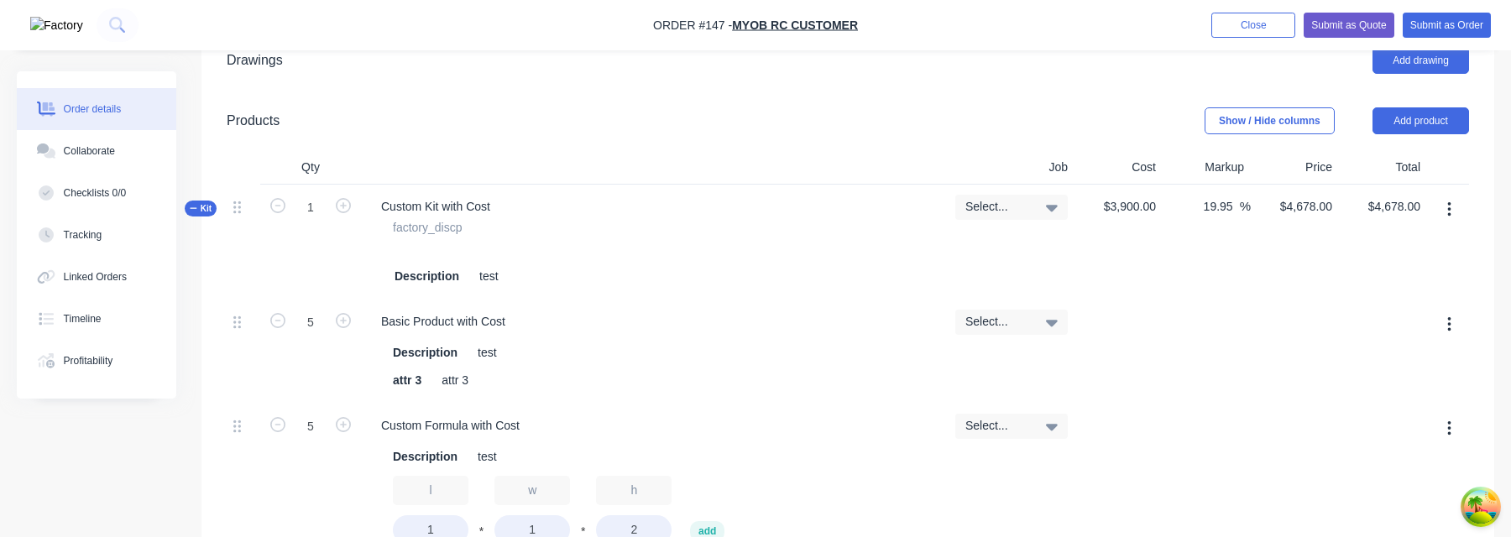
click at [1449, 207] on icon "button" at bounding box center [1449, 209] width 3 height 15
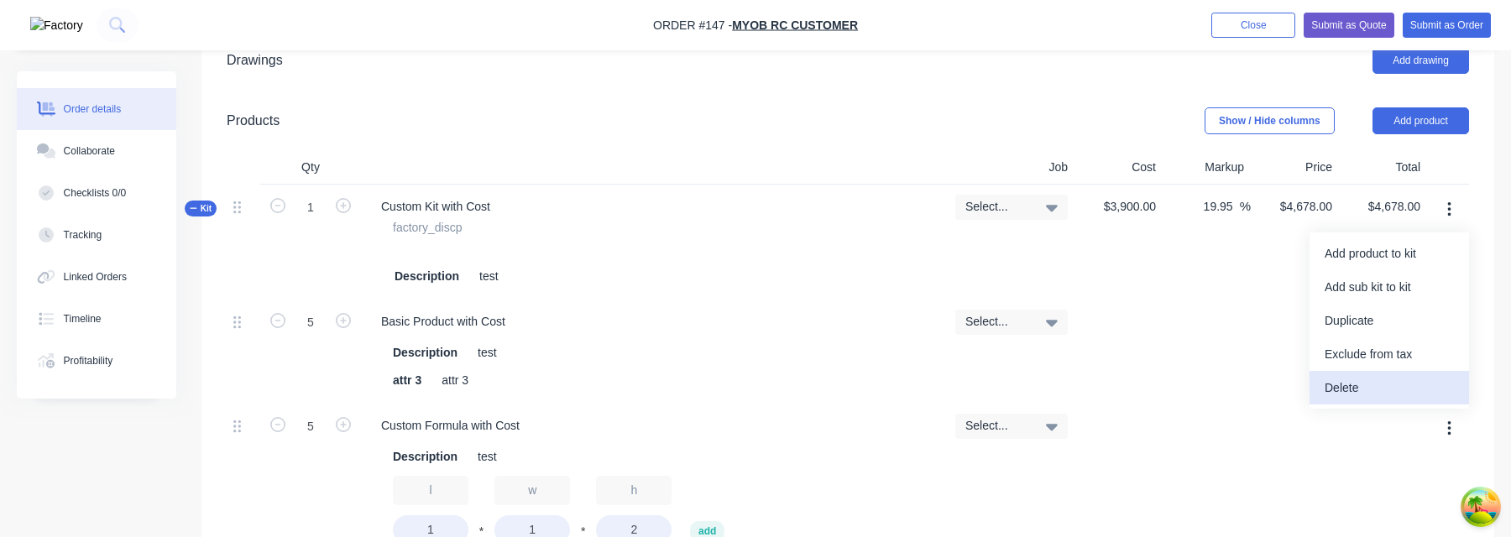
click at [1358, 390] on div "Delete" at bounding box center [1389, 388] width 129 height 24
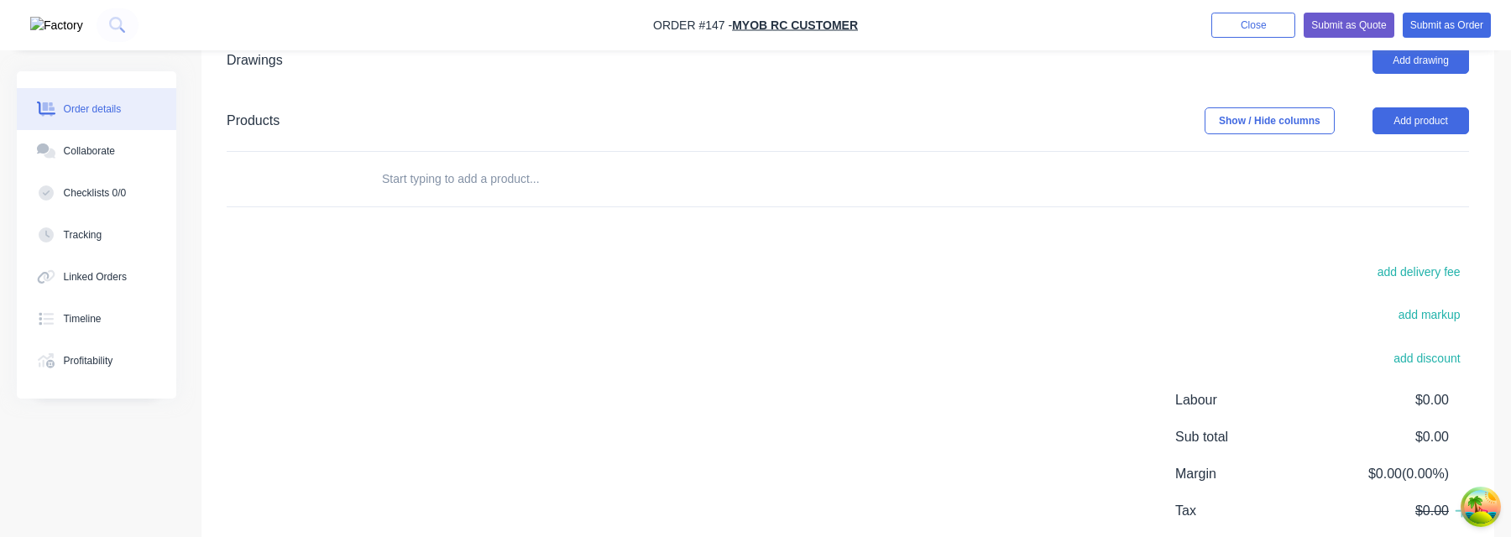
click at [517, 176] on input "text" at bounding box center [549, 179] width 336 height 34
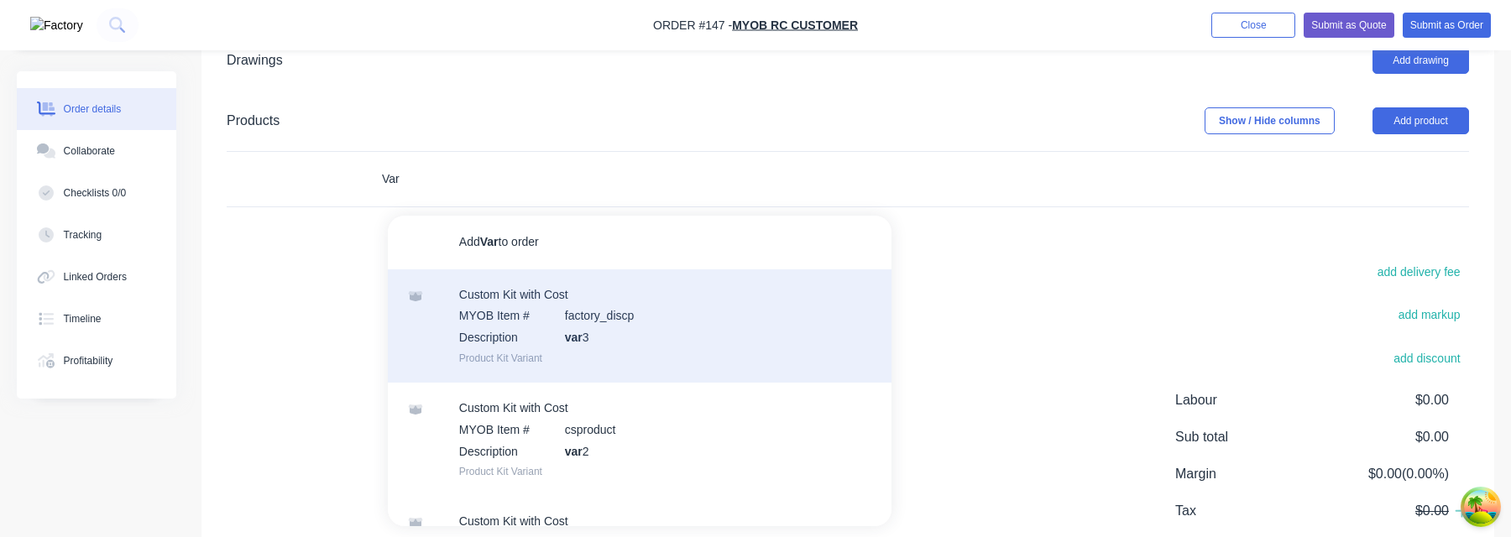
type input "Var"
click at [630, 338] on div "Custom Kit with Cost MYOB Item # factory_discp Description var 3 Product Kit Va…" at bounding box center [640, 326] width 504 height 113
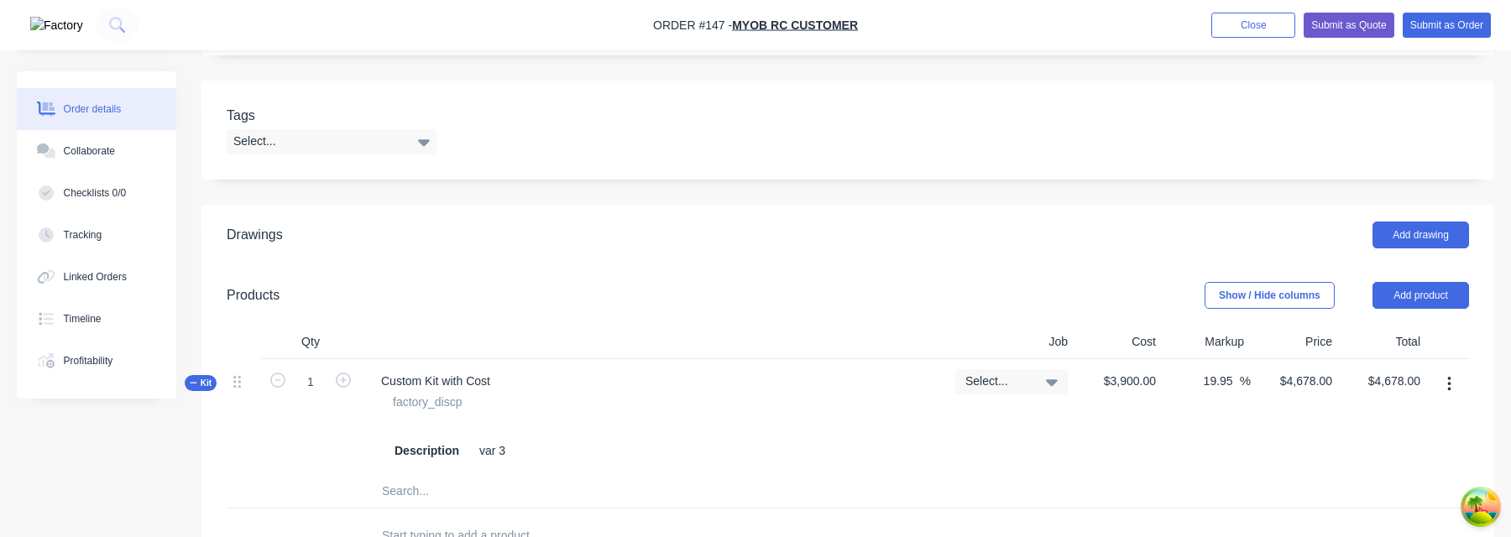
scroll to position [461, 0]
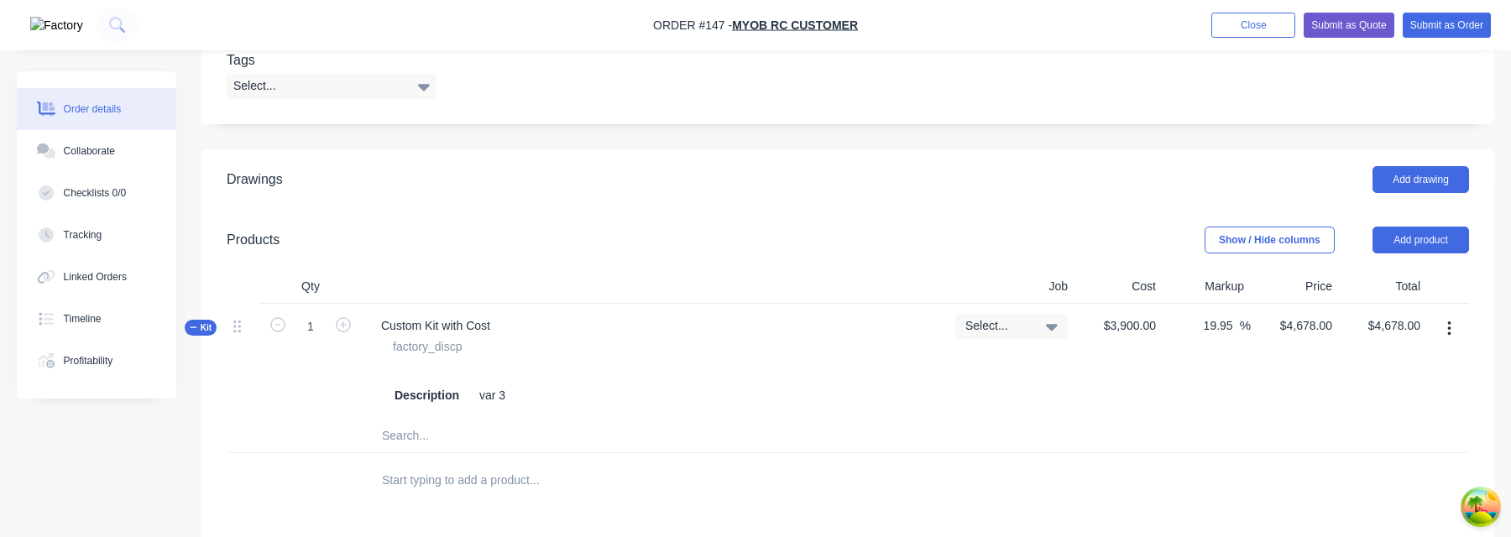
scroll to position [453, 0]
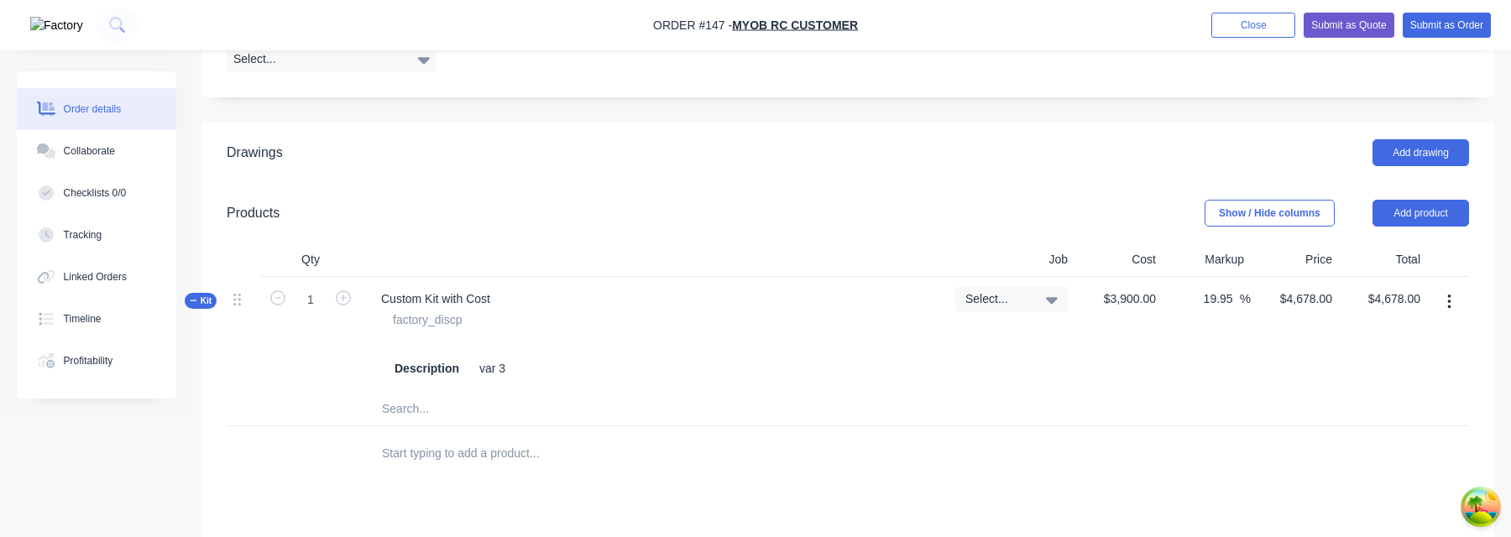
click at [1447, 301] on button "button" at bounding box center [1449, 302] width 39 height 30
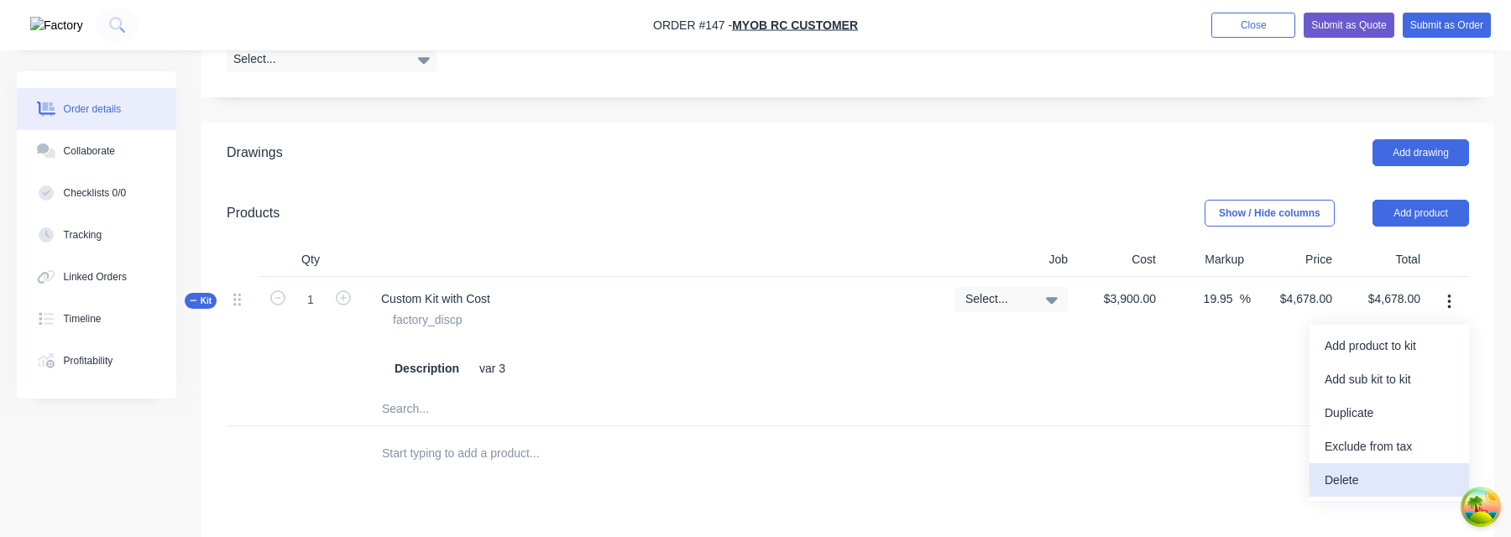
click at [1377, 474] on div "Delete" at bounding box center [1389, 481] width 129 height 24
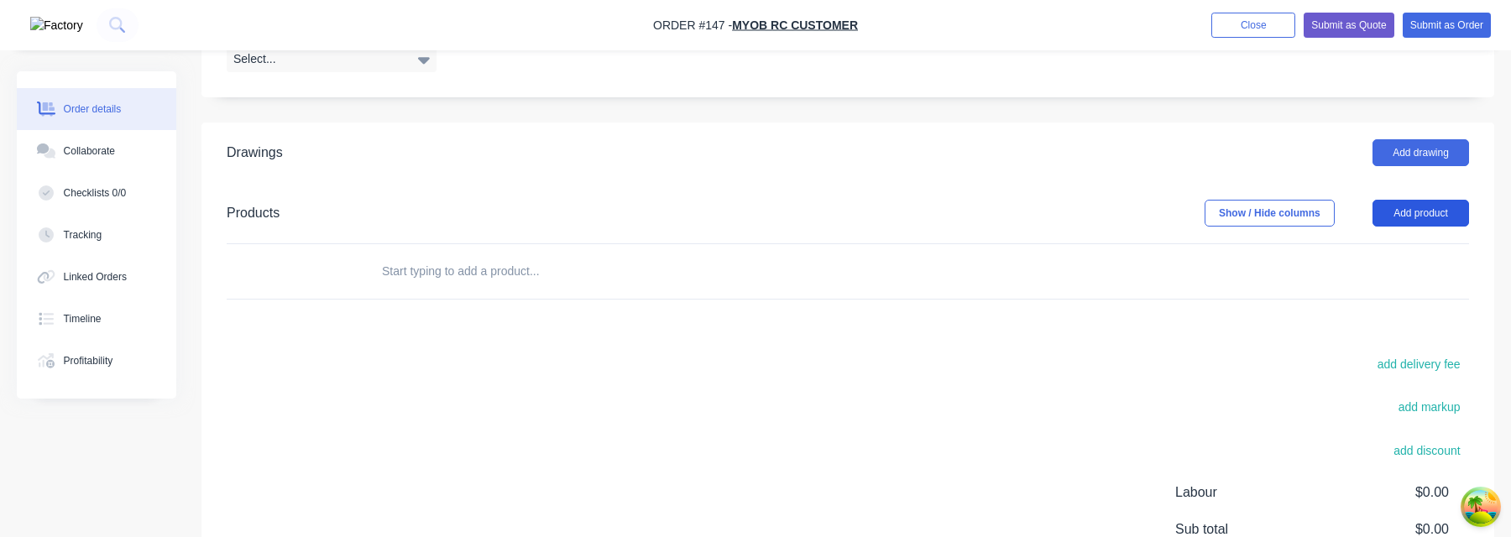
click at [1417, 215] on button "Add product" at bounding box center [1421, 213] width 97 height 27
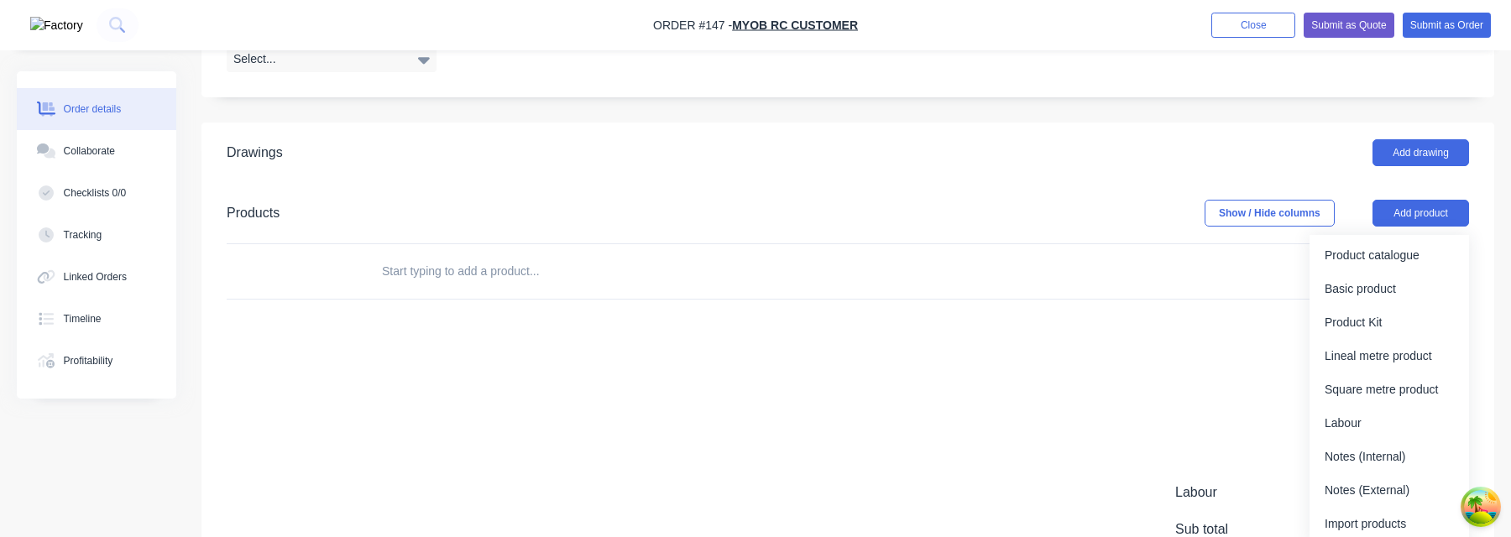
click at [1030, 301] on div "Drawings Add drawing Products Show / Hide columns Add product Product catalogue…" at bounding box center [848, 413] width 1293 height 580
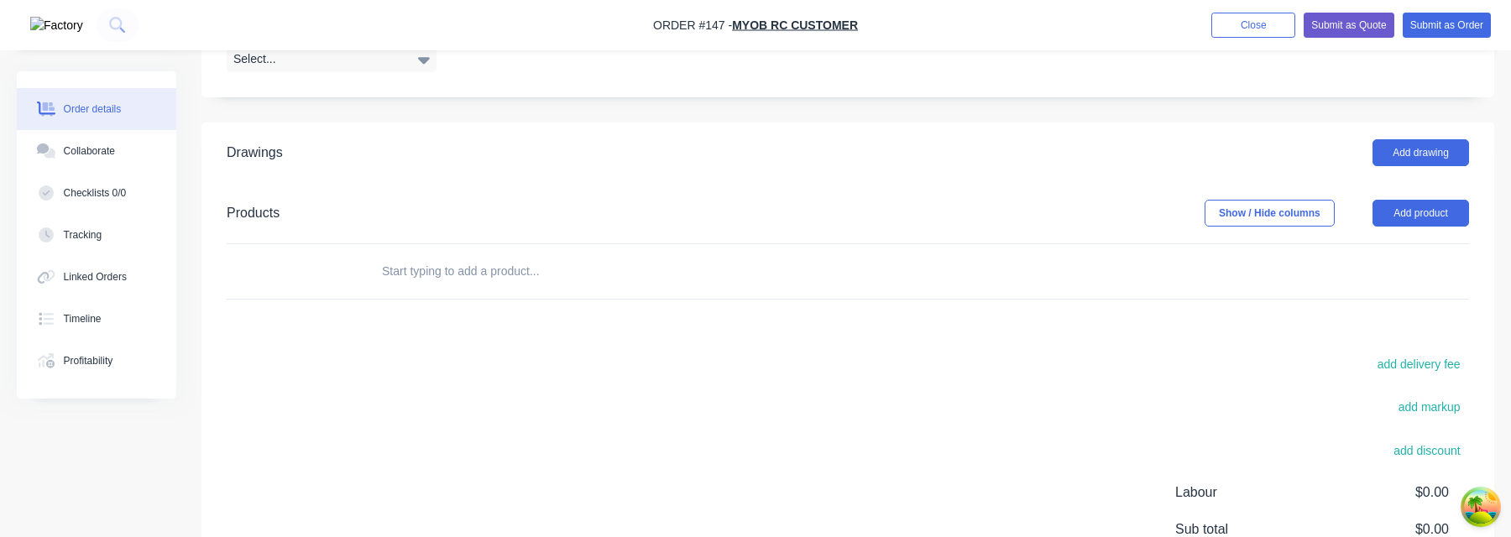
click at [515, 279] on input "text" at bounding box center [549, 271] width 336 height 34
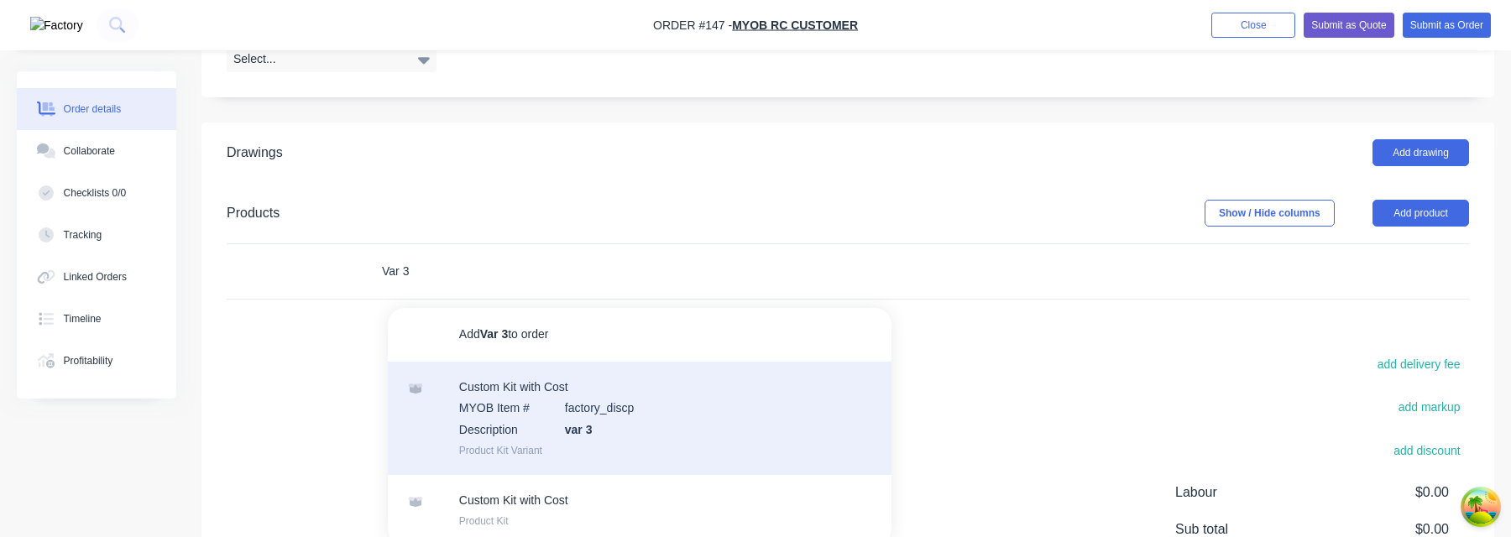
type input "Var 3"
click at [558, 402] on div "Custom Kit with Cost MYOB Item # factory_discp Description var 3 Product Kit Va…" at bounding box center [640, 418] width 504 height 113
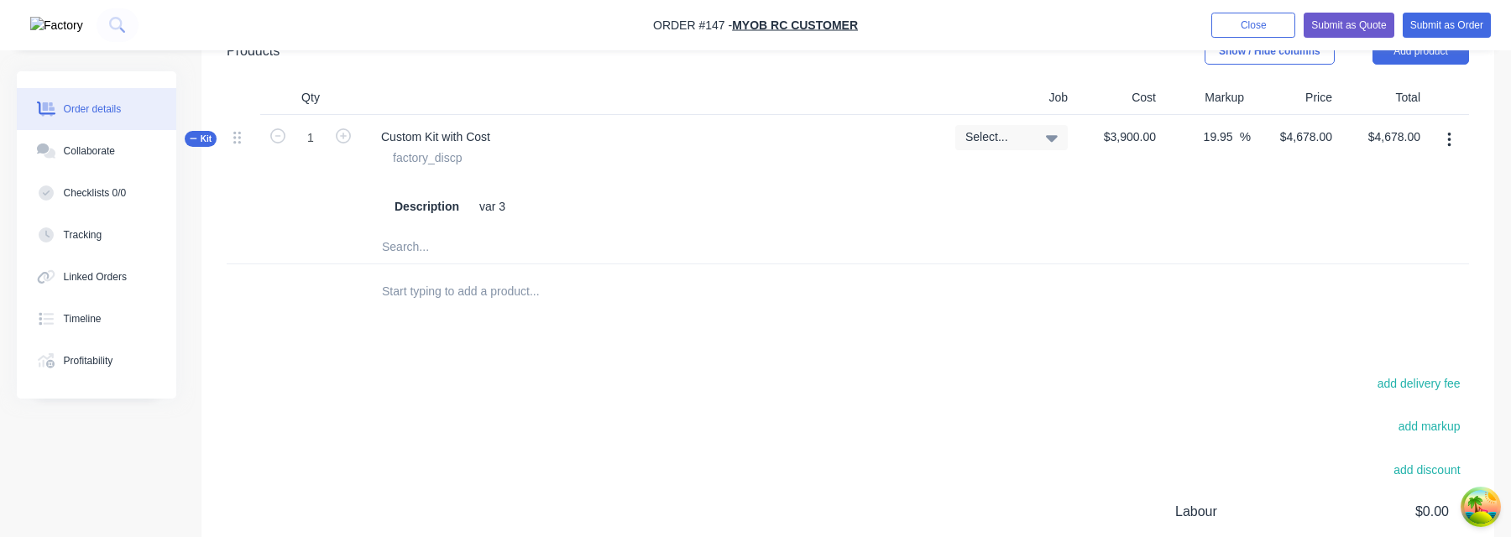
scroll to position [626, 0]
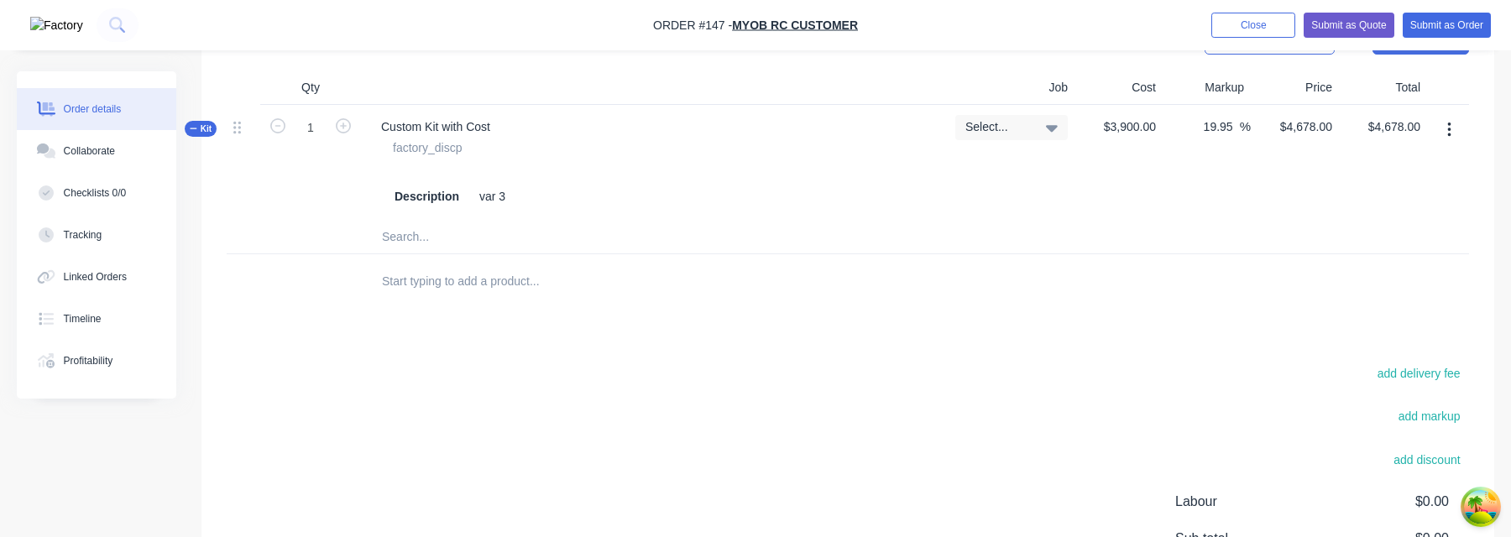
click at [1454, 123] on button "button" at bounding box center [1449, 130] width 39 height 30
click at [199, 132] on span "Kit" at bounding box center [201, 129] width 22 height 13
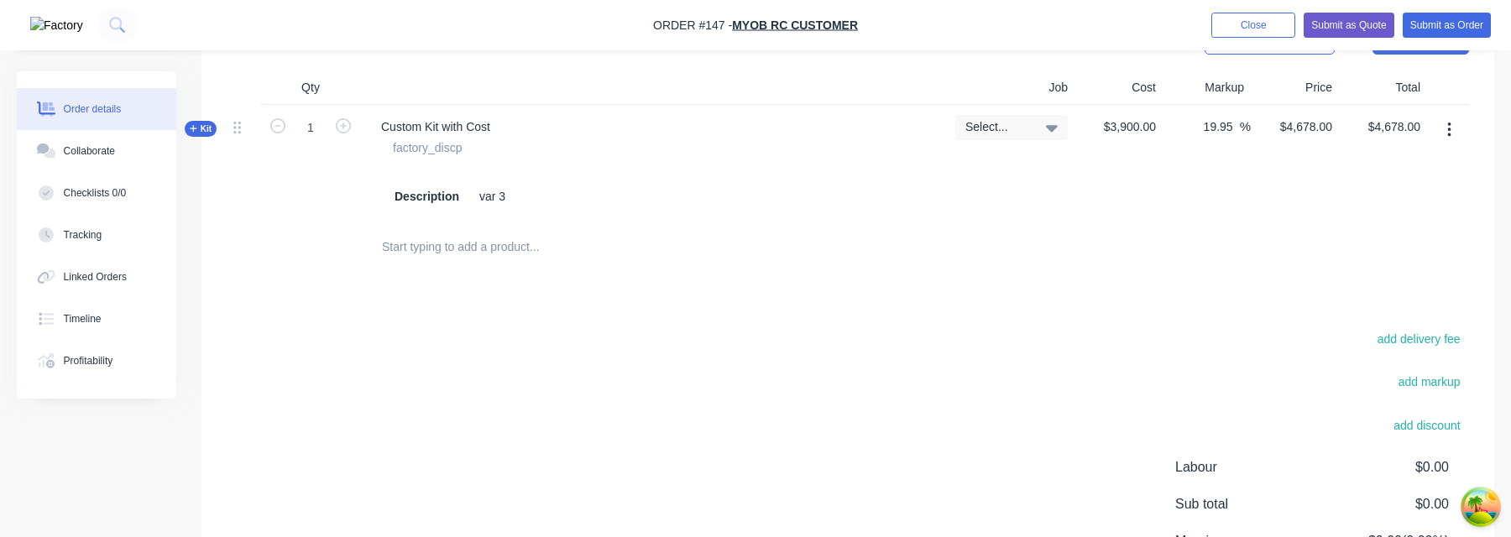
click at [199, 132] on span "Kit" at bounding box center [201, 129] width 22 height 13
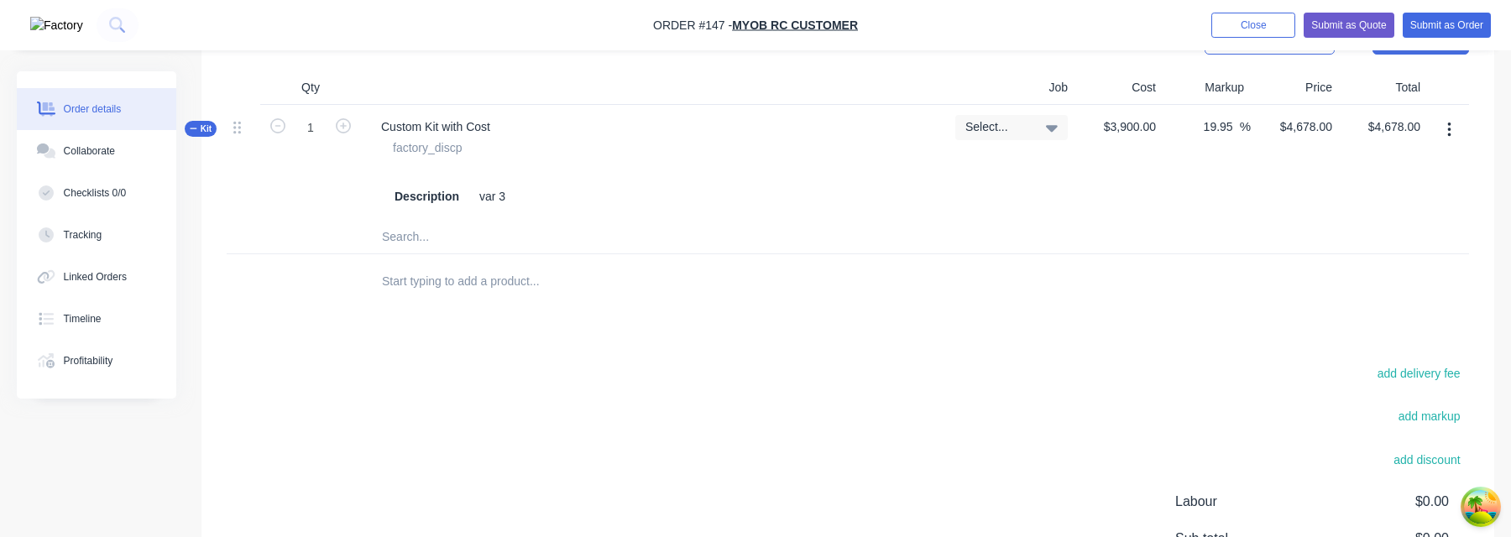
click at [1449, 128] on icon "button" at bounding box center [1449, 130] width 3 height 15
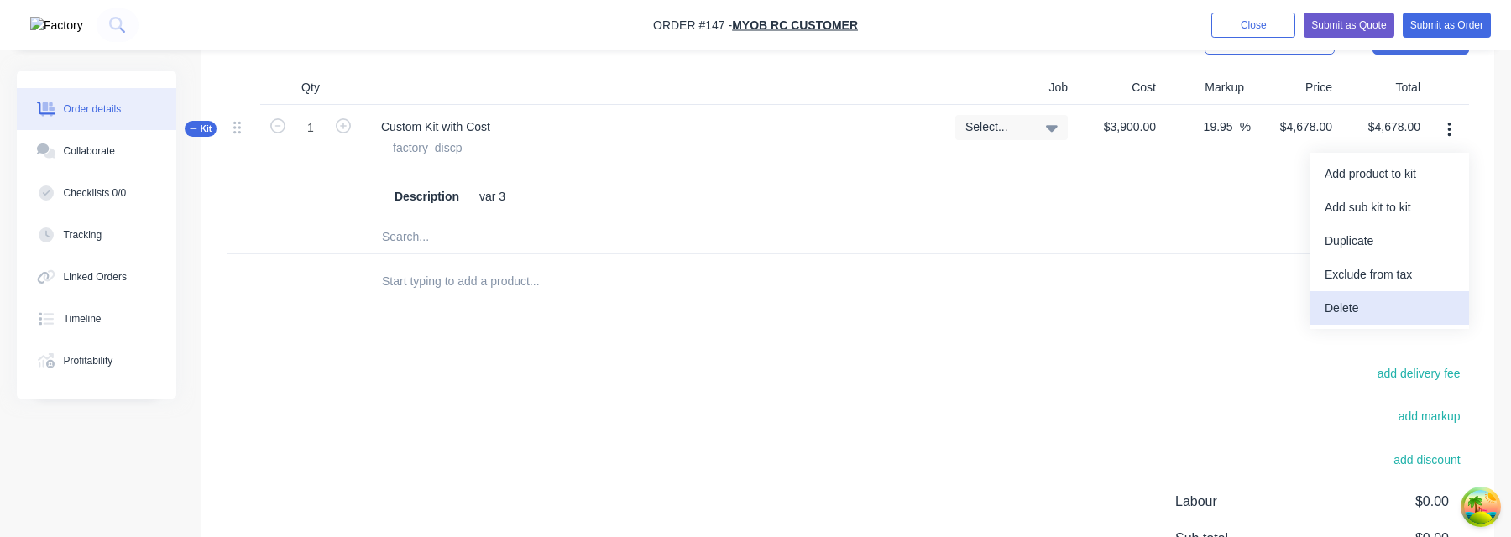
click at [1378, 306] on div "Delete" at bounding box center [1389, 308] width 129 height 24
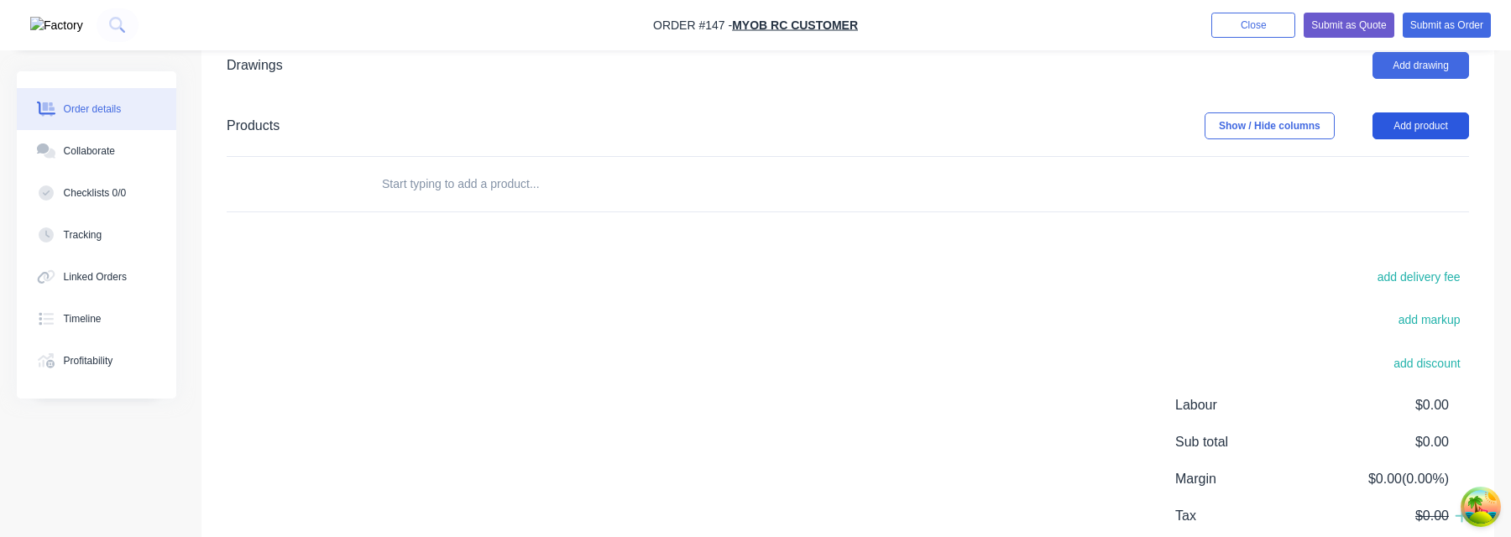
scroll to position [505, 0]
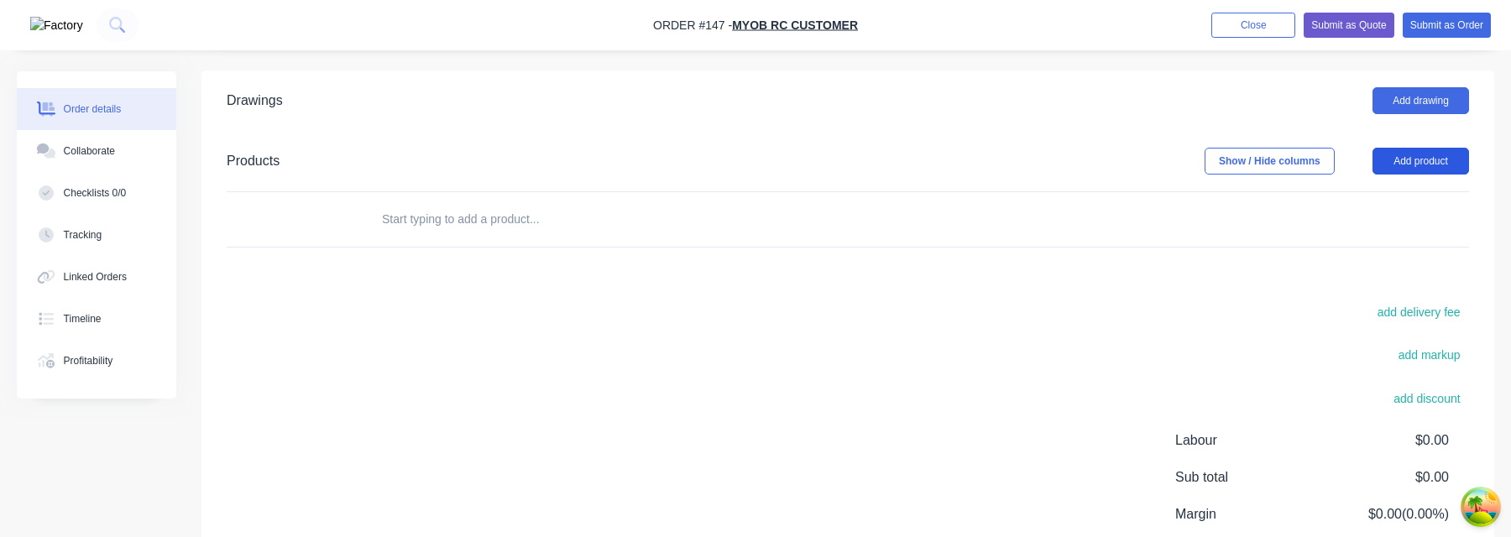
click at [1446, 157] on button "Add product" at bounding box center [1421, 161] width 97 height 27
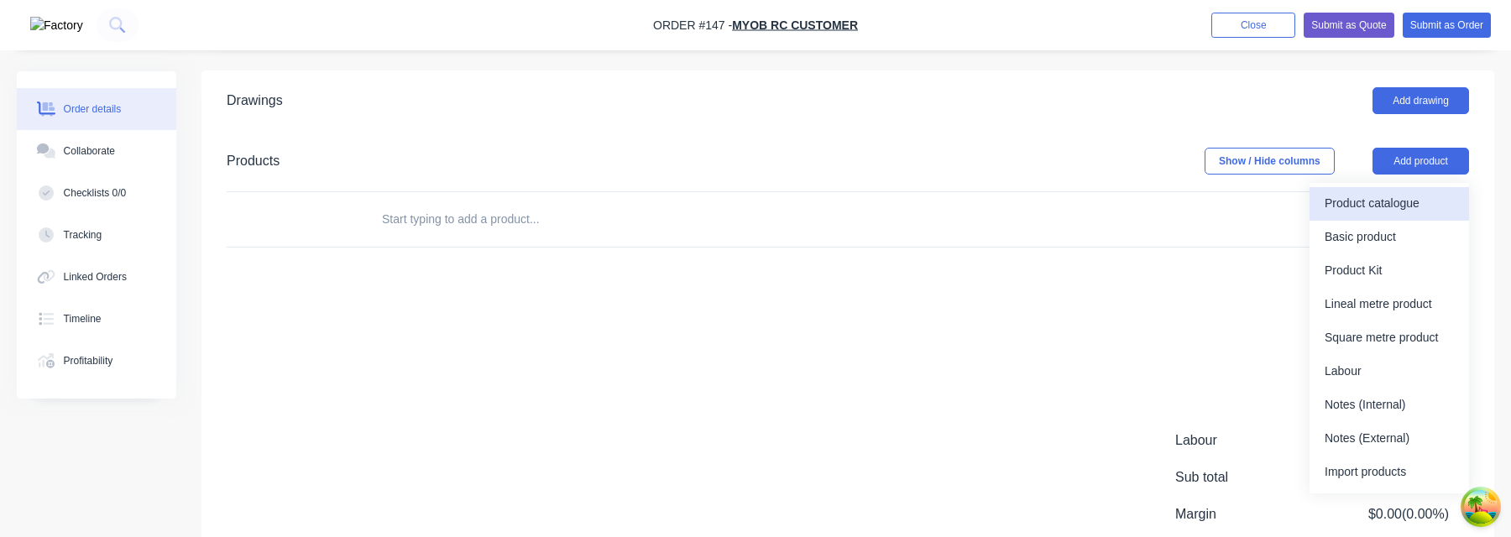
click at [1354, 217] on button "Product catalogue" at bounding box center [1390, 204] width 160 height 34
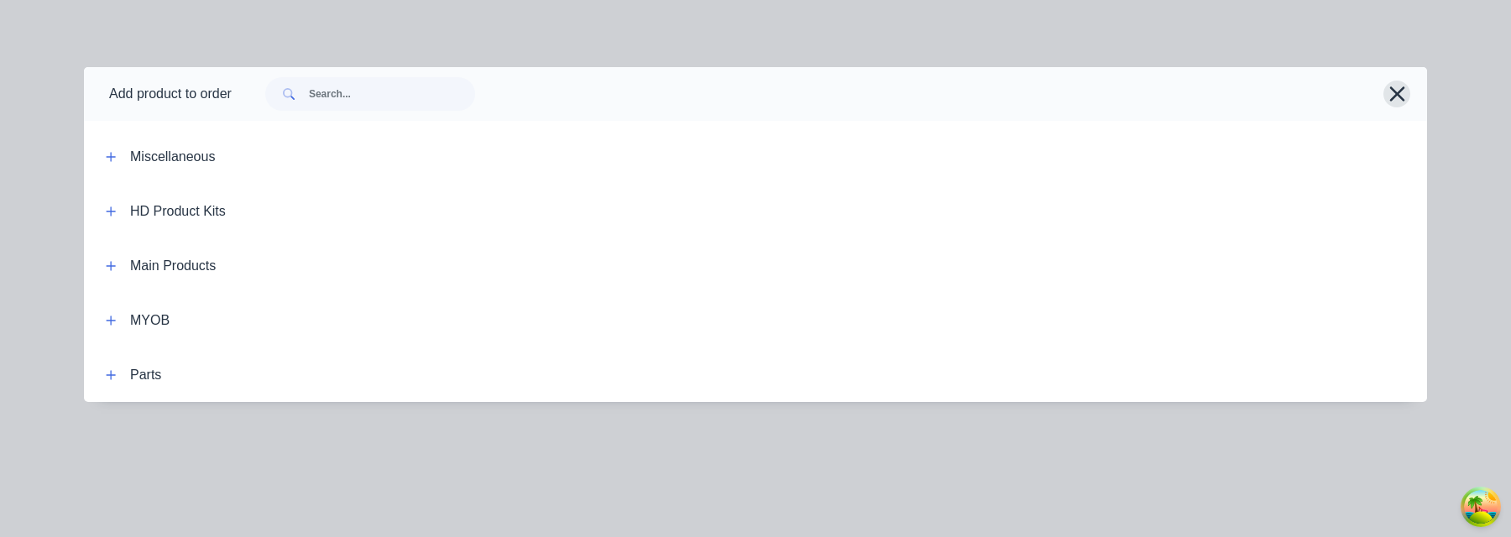
click at [1395, 97] on icon "button" at bounding box center [1398, 94] width 18 height 24
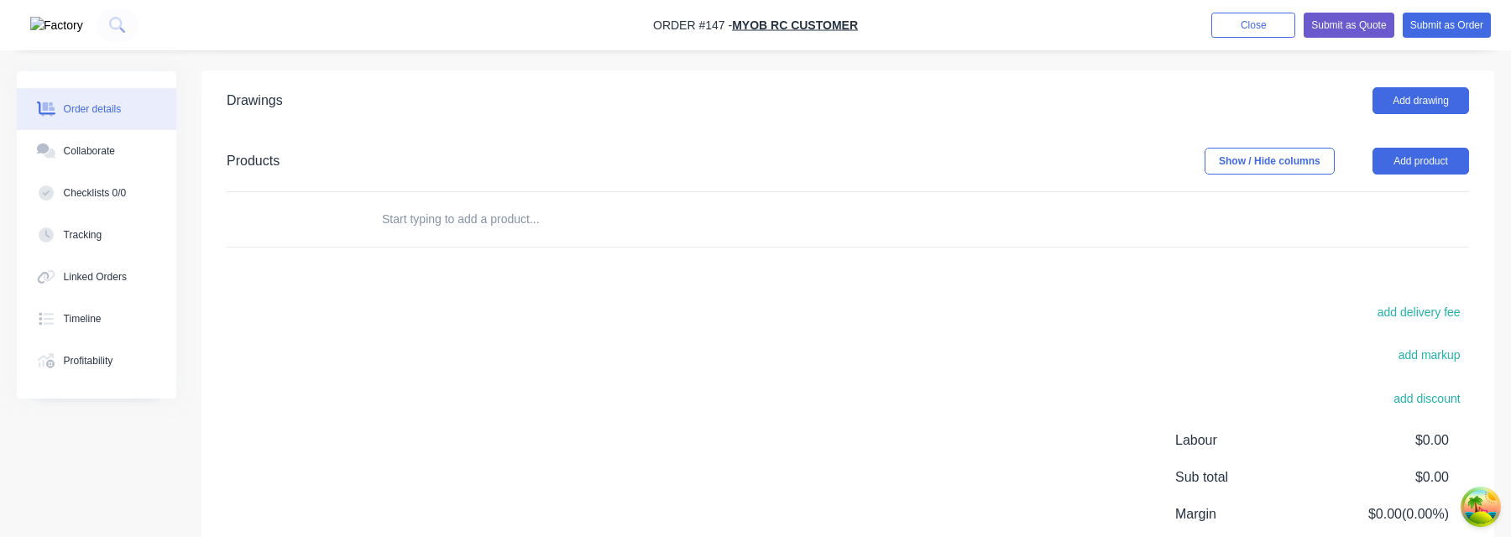
click at [495, 232] on input "text" at bounding box center [549, 219] width 336 height 34
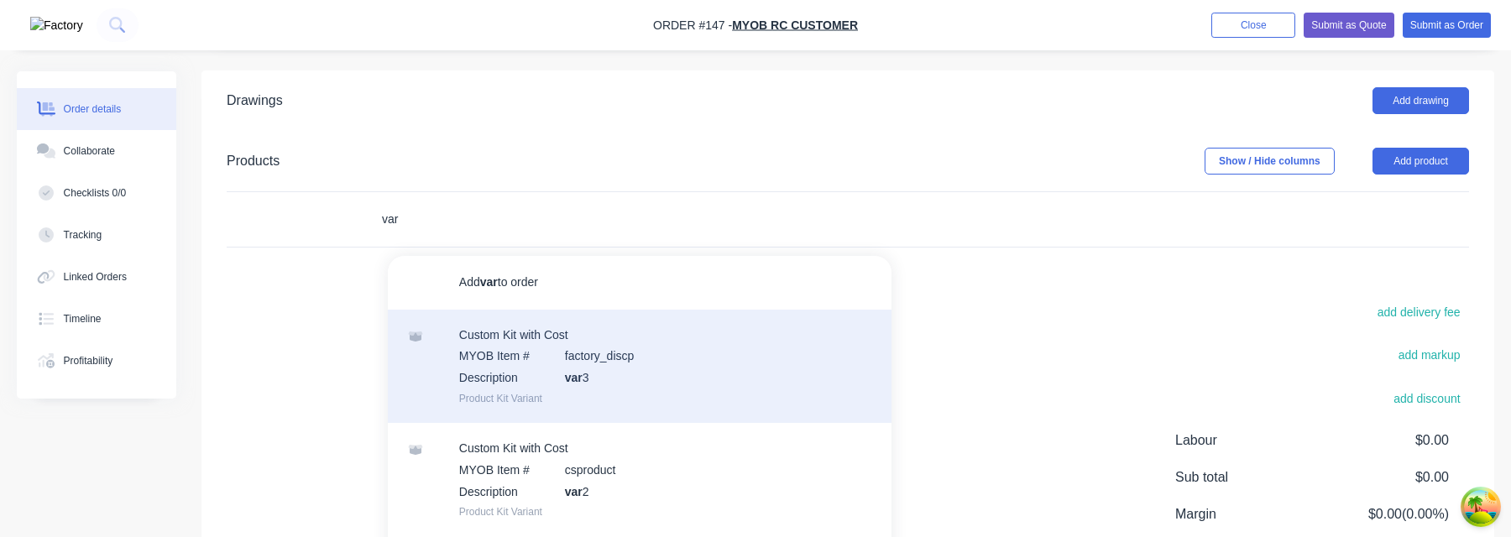
type input "var"
click at [532, 388] on div "Custom Kit with Cost MYOB Item # factory_discp Description var 3 Product Kit Va…" at bounding box center [640, 366] width 504 height 113
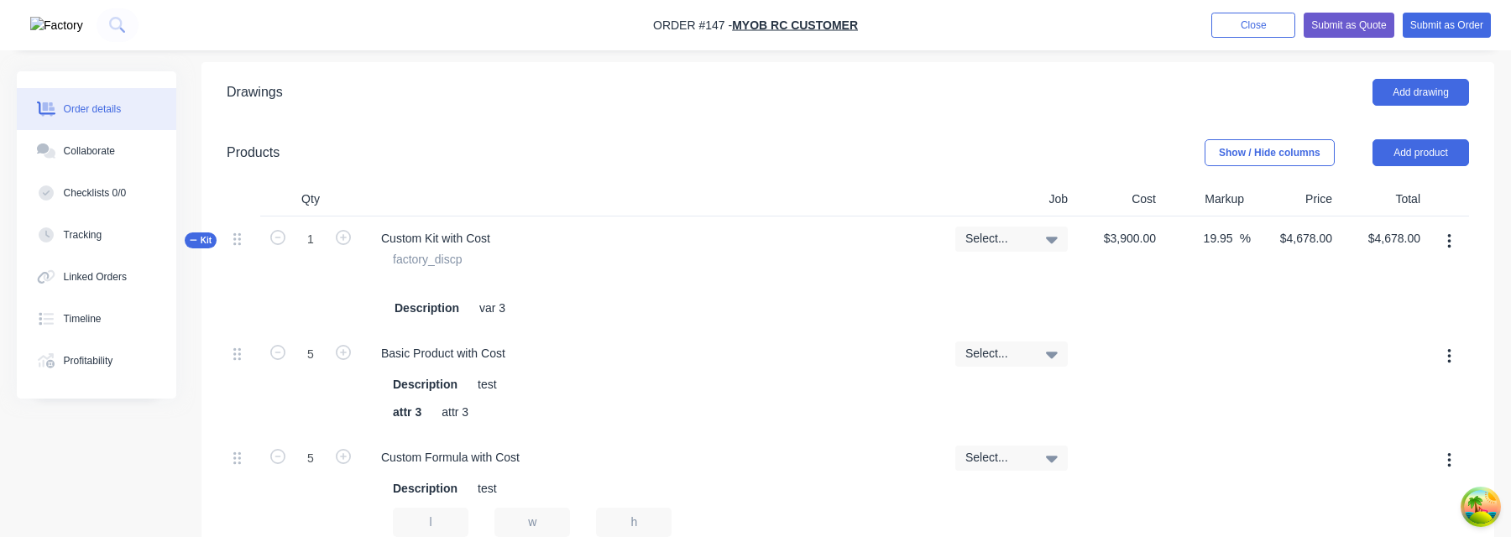
scroll to position [537, 0]
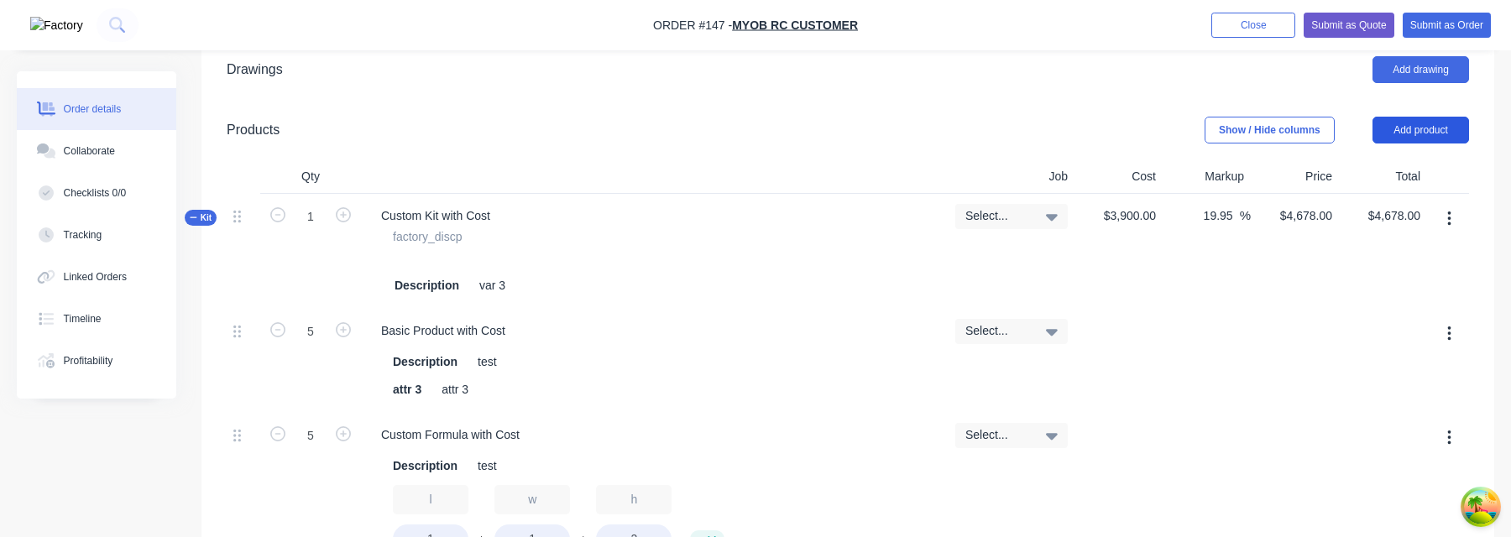
click at [1396, 126] on button "Add product" at bounding box center [1421, 130] width 97 height 27
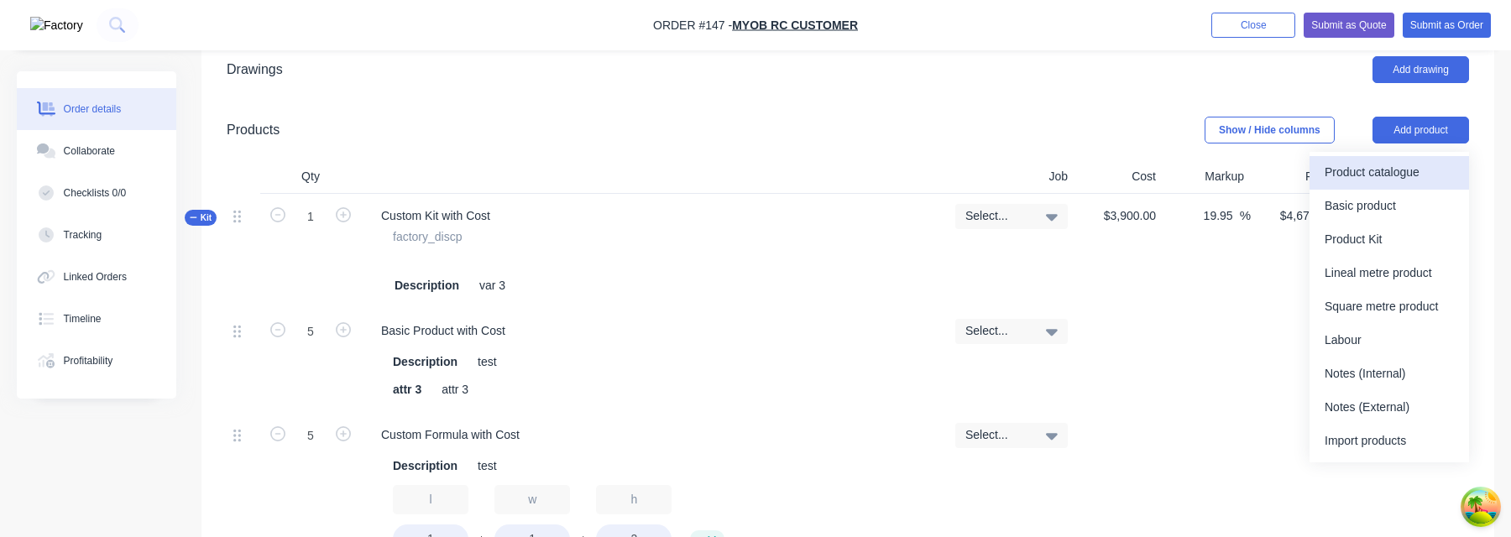
click at [1390, 167] on div "Product catalogue" at bounding box center [1389, 172] width 129 height 24
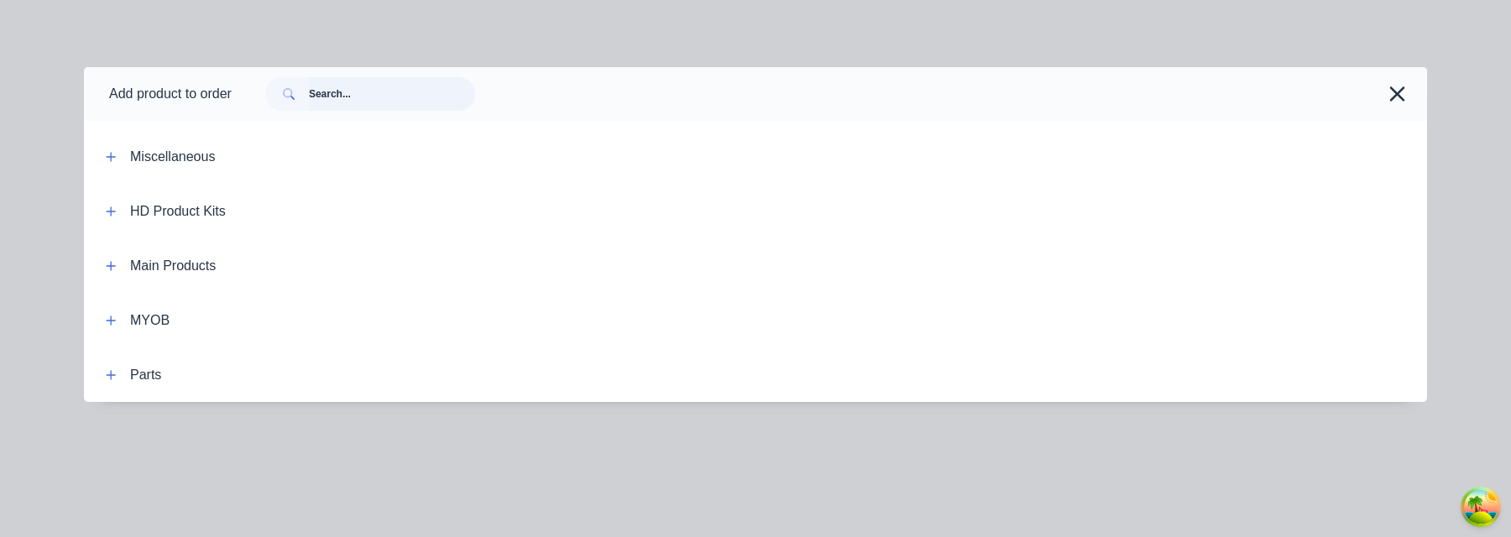
click at [353, 106] on input "text" at bounding box center [392, 94] width 166 height 34
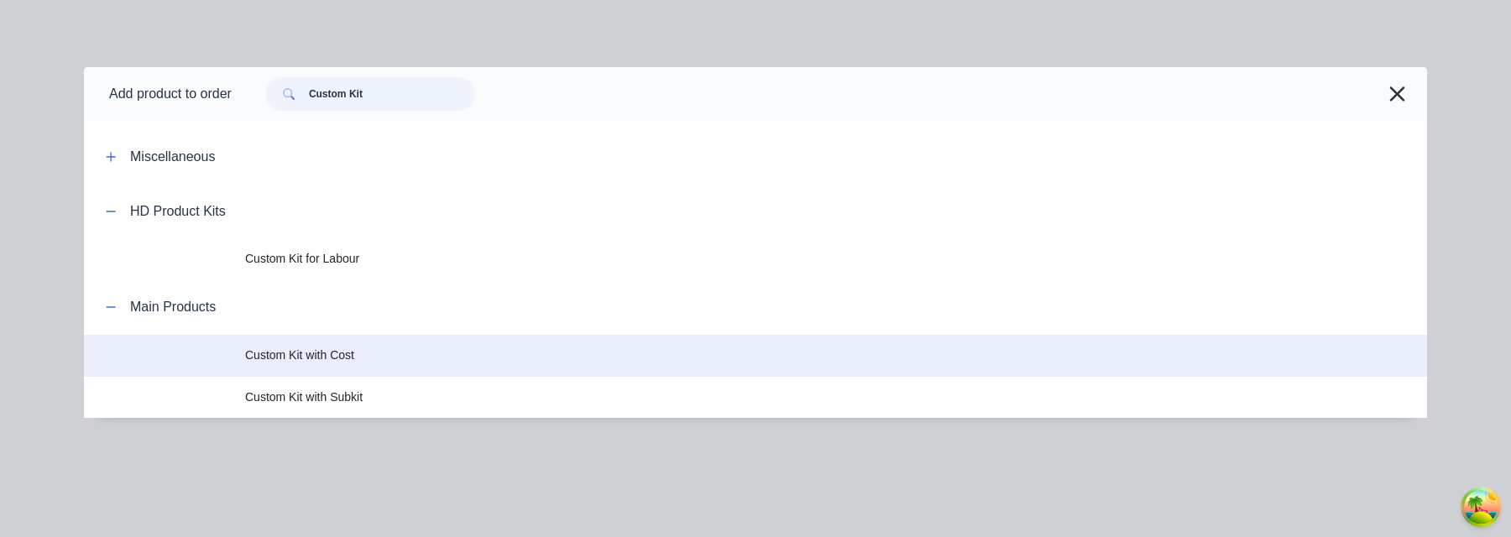
type input "Custom Kit"
click at [369, 363] on span "Custom Kit with Cost" at bounding box center [717, 356] width 945 height 18
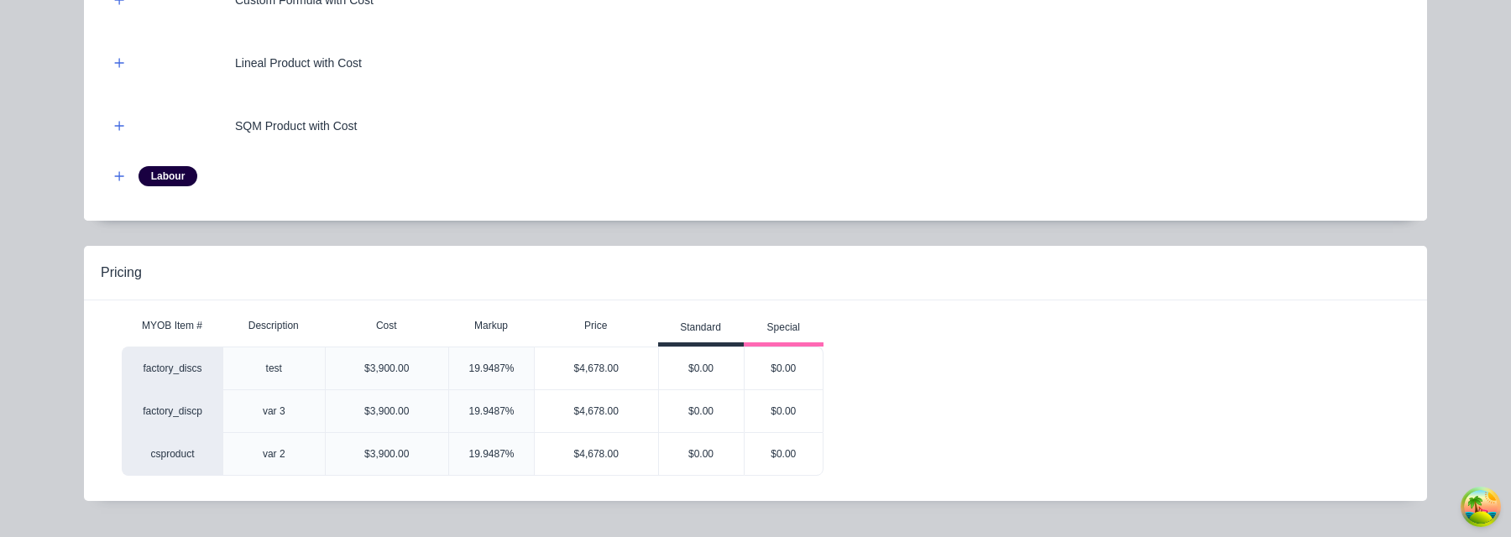
scroll to position [360, 0]
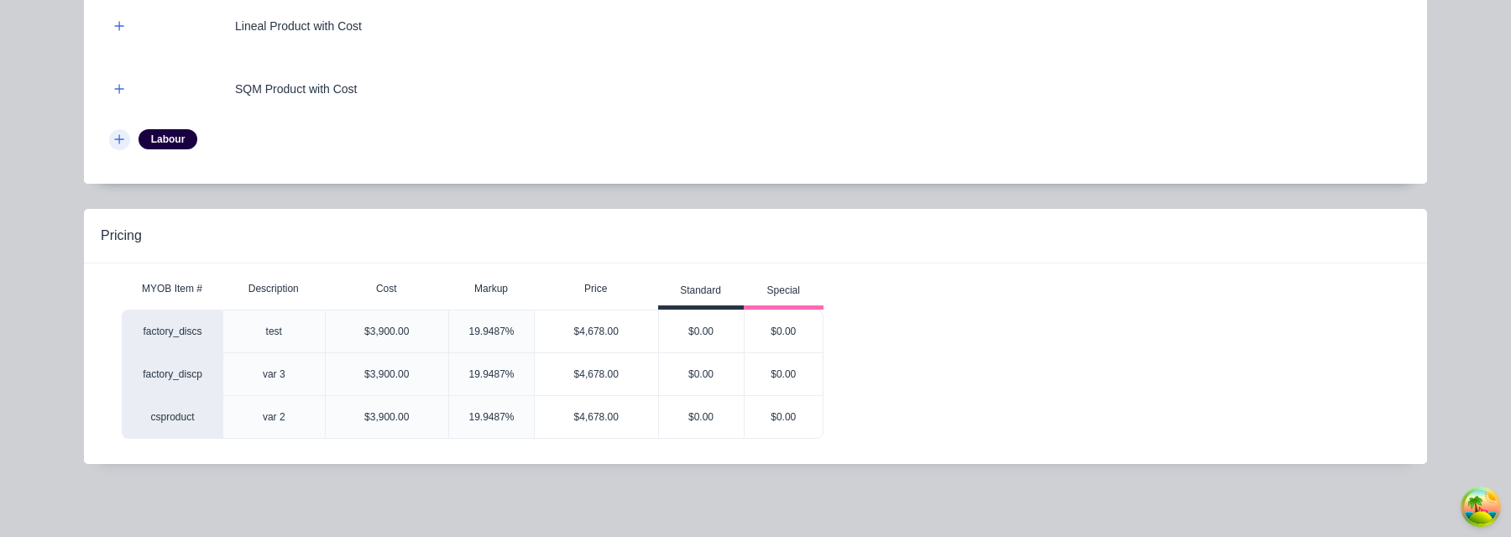
click at [124, 143] on button "button" at bounding box center [119, 139] width 21 height 21
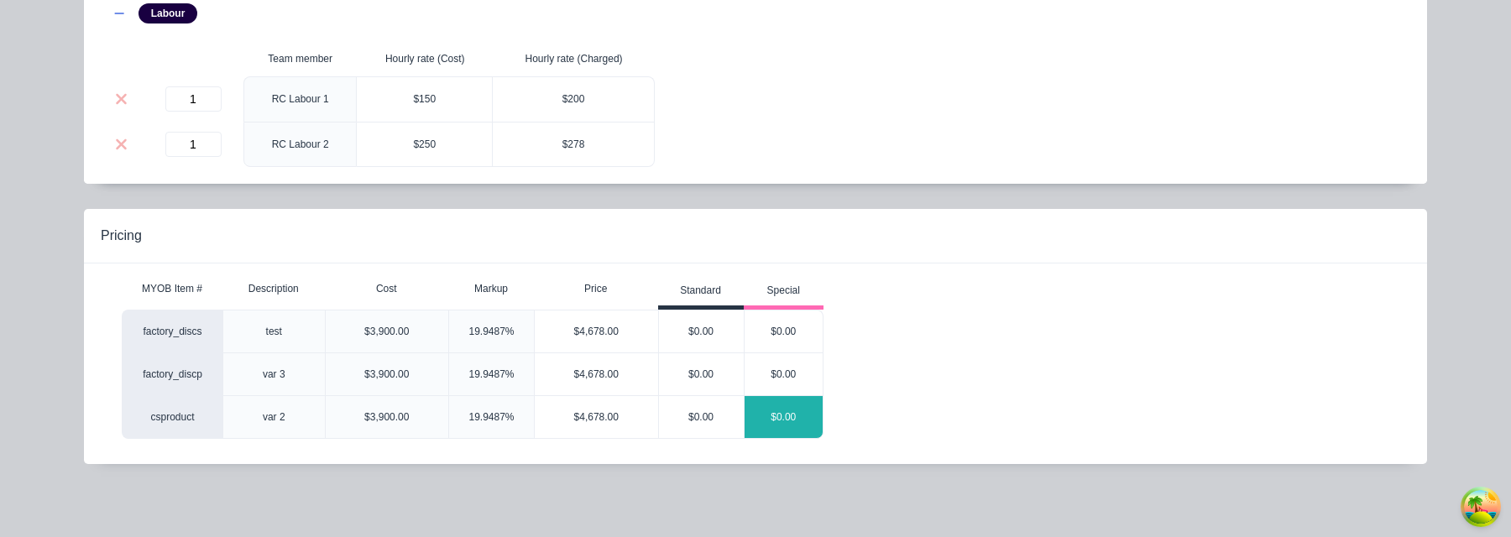
scroll to position [484, 0]
click at [795, 377] on div "$0.00" at bounding box center [784, 376] width 79 height 42
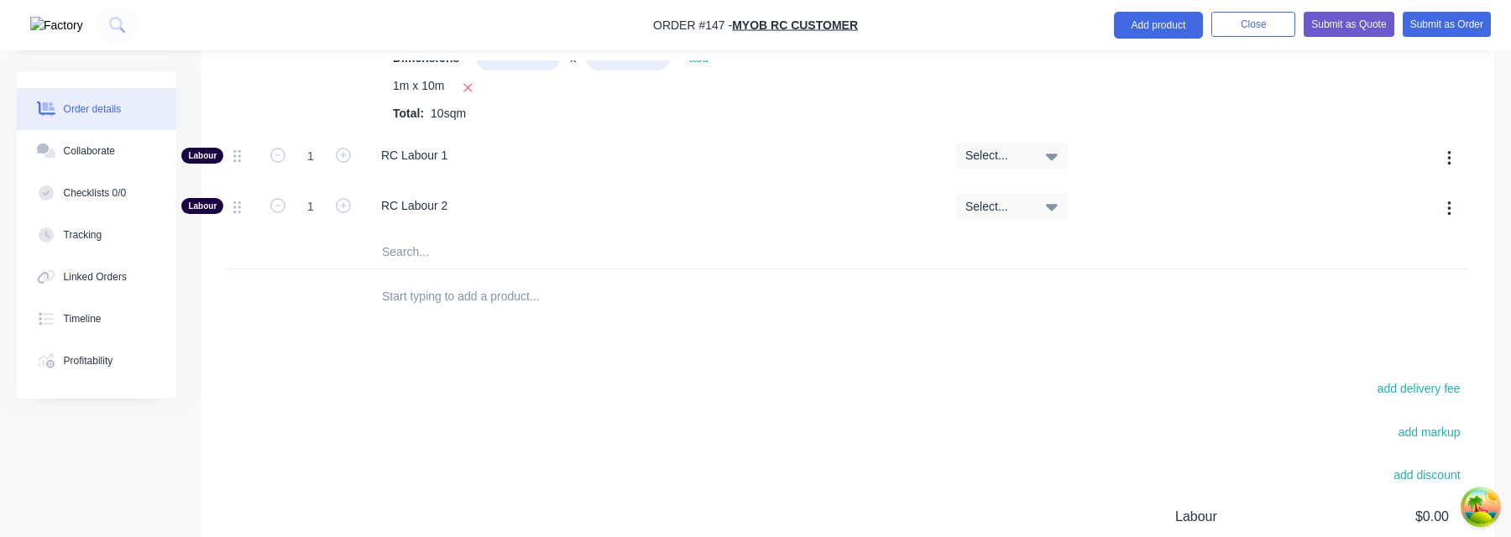
scroll to position [2219, 0]
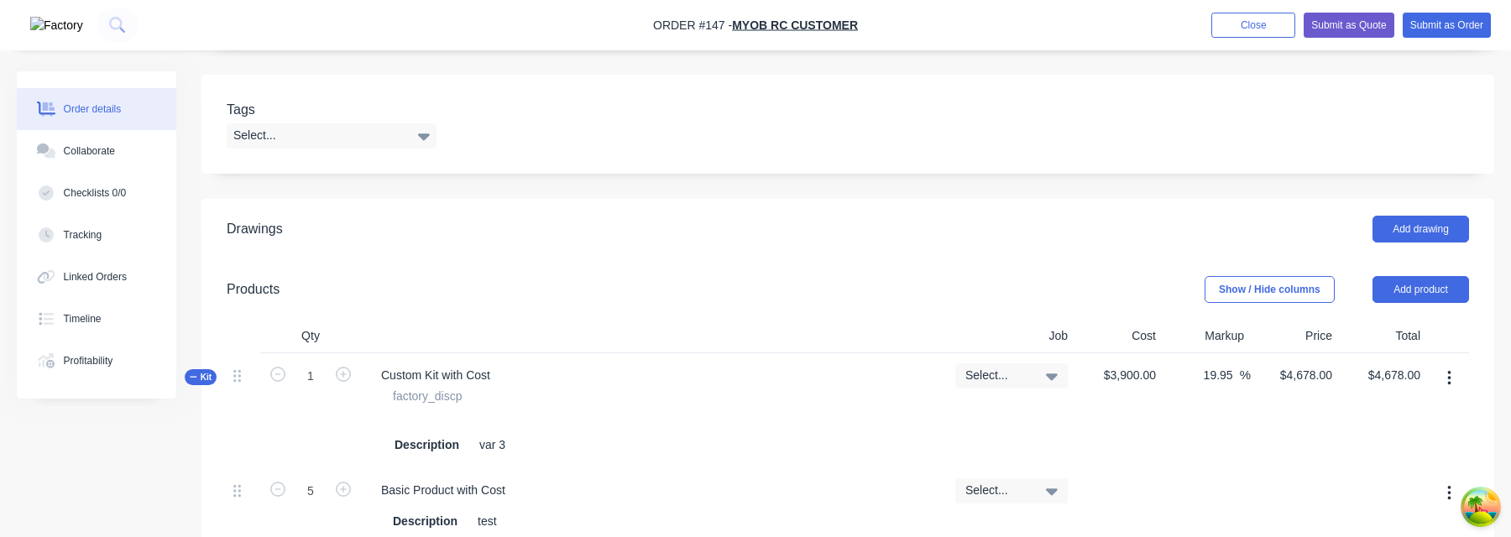
scroll to position [422, 0]
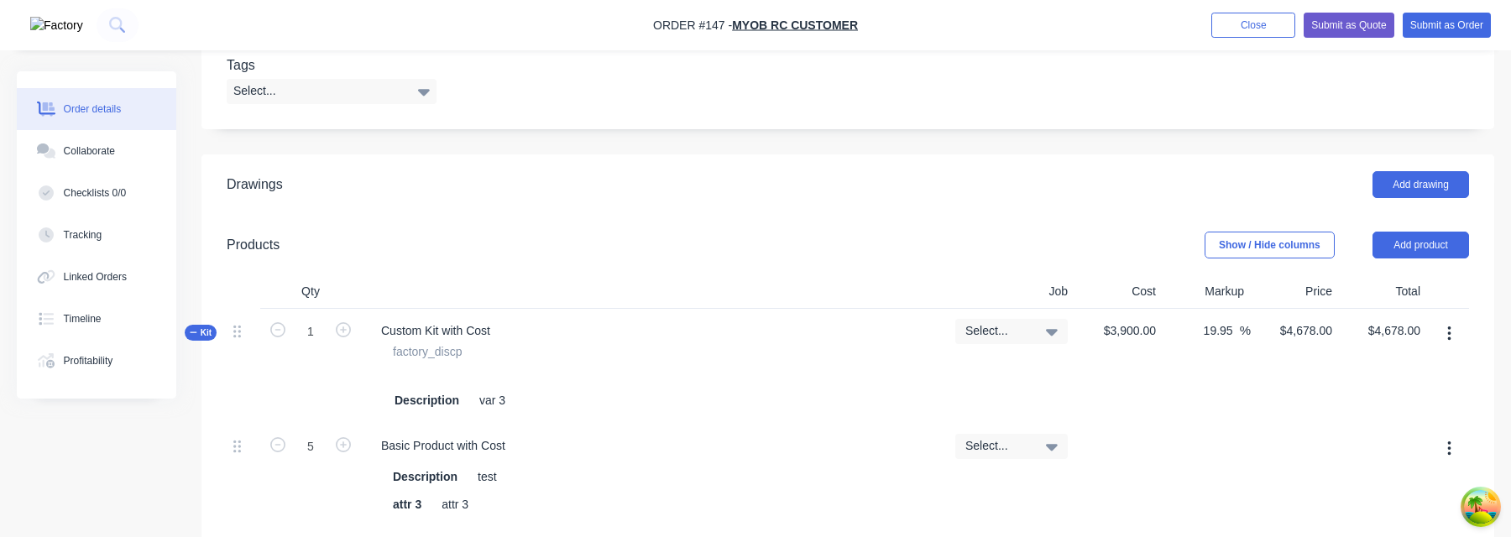
click at [1443, 330] on button "button" at bounding box center [1449, 334] width 39 height 30
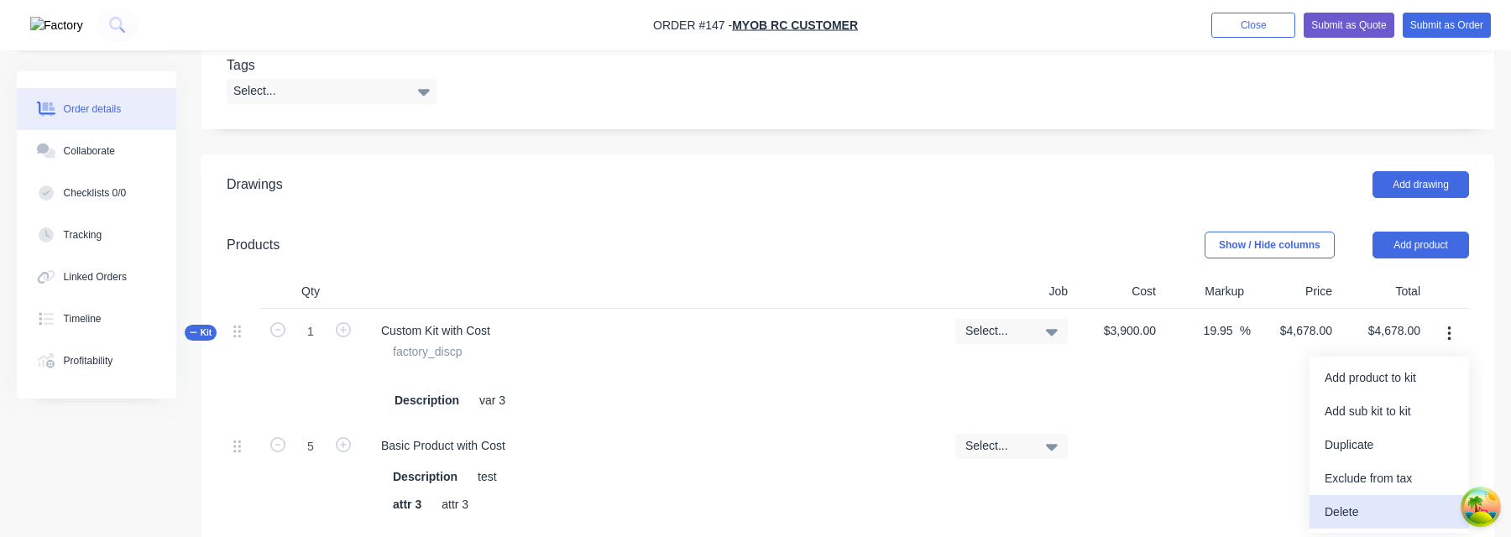
click at [1362, 513] on div "Delete" at bounding box center [1389, 512] width 129 height 24
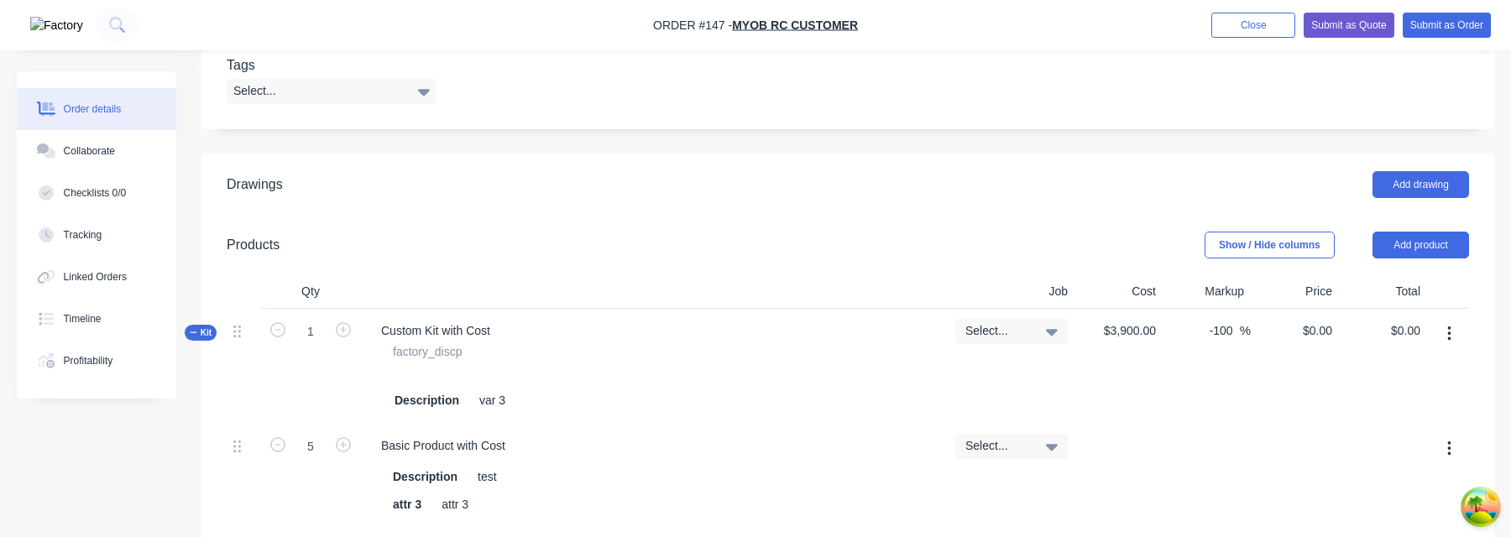
click at [1450, 333] on icon "button" at bounding box center [1449, 334] width 3 height 15
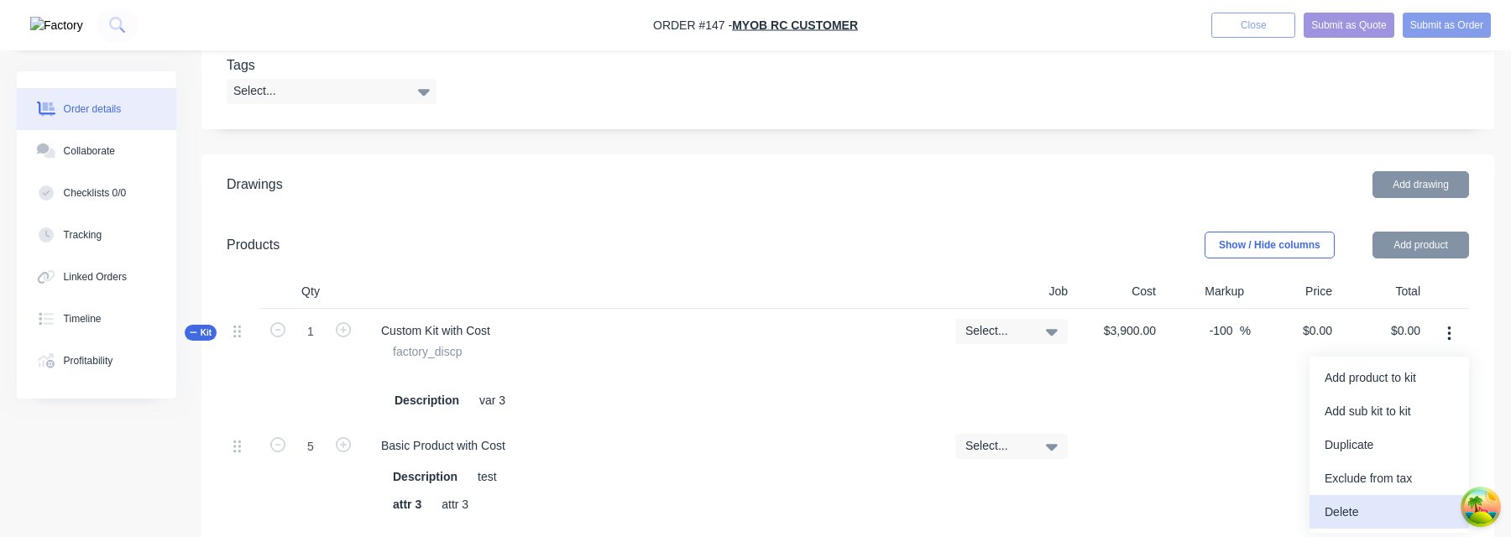
click at [1351, 510] on div "Delete" at bounding box center [1389, 512] width 129 height 24
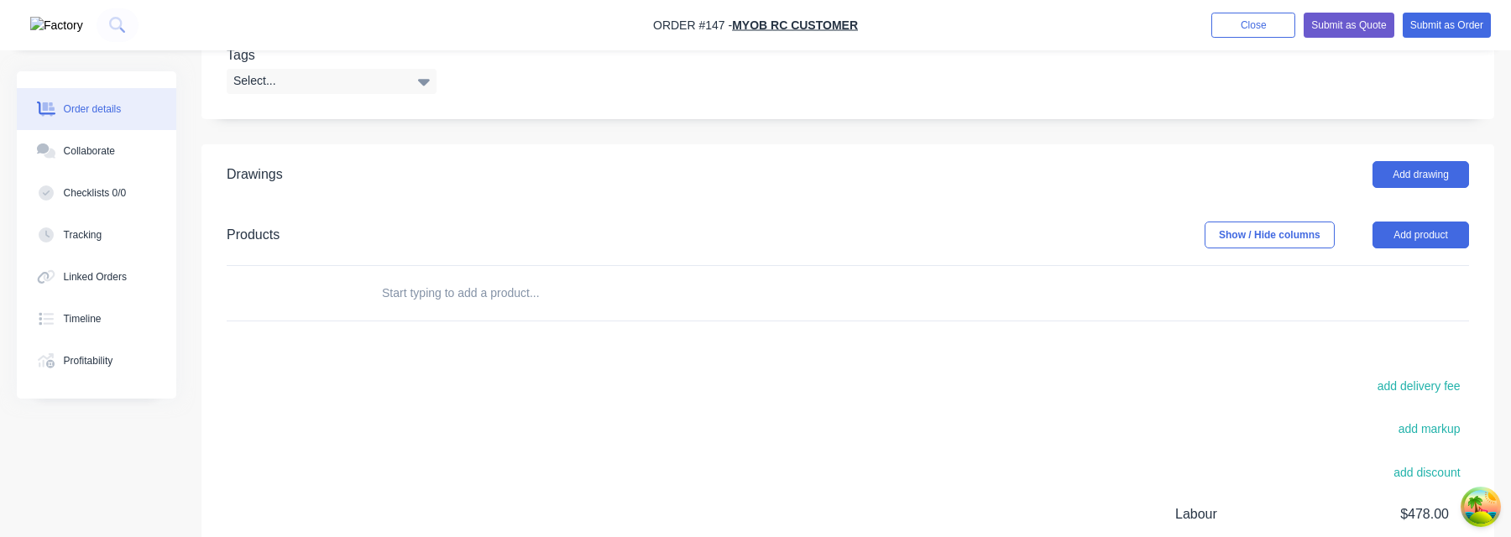
scroll to position [558, 0]
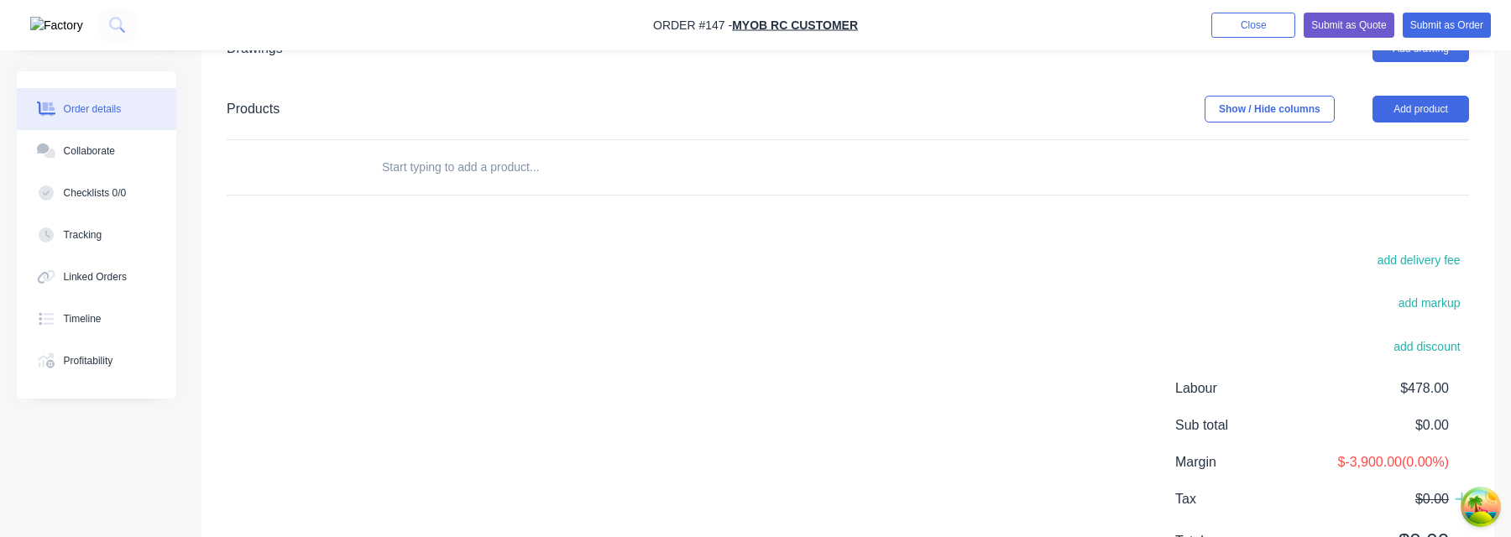
click at [504, 173] on input "text" at bounding box center [549, 167] width 336 height 34
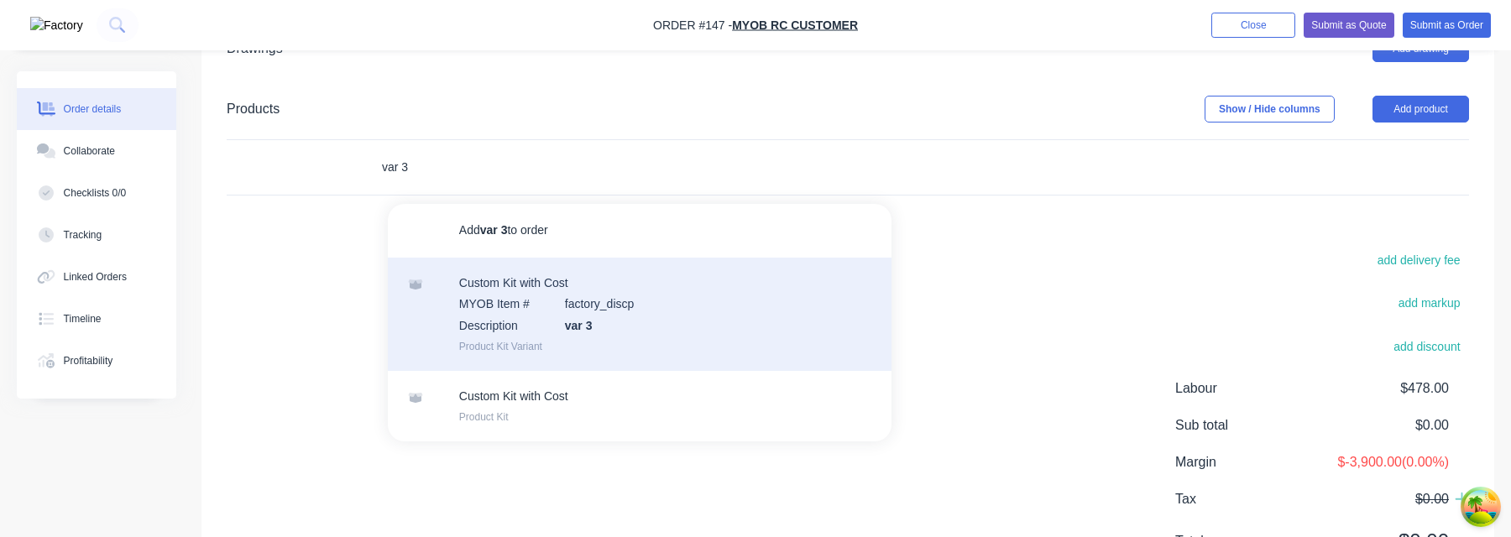
type input "var 3"
click at [637, 320] on div "Custom Kit with Cost MYOB Item # factory_discp Description var 3 Product Kit Va…" at bounding box center [640, 314] width 504 height 113
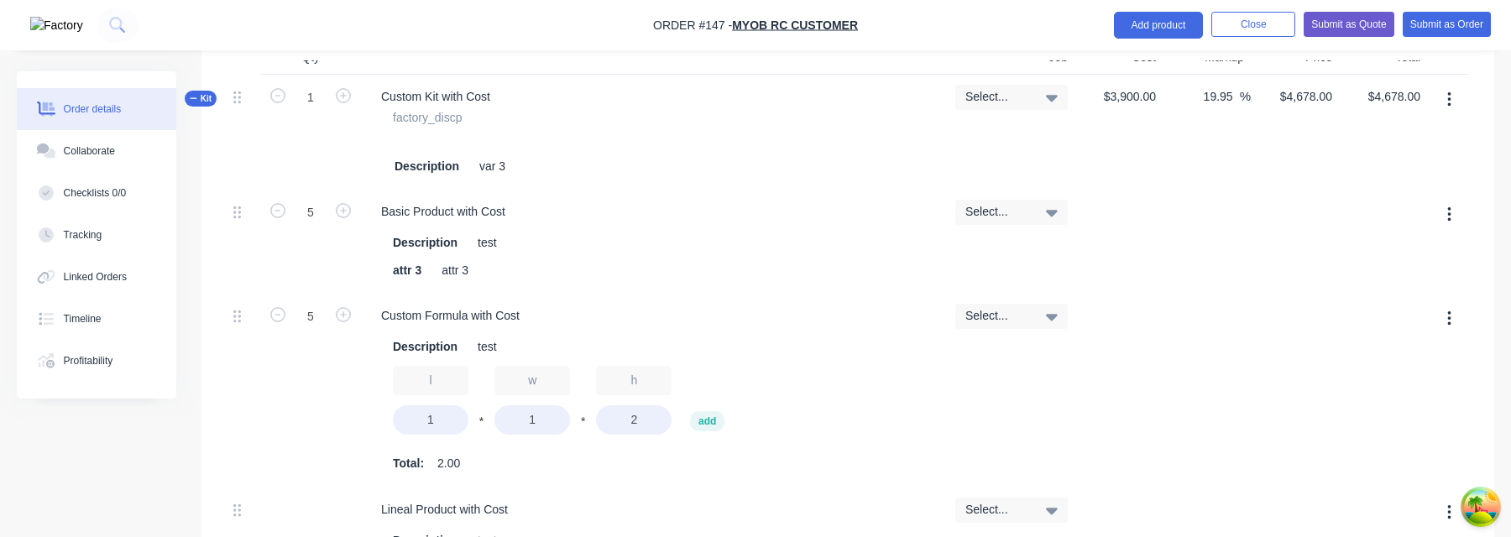
scroll to position [641, 0]
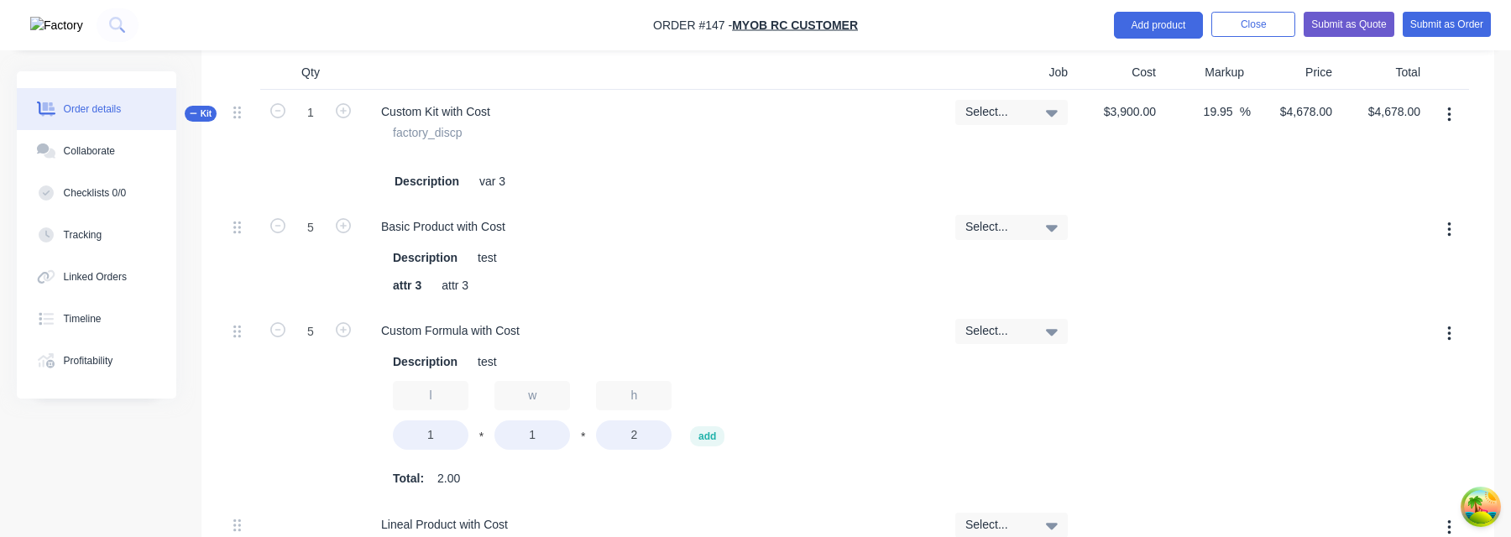
click at [1450, 124] on button "button" at bounding box center [1449, 115] width 39 height 30
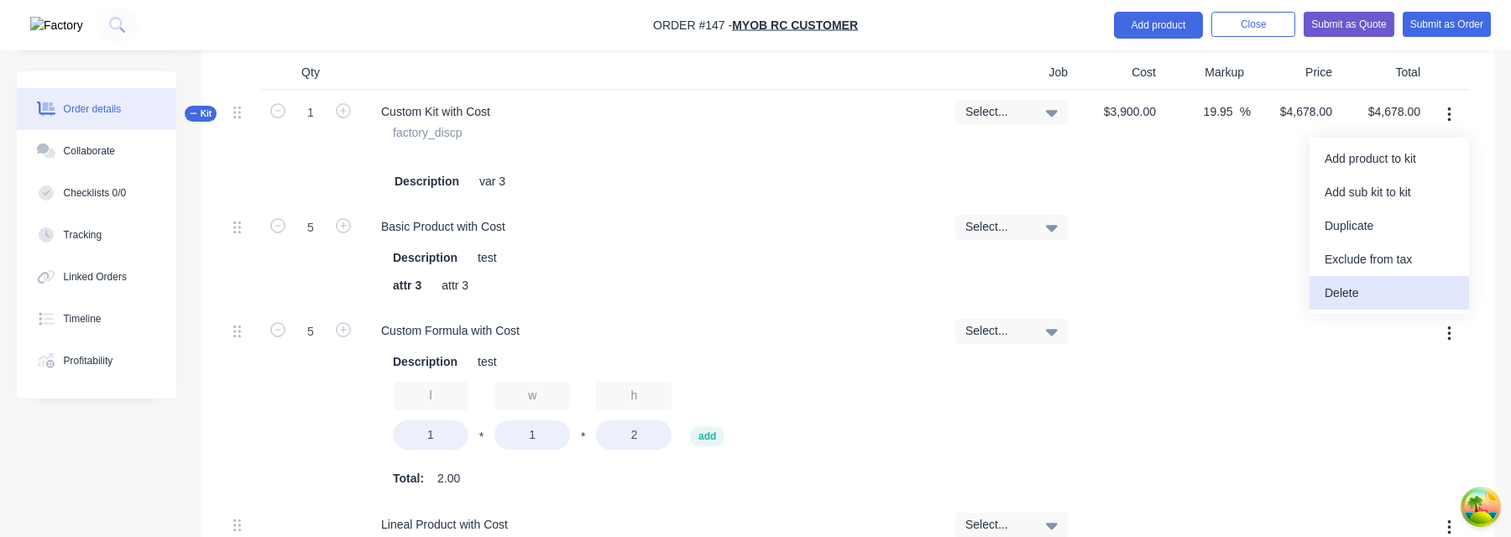
click at [1403, 287] on div "Delete" at bounding box center [1389, 293] width 129 height 24
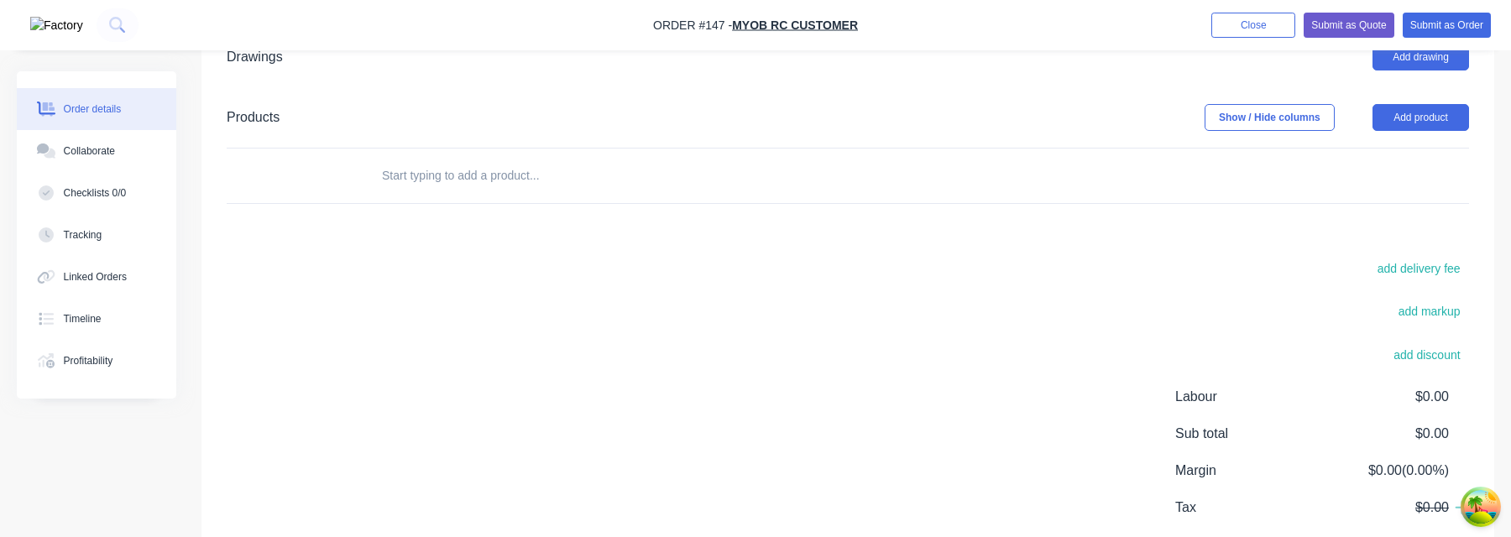
scroll to position [531, 0]
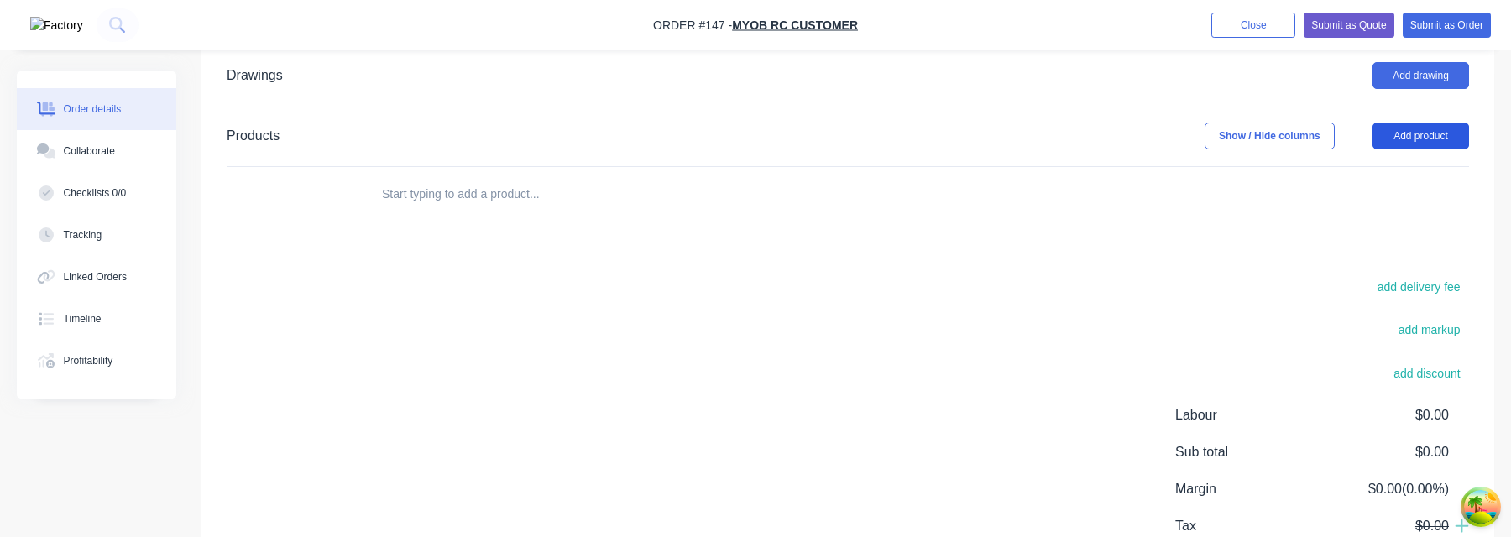
click at [1442, 135] on button "Add product" at bounding box center [1421, 136] width 97 height 27
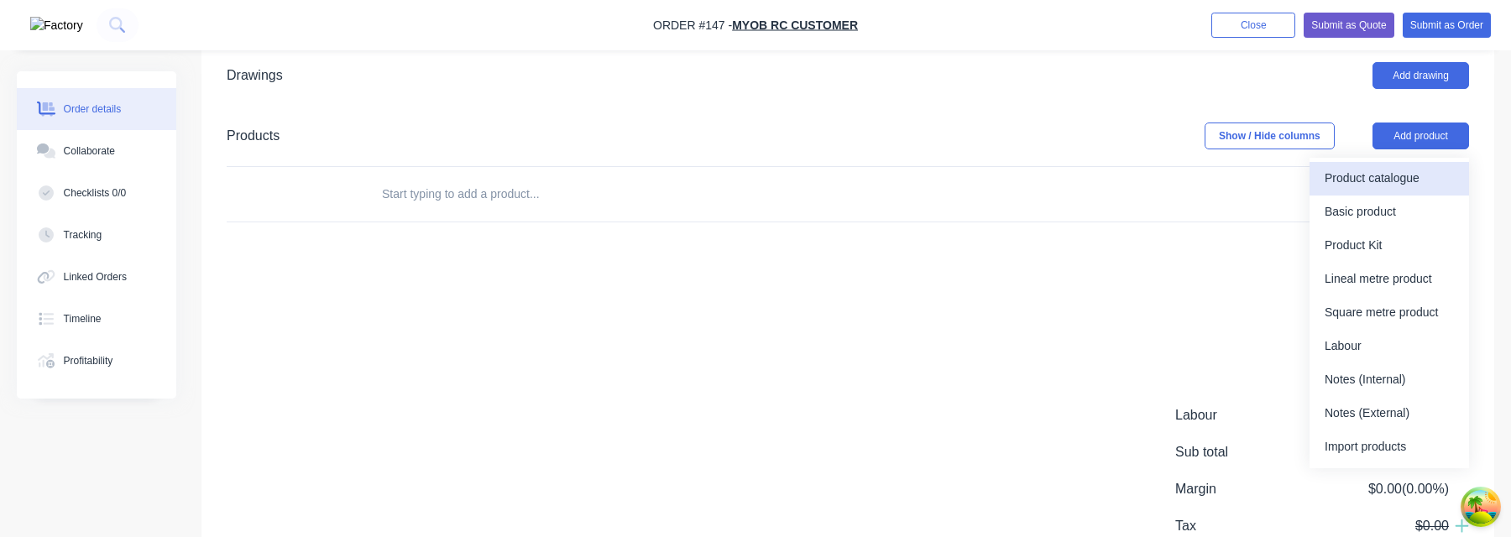
click at [1390, 189] on div "Product catalogue" at bounding box center [1389, 178] width 129 height 24
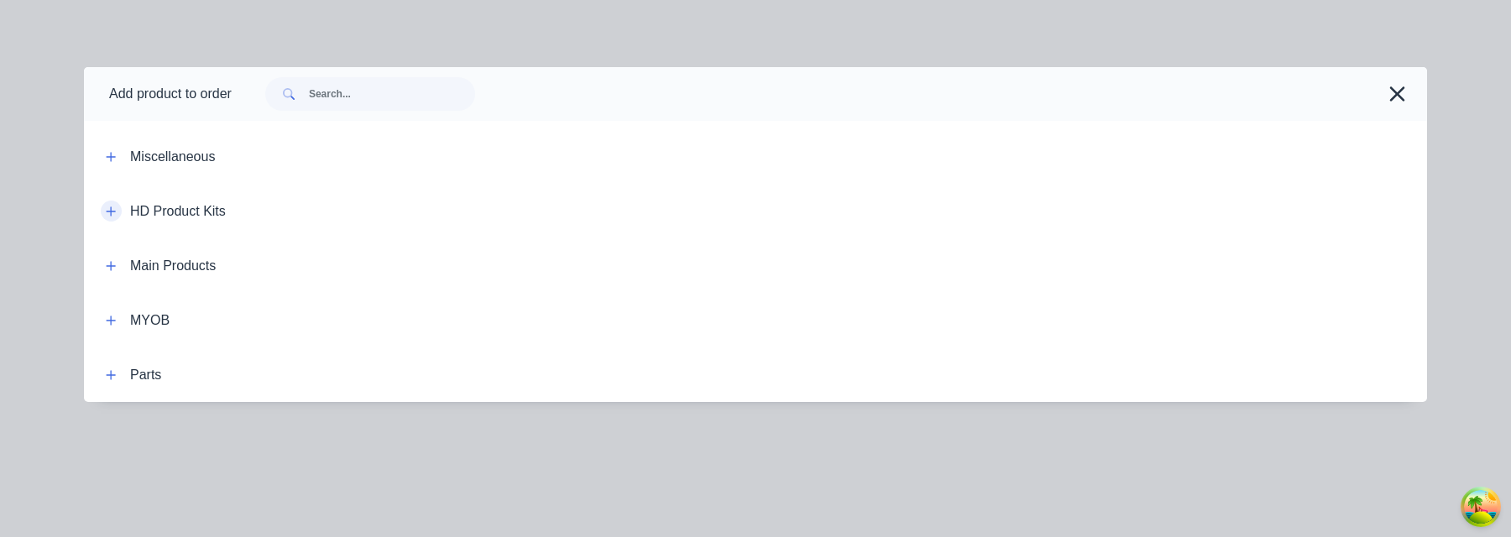
click at [114, 204] on button "button" at bounding box center [111, 211] width 21 height 21
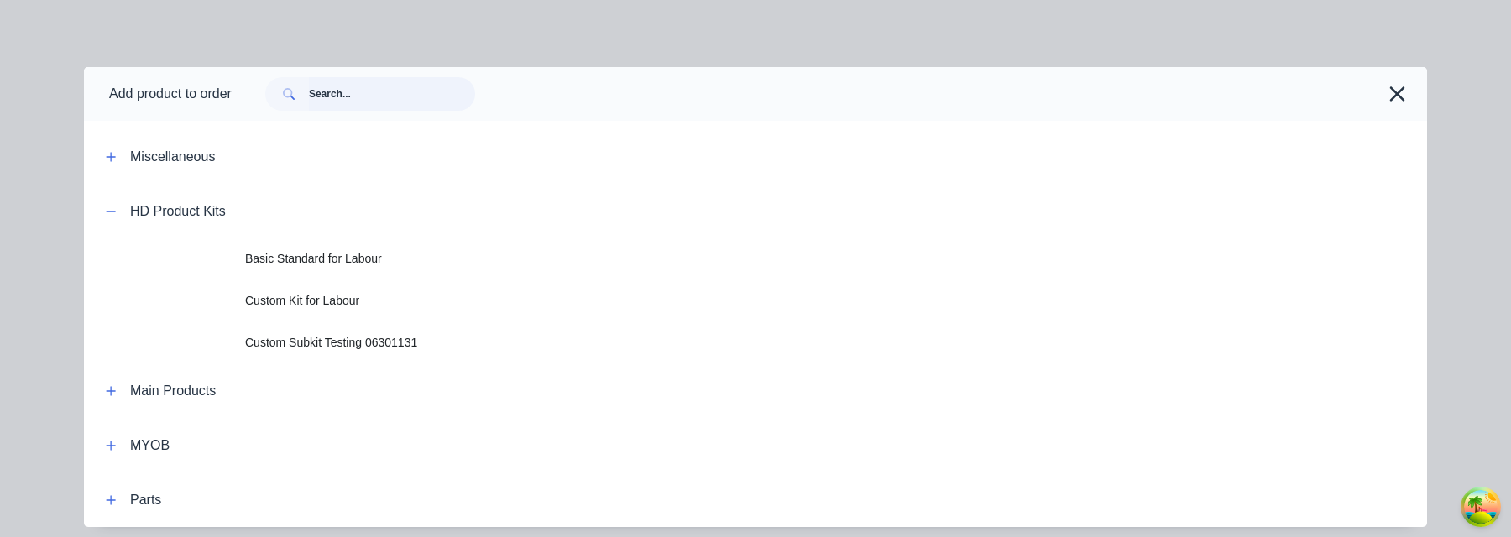
click at [385, 84] on input "text" at bounding box center [392, 94] width 166 height 34
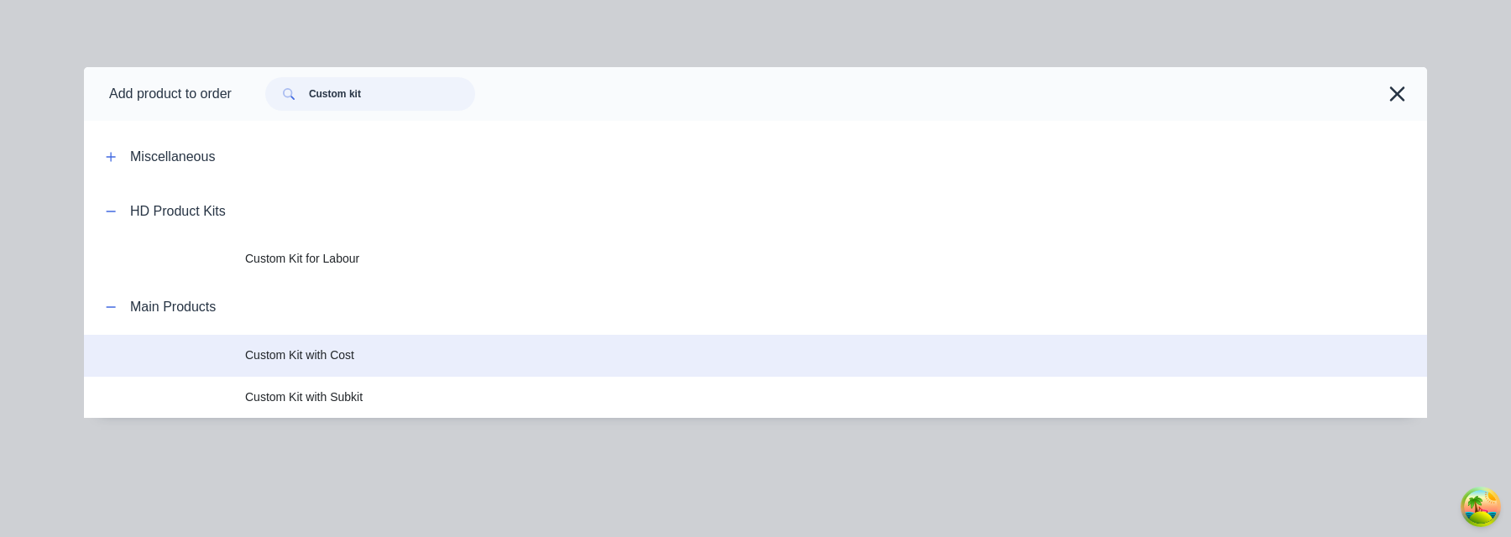
type input "Custom kit"
click at [403, 357] on span "Custom Kit with Cost" at bounding box center [717, 356] width 945 height 18
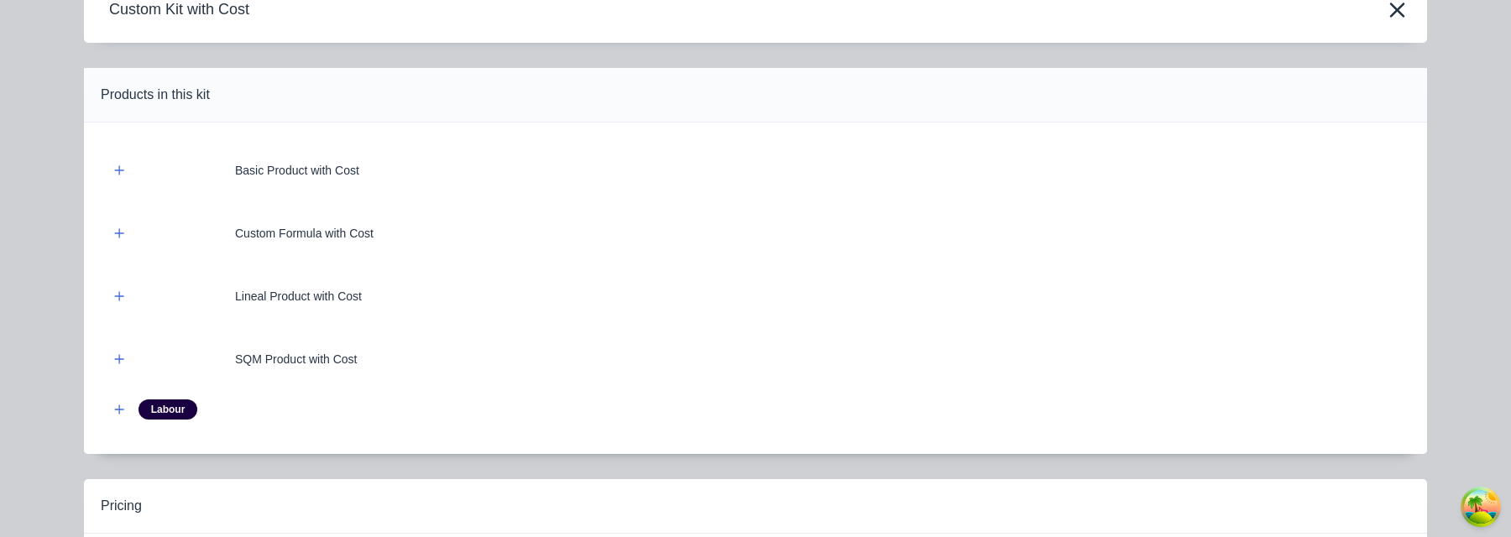
scroll to position [0, 0]
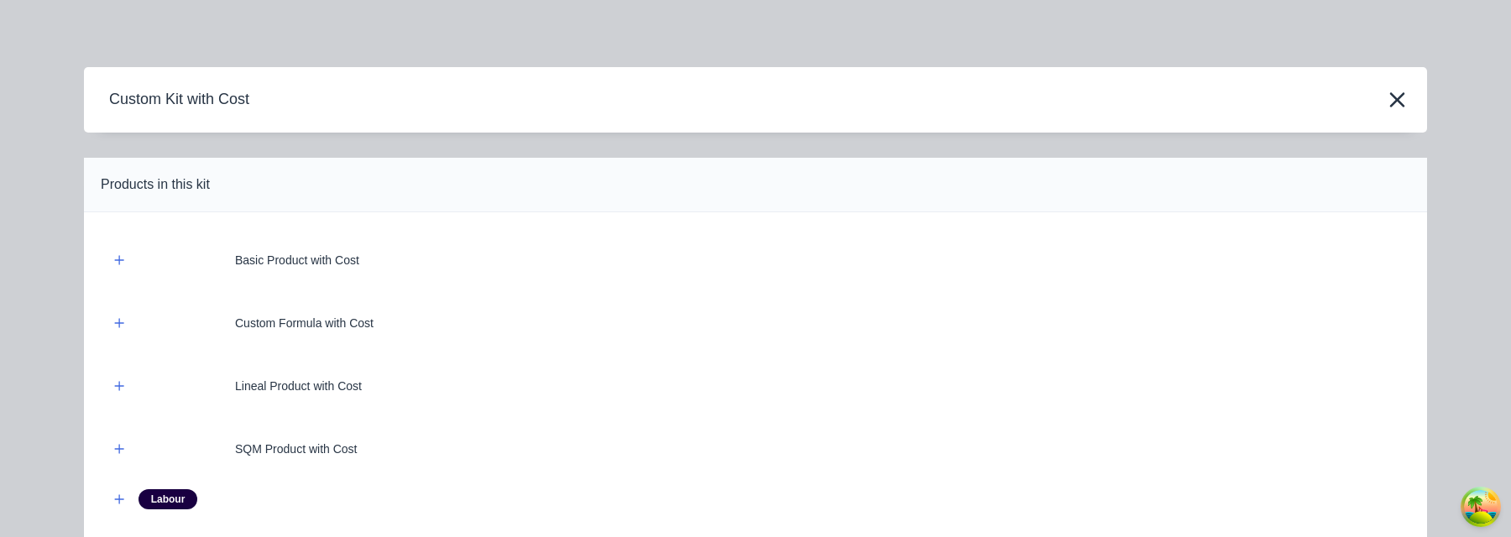
click at [181, 190] on div "Products in this kit" at bounding box center [155, 185] width 109 height 20
copy div "Products in this kit"
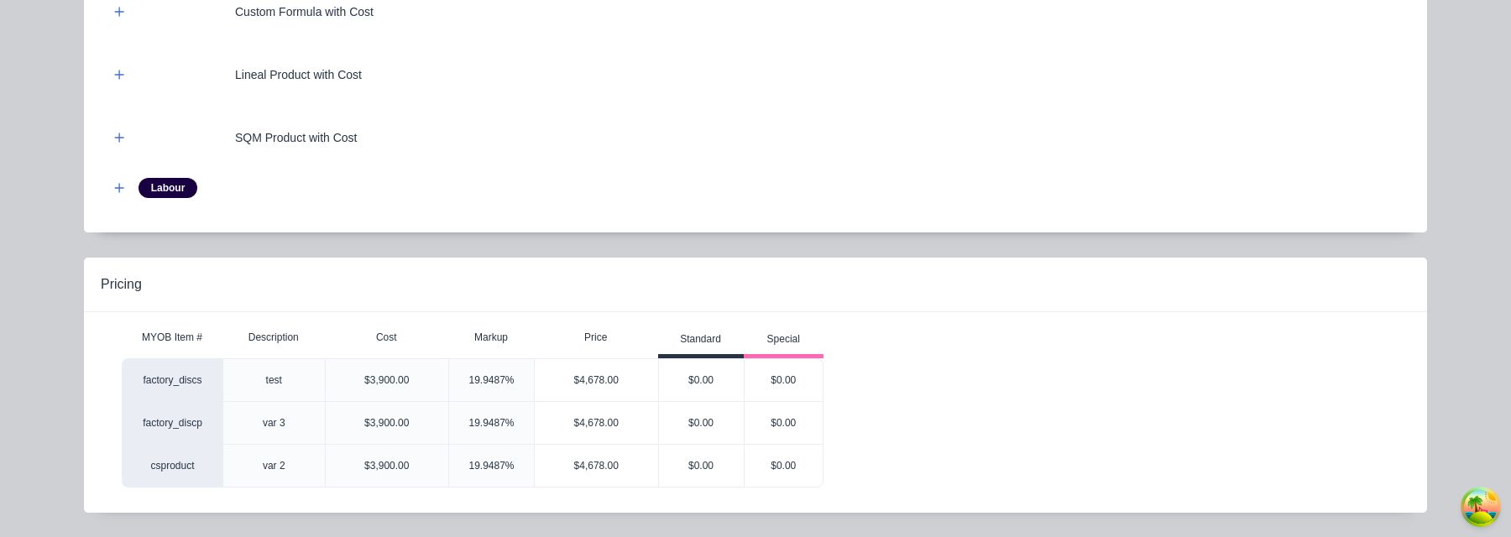
scroll to position [360, 0]
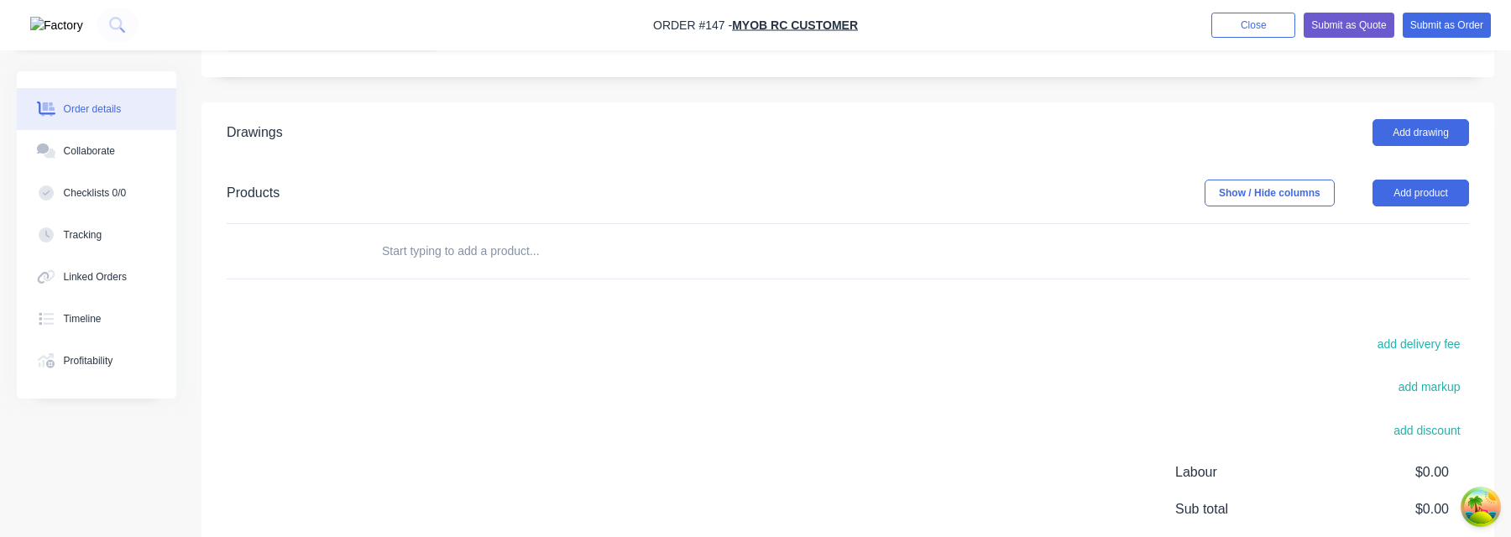
scroll to position [420, 0]
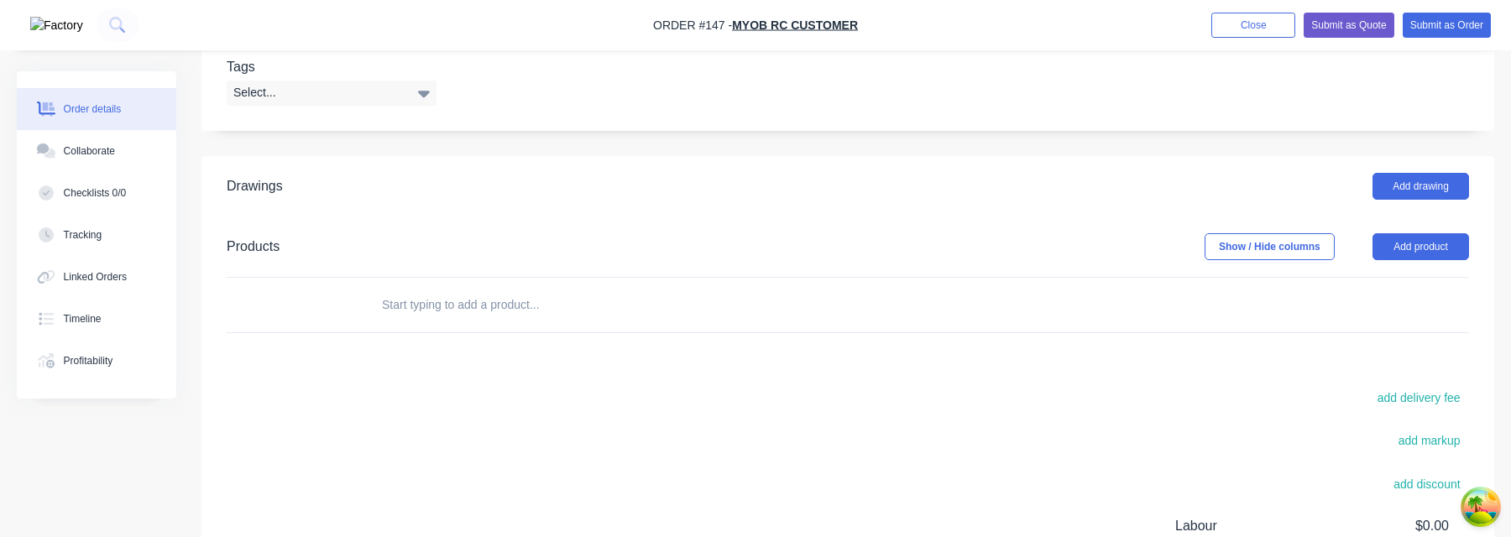
click at [459, 313] on input "text" at bounding box center [549, 305] width 336 height 34
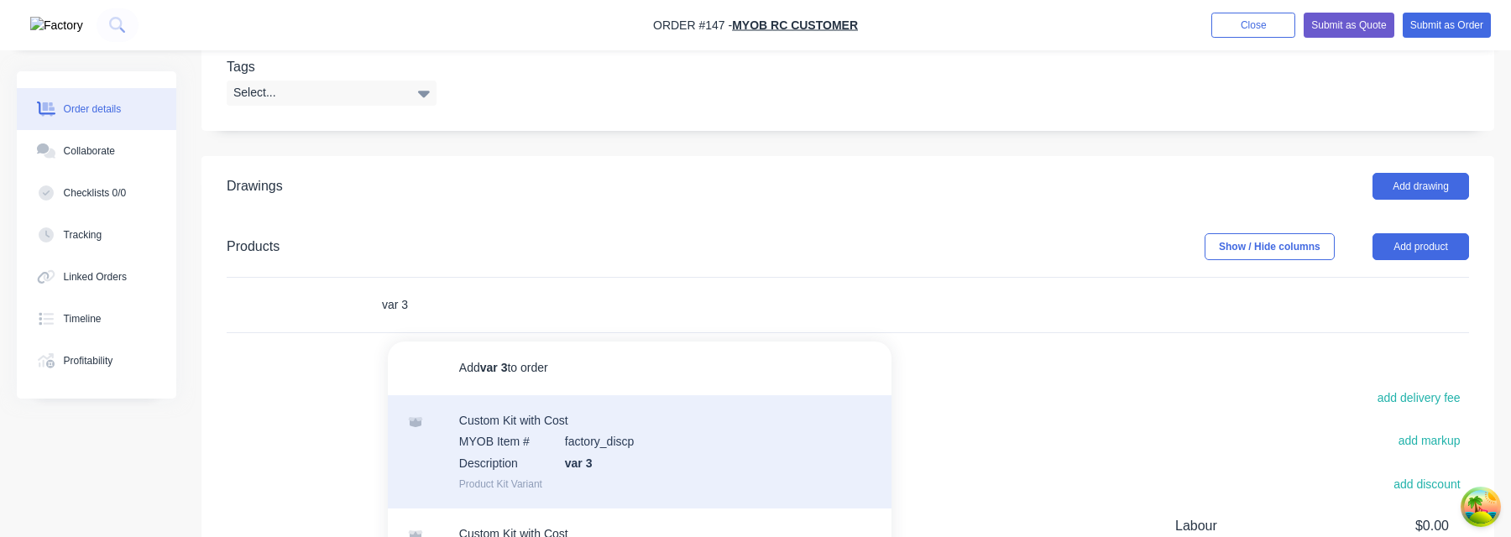
type input "var 3"
click at [609, 453] on div "Custom Kit with Cost MYOB Item # factory_discp Description var 3 Product Kit Va…" at bounding box center [640, 451] width 504 height 113
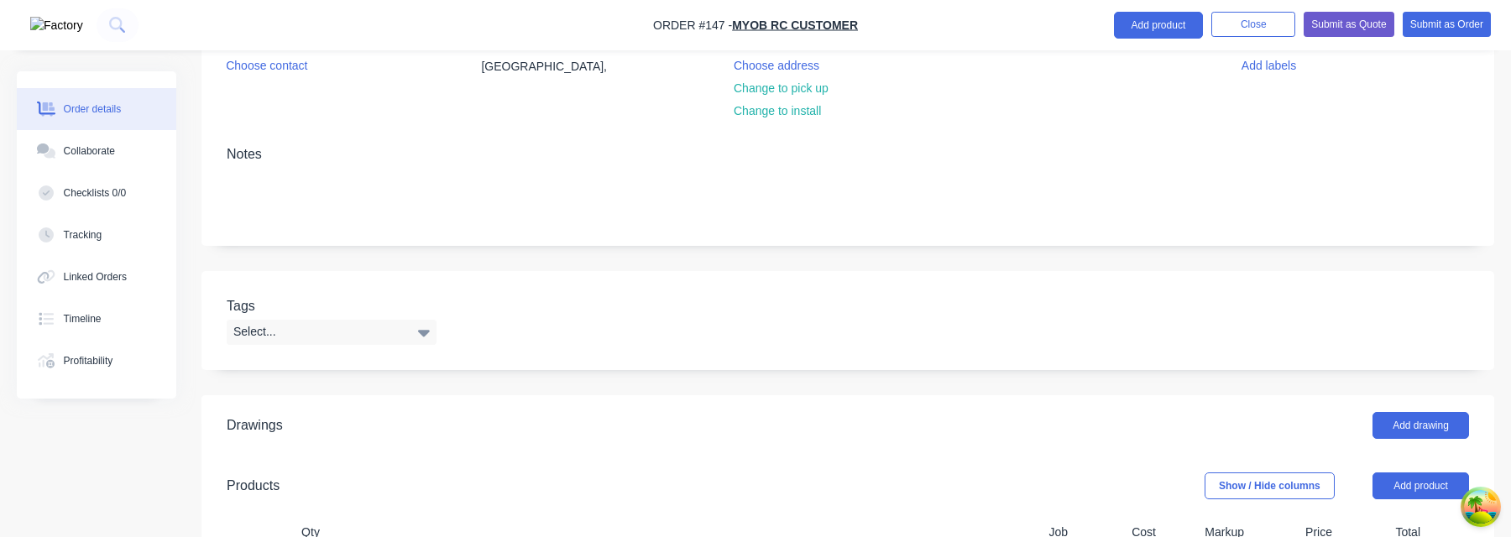
scroll to position [0, 0]
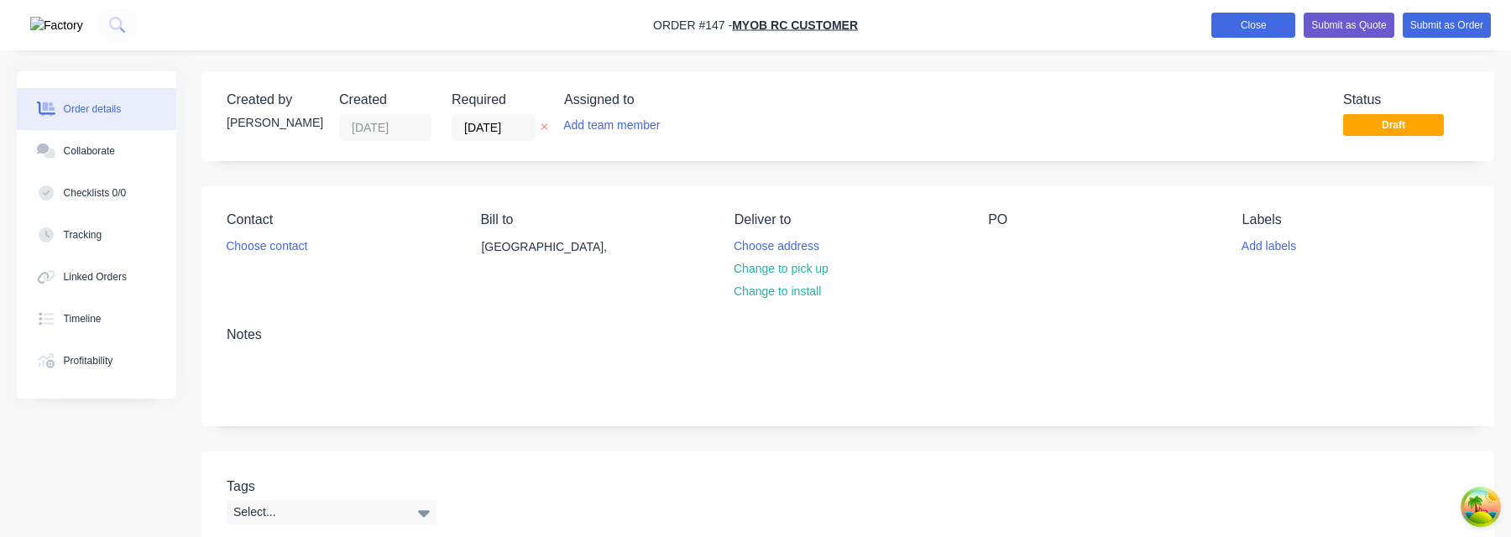
click at [1262, 20] on button "Close" at bounding box center [1254, 25] width 84 height 25
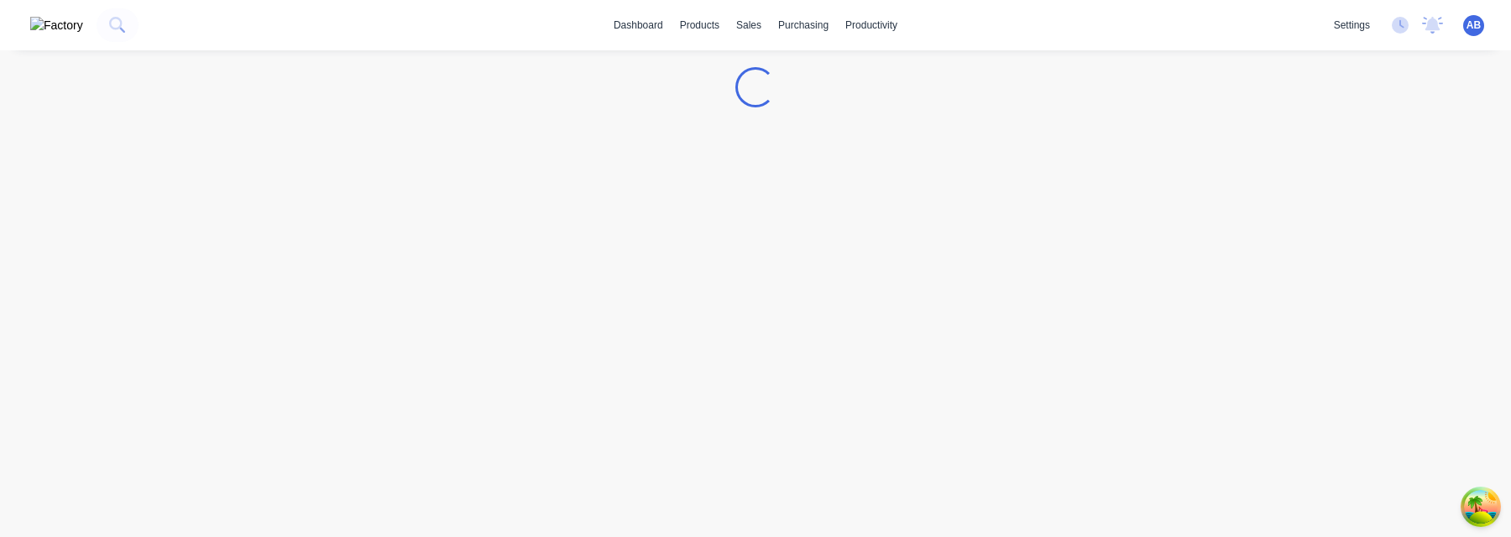
click at [1471, 25] on span "AB" at bounding box center [1474, 25] width 14 height 15
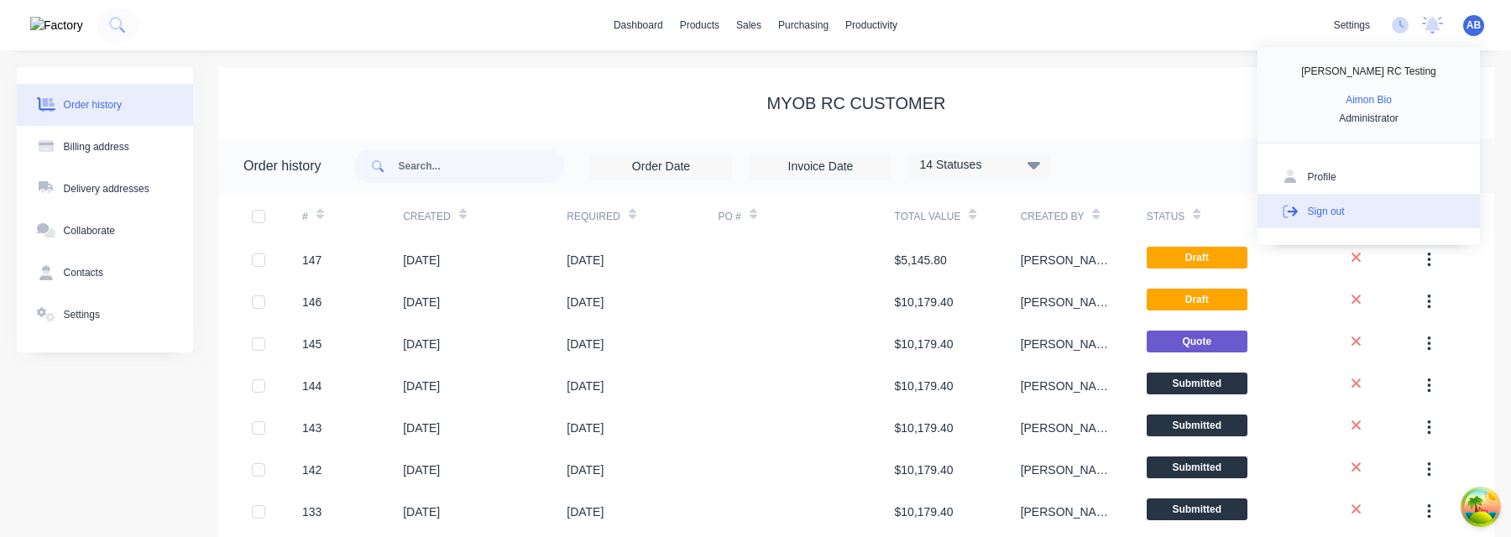
click at [1364, 217] on button "Sign out" at bounding box center [1369, 211] width 223 height 34
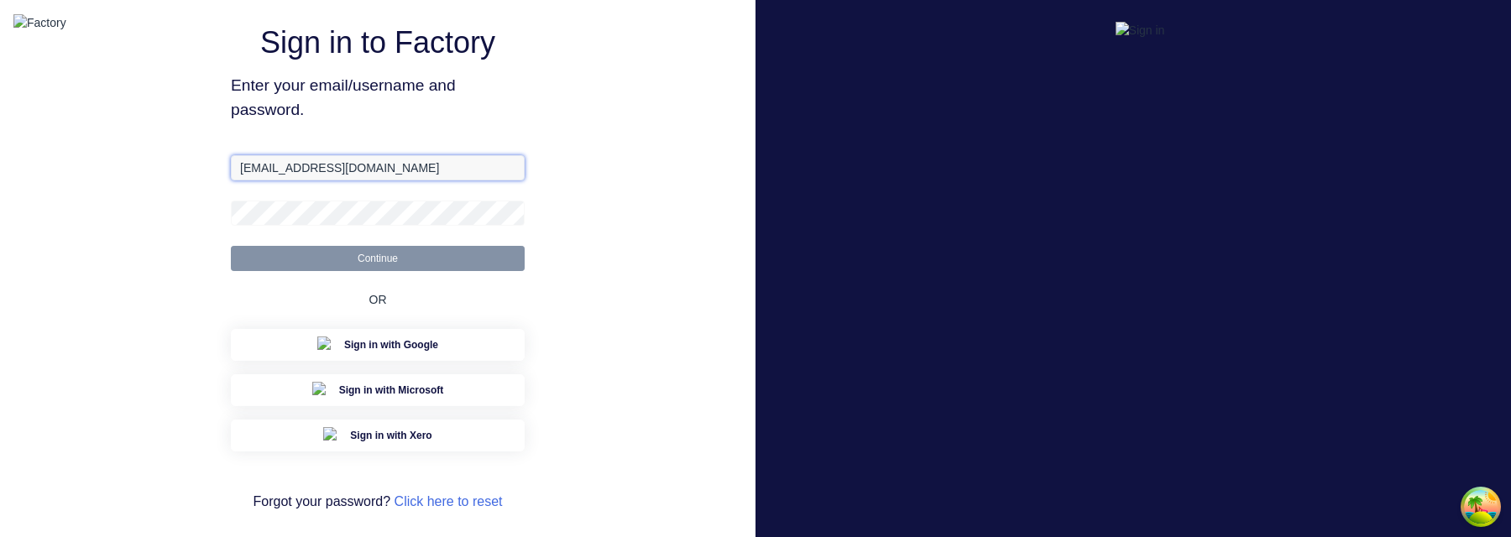
click at [378, 181] on input "[EMAIL_ADDRESS][DOMAIN_NAME]" at bounding box center [378, 167] width 294 height 25
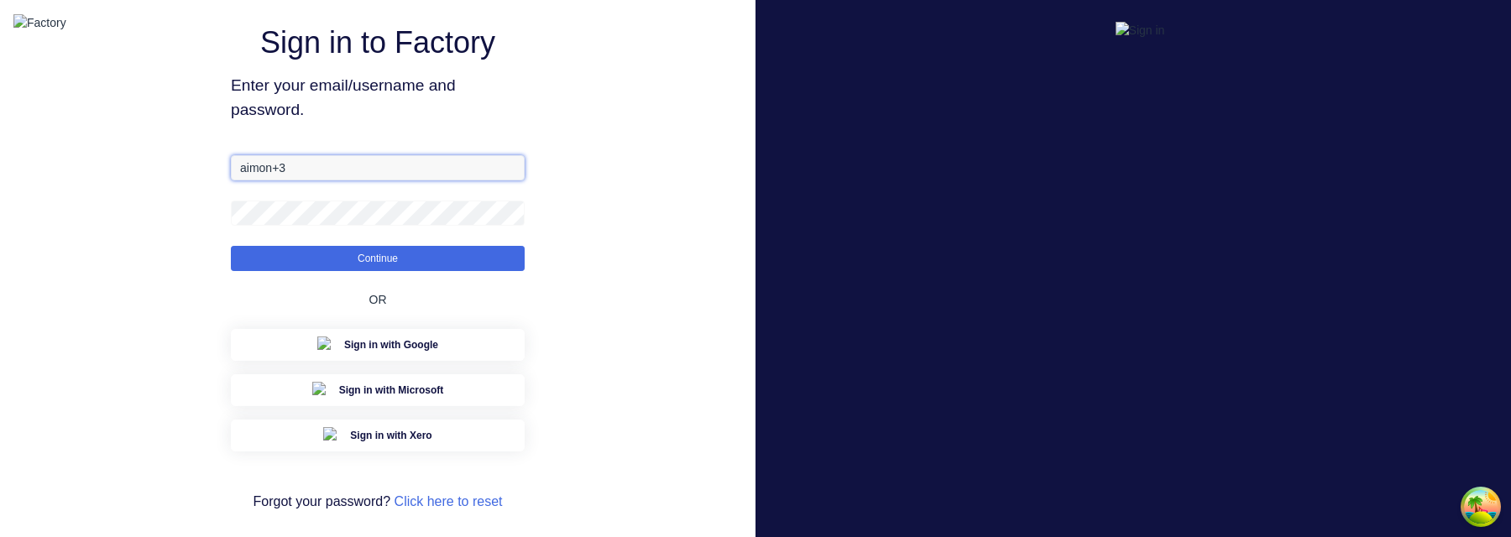
click at [442, 181] on input "aimon+3" at bounding box center [378, 167] width 294 height 25
paste input "[EMAIL_ADDRESS][DOMAIN_NAME]"
drag, startPoint x: 265, startPoint y: 193, endPoint x: 203, endPoint y: 192, distance: 62.1
click at [203, 192] on div "Sign in to Factory Enter your email/username and password. [EMAIL_ADDRESS][DOMA…" at bounding box center [378, 280] width 756 height 561
type input "[EMAIL_ADDRESS][DOMAIN_NAME]"
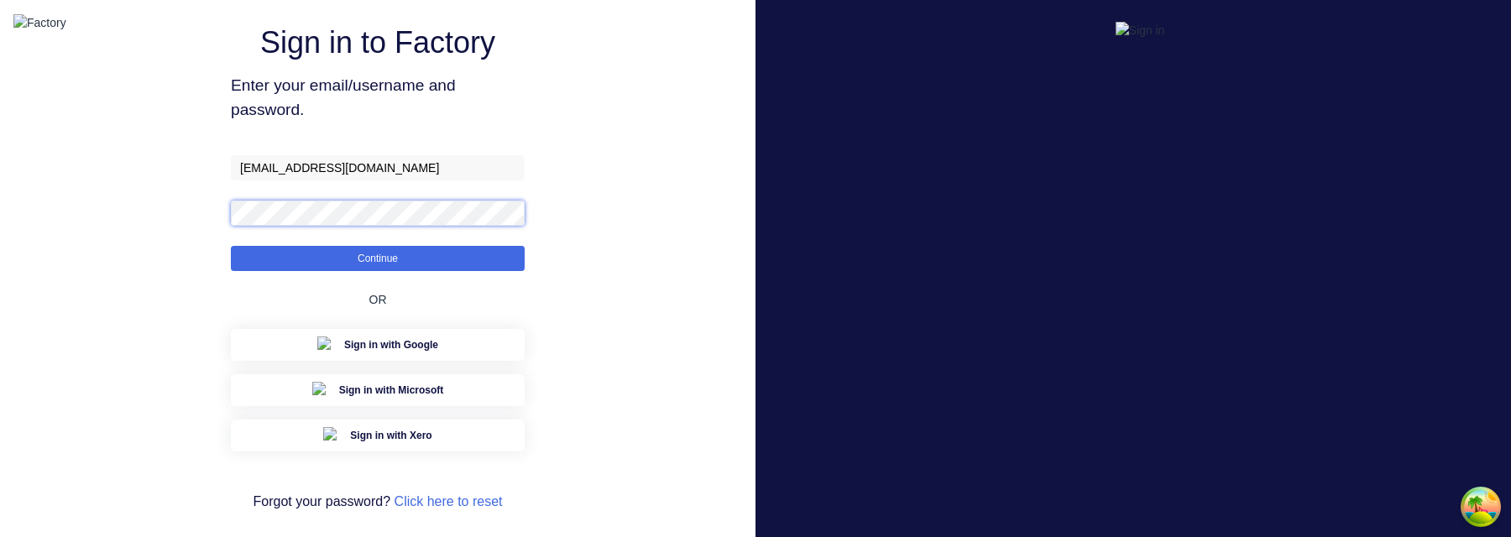
click at [231, 246] on button "Continue" at bounding box center [378, 258] width 294 height 25
